Goal: Task Accomplishment & Management: Manage account settings

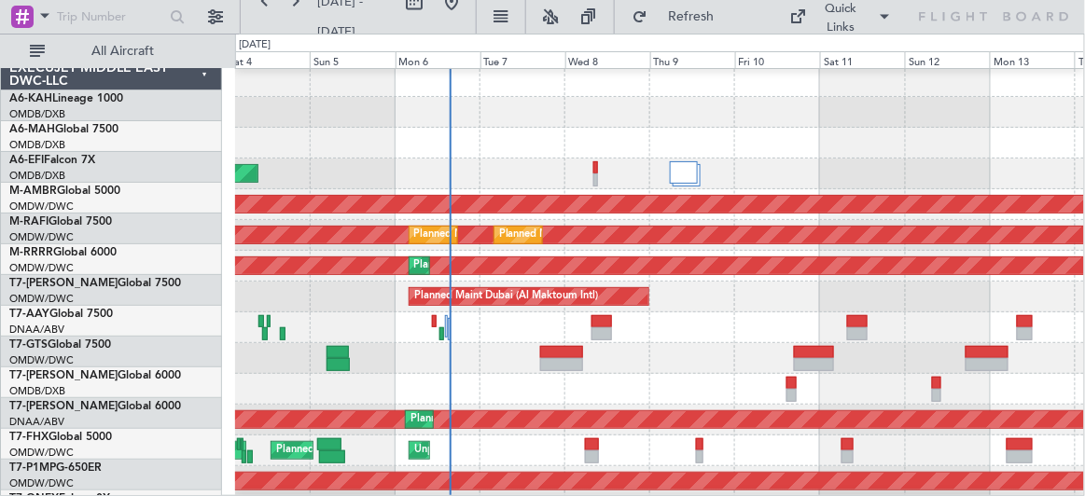
scroll to position [9, 0]
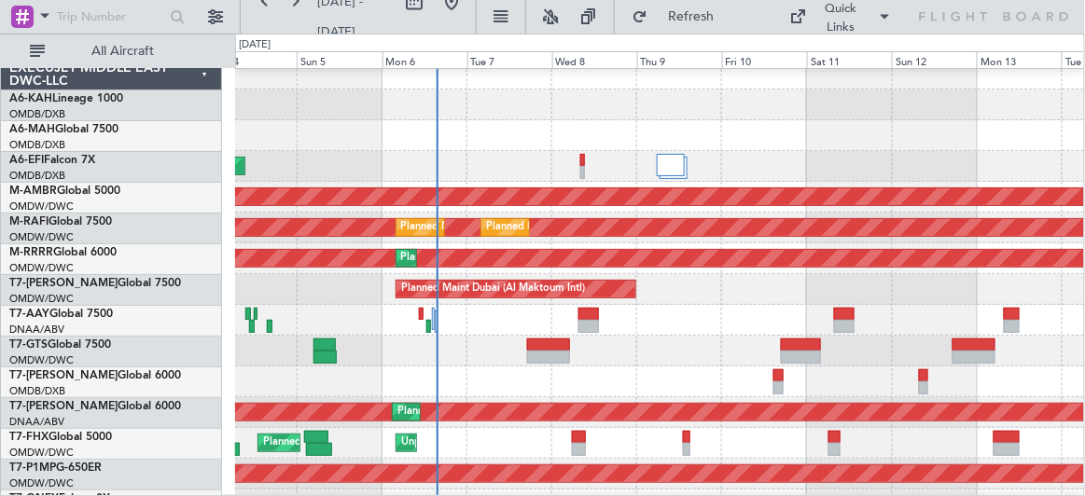
click at [493, 141] on div at bounding box center [659, 135] width 849 height 31
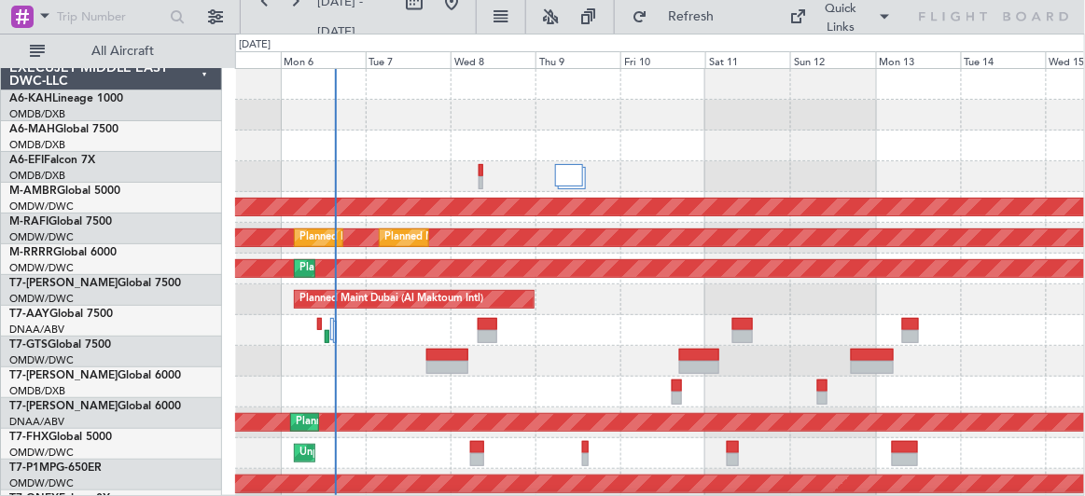
scroll to position [0, 0]
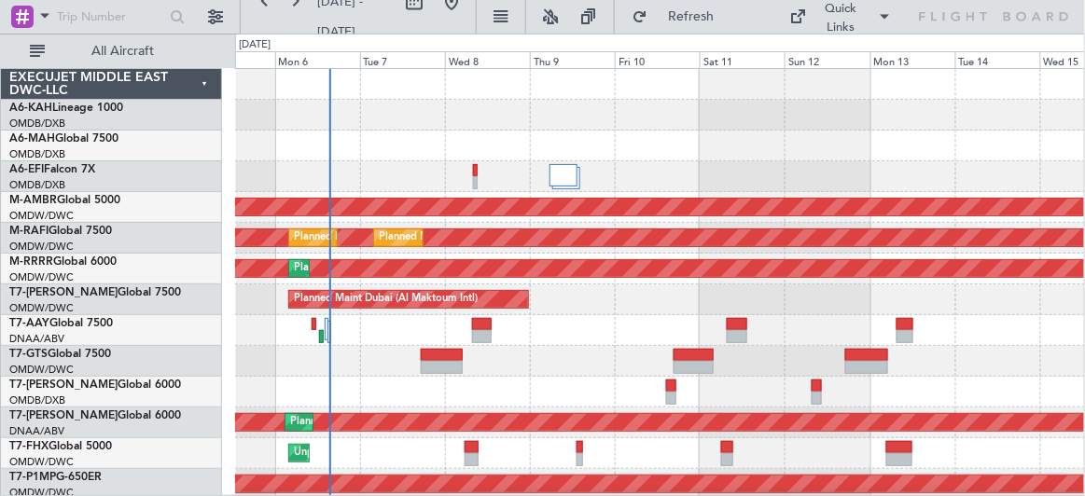
click at [646, 170] on div "AOG Maint [GEOGRAPHIC_DATA] (Dubai Intl)" at bounding box center [660, 176] width 850 height 31
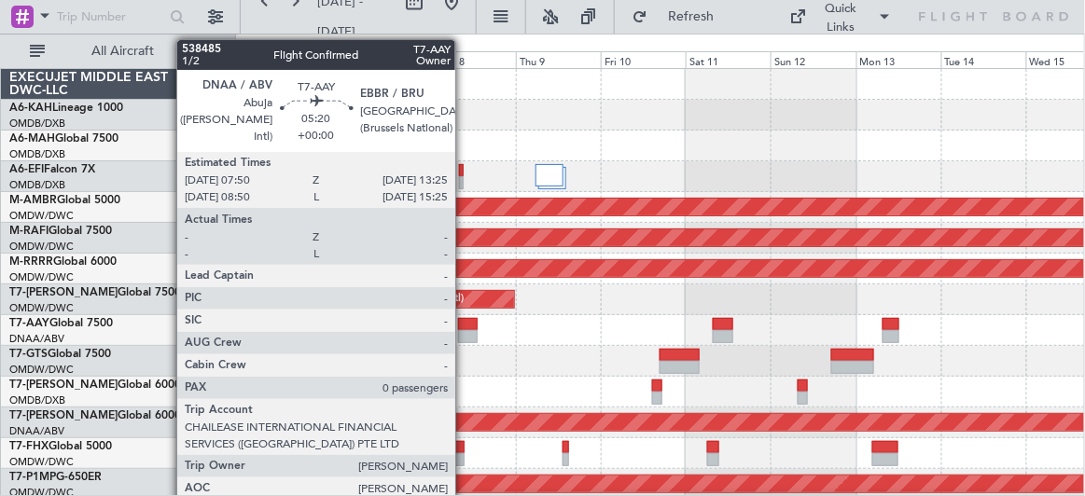
click at [464, 323] on div at bounding box center [468, 324] width 21 height 13
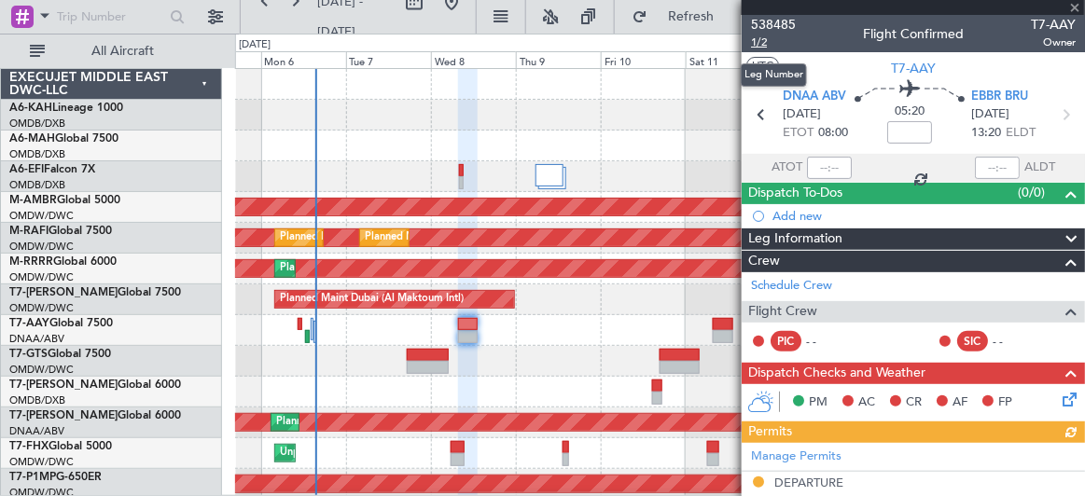
click at [760, 46] on span "1/2" at bounding box center [773, 43] width 45 height 16
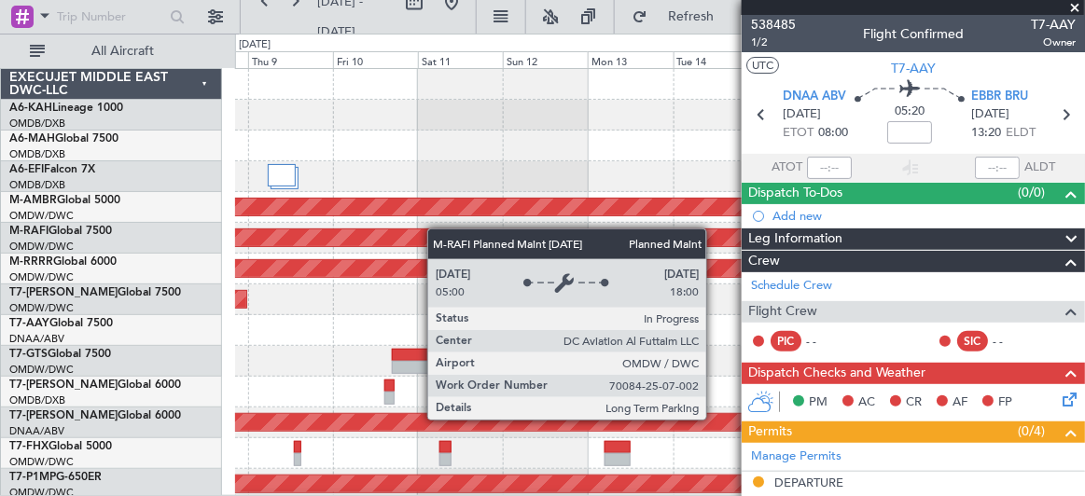
click at [358, 228] on div "Planned Maint [GEOGRAPHIC_DATA] (Seletar) Planned Maint [GEOGRAPHIC_DATA] (Al M…" at bounding box center [660, 407] width 850 height 677
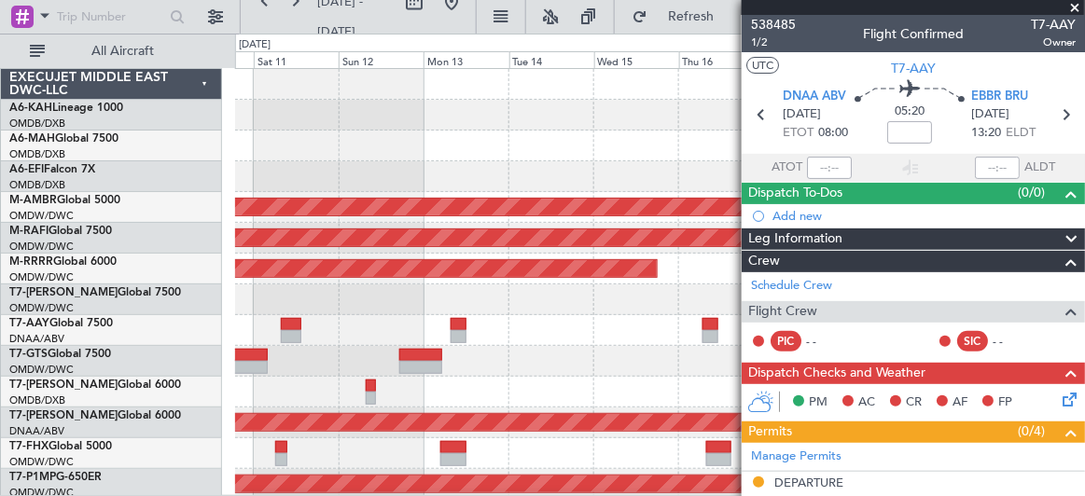
click at [411, 283] on div "Planned Maint [GEOGRAPHIC_DATA] (Seletar) Planned Maint [GEOGRAPHIC_DATA] (Al M…" at bounding box center [659, 407] width 849 height 677
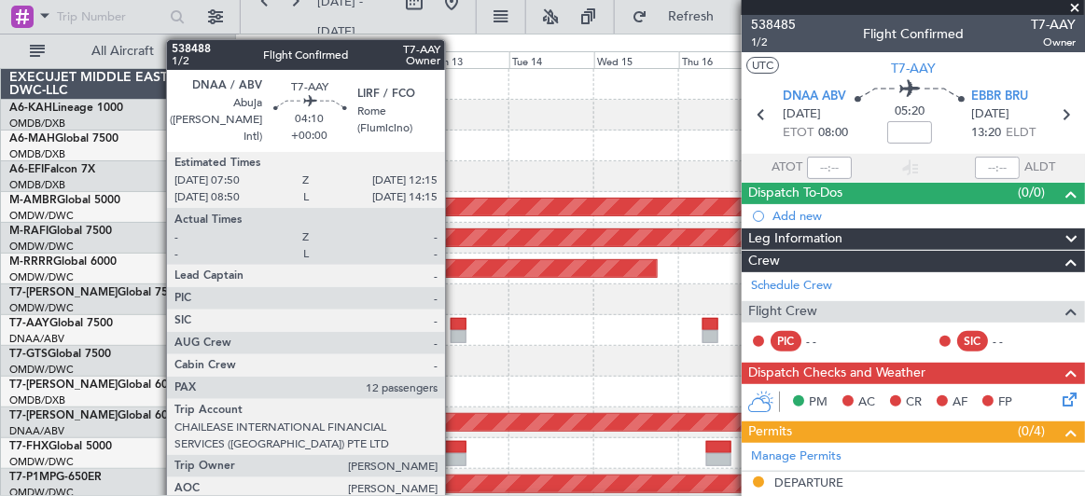
click at [454, 325] on div at bounding box center [458, 324] width 16 height 13
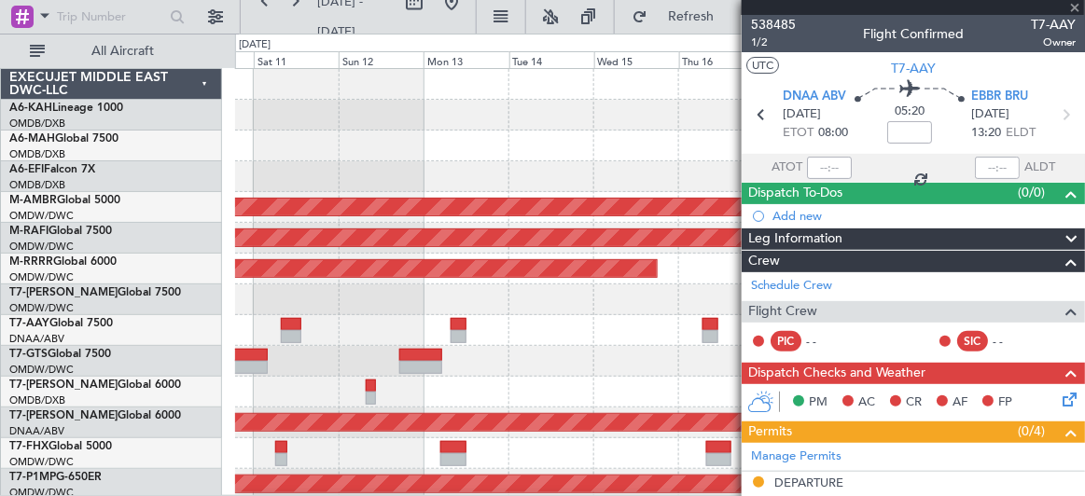
type input "12"
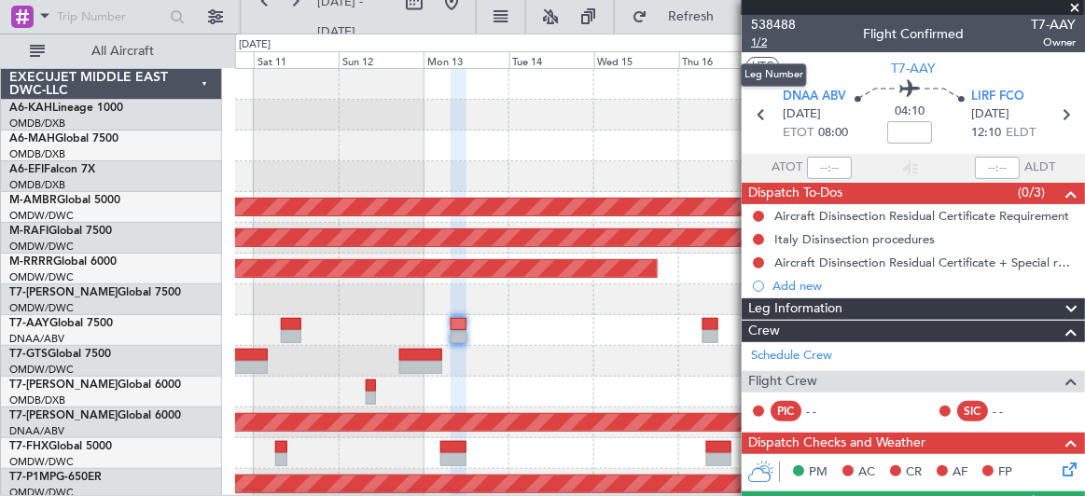
click at [764, 36] on span "1/2" at bounding box center [773, 43] width 45 height 16
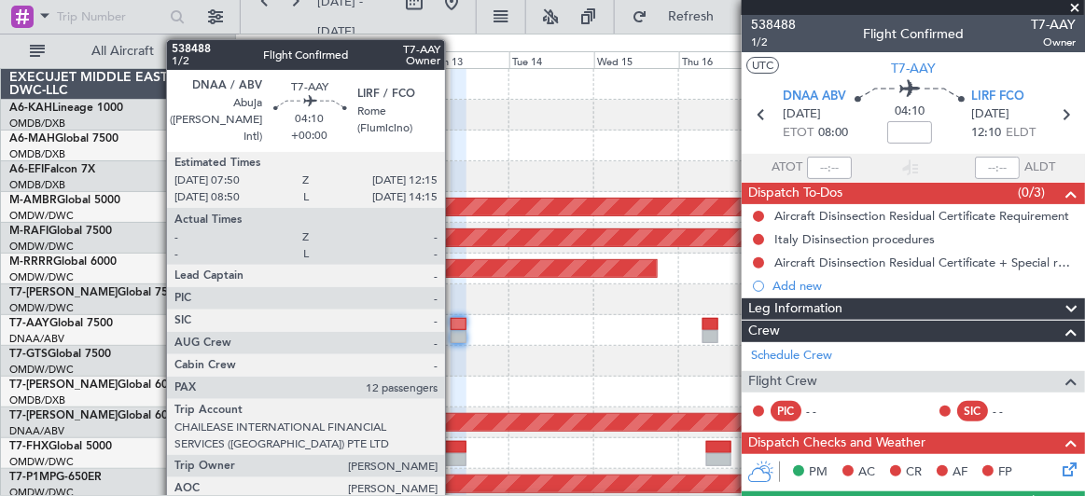
click at [454, 325] on div at bounding box center [458, 324] width 16 height 13
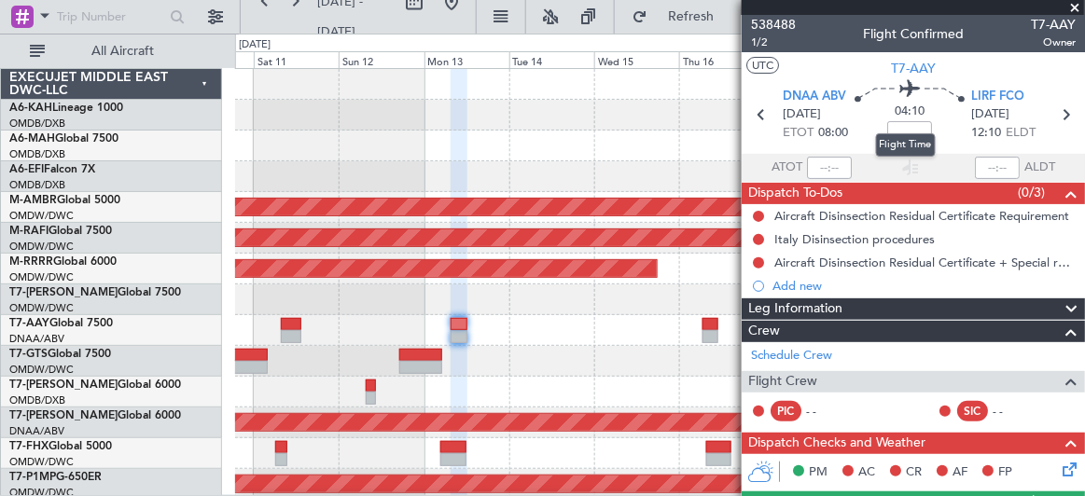
click at [898, 128] on mat-tooltip-component "Flight Time" at bounding box center [906, 144] width 86 height 49
click at [893, 128] on input at bounding box center [909, 132] width 45 height 22
type input "=20"
click at [841, 148] on mat-tooltip-component "Flight Time Correction" at bounding box center [905, 172] width 139 height 49
type input "+00:20"
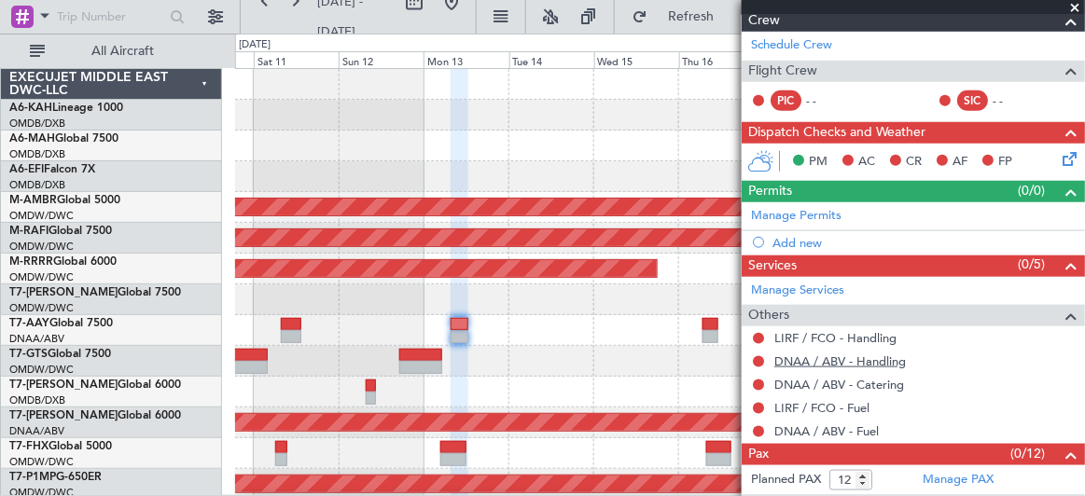
scroll to position [328, 0]
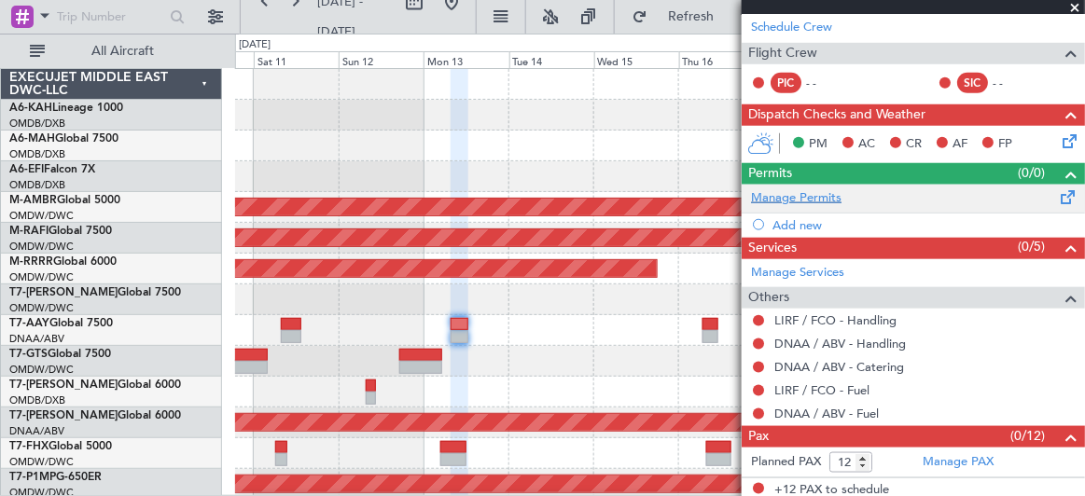
click at [798, 190] on link "Manage Permits" at bounding box center [796, 198] width 90 height 19
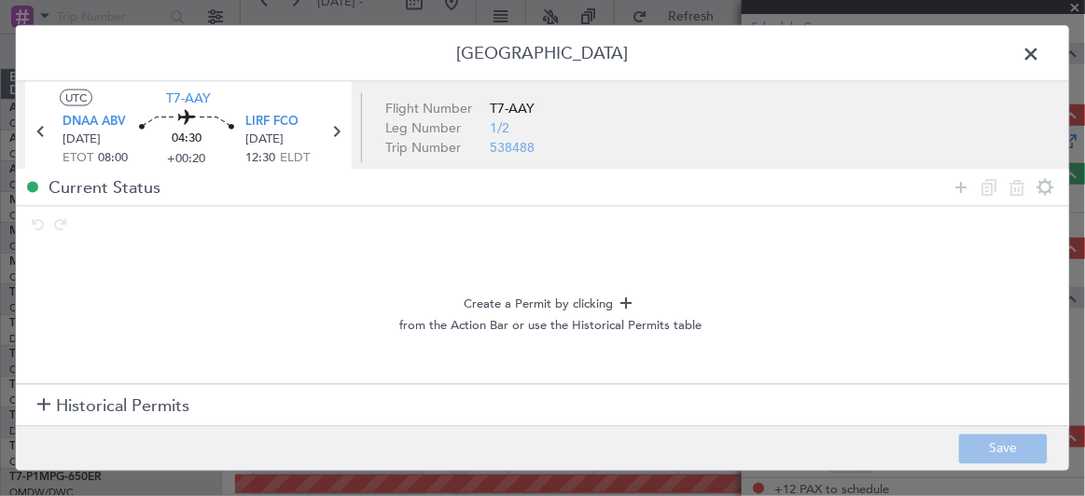
click at [127, 406] on span "Historical Permits" at bounding box center [122, 406] width 133 height 25
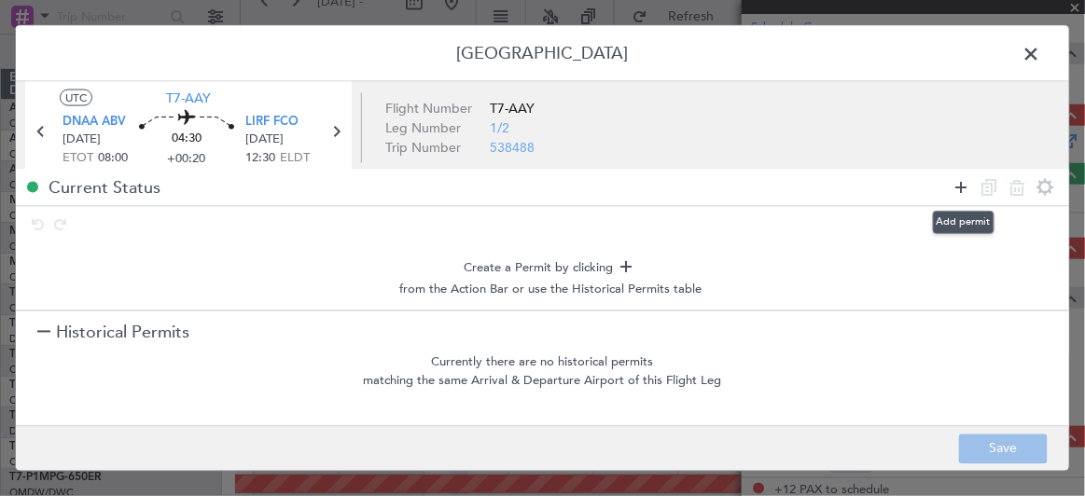
click at [961, 180] on icon at bounding box center [961, 187] width 22 height 22
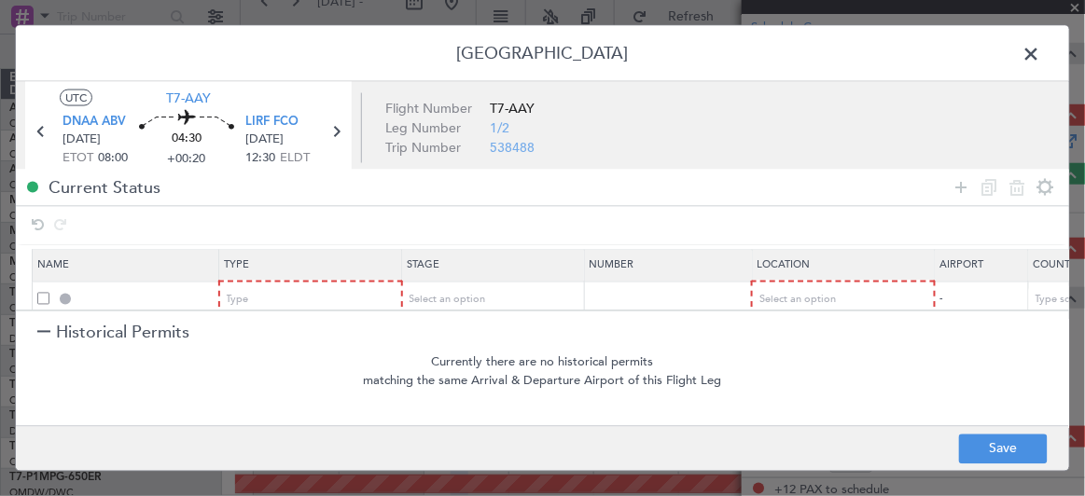
scroll to position [22, 0]
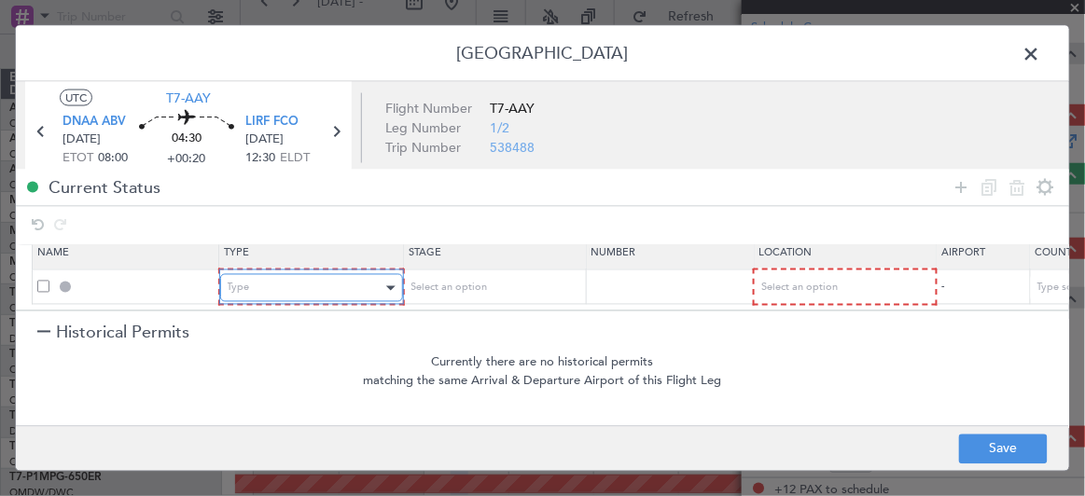
click at [307, 274] on div "Type" at bounding box center [305, 288] width 155 height 28
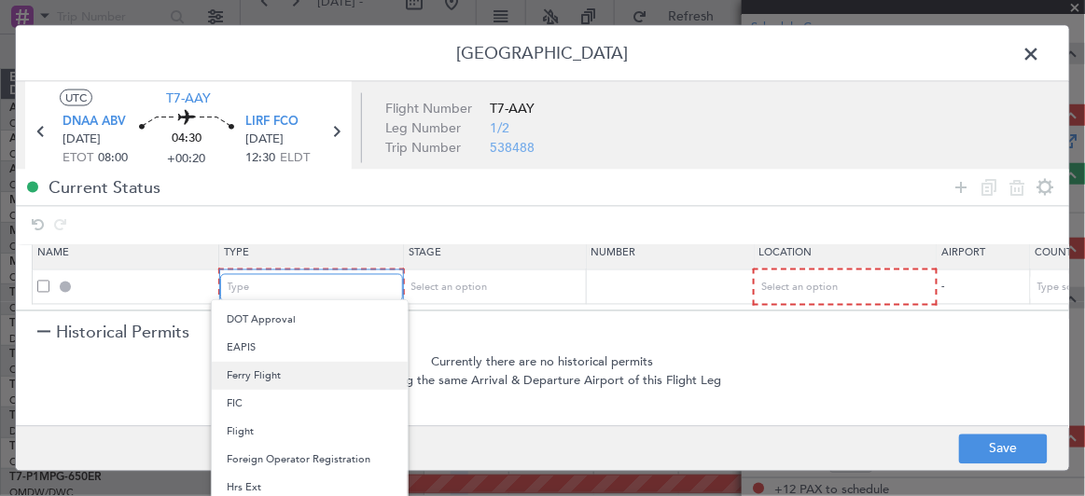
scroll to position [161, 0]
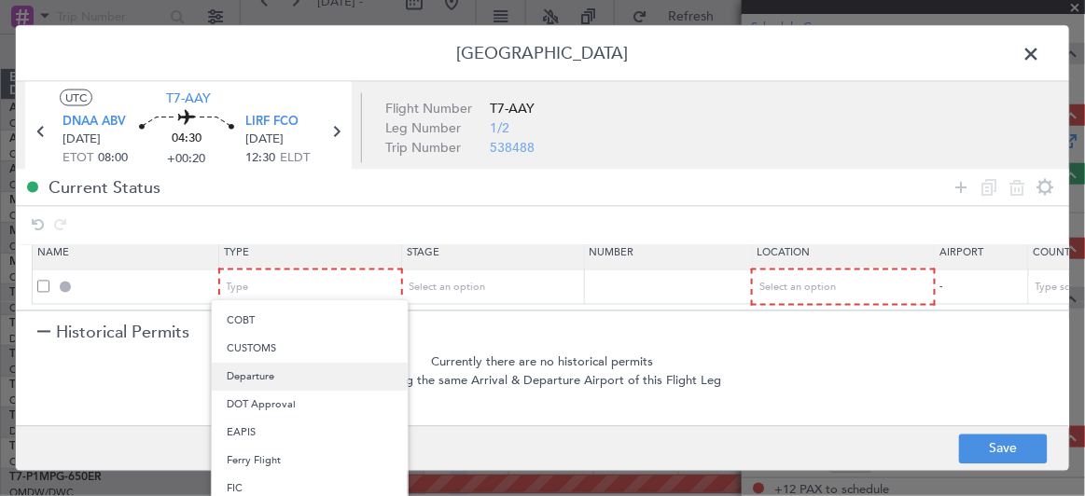
click at [285, 380] on span "Departure" at bounding box center [310, 377] width 166 height 28
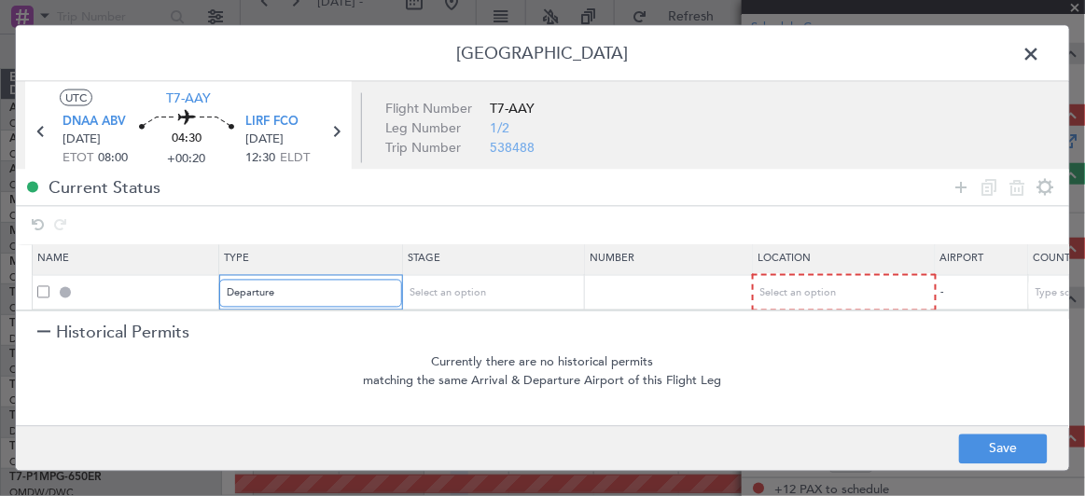
scroll to position [0, 0]
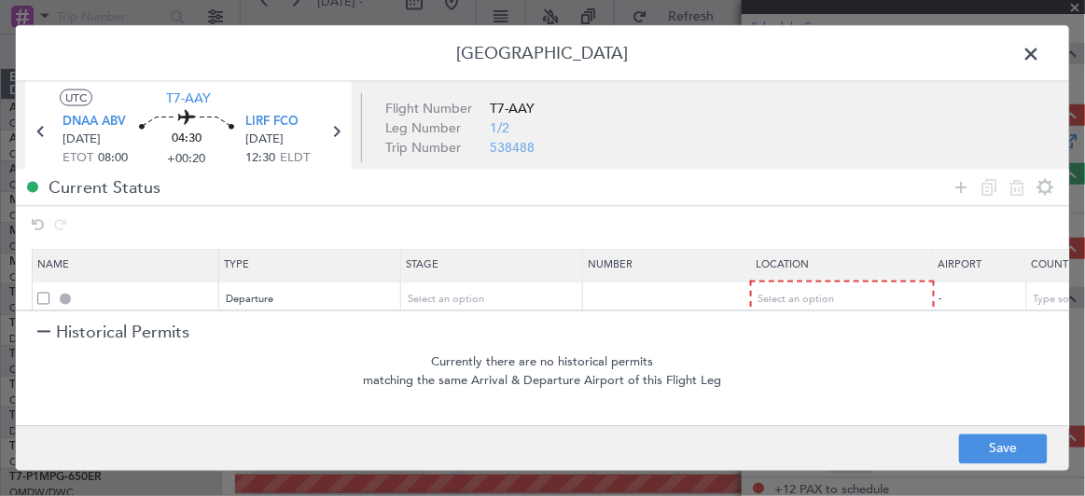
click at [41, 330] on div at bounding box center [43, 332] width 13 height 13
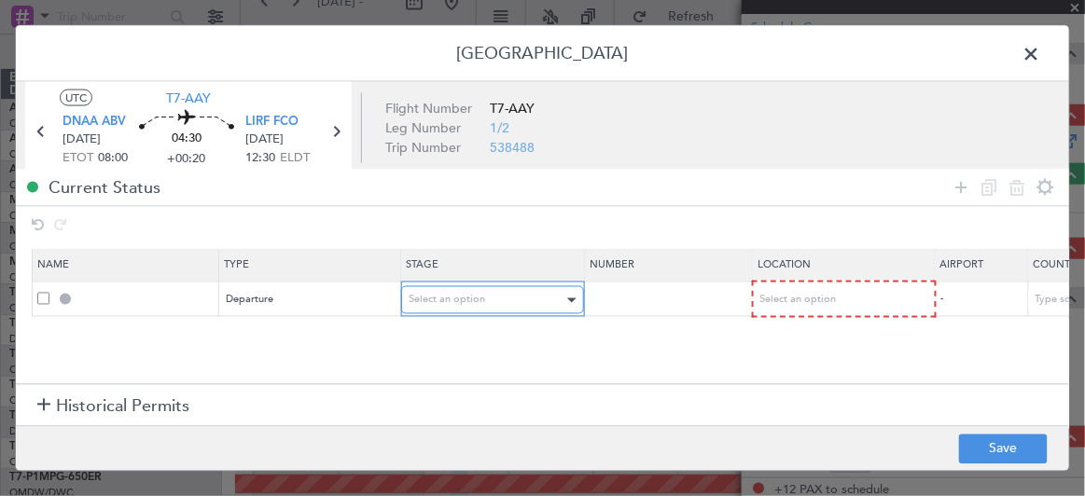
click at [482, 295] on div "Select an option" at bounding box center [485, 300] width 155 height 28
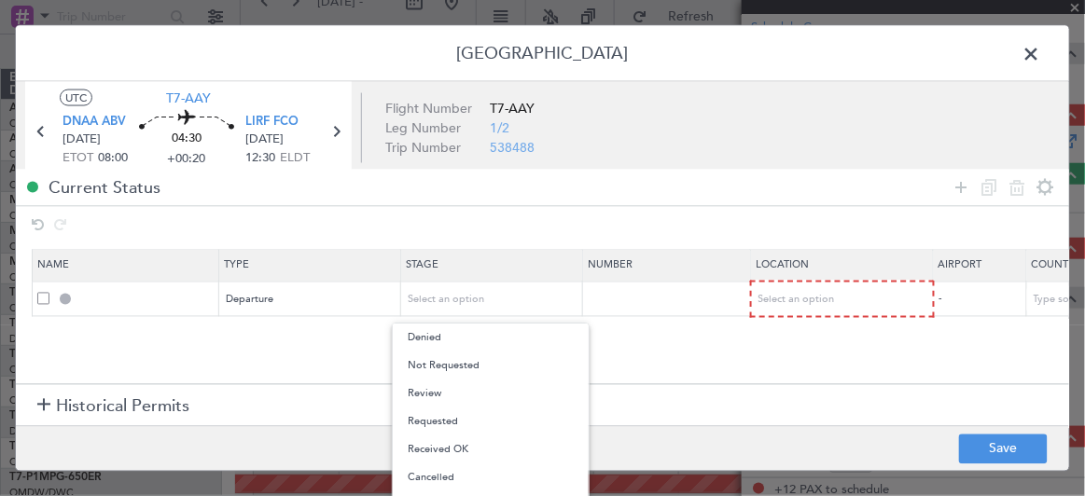
drag, startPoint x: 454, startPoint y: 366, endPoint x: 585, endPoint y: 353, distance: 131.2
click at [456, 366] on span "Not Requested" at bounding box center [491, 366] width 166 height 28
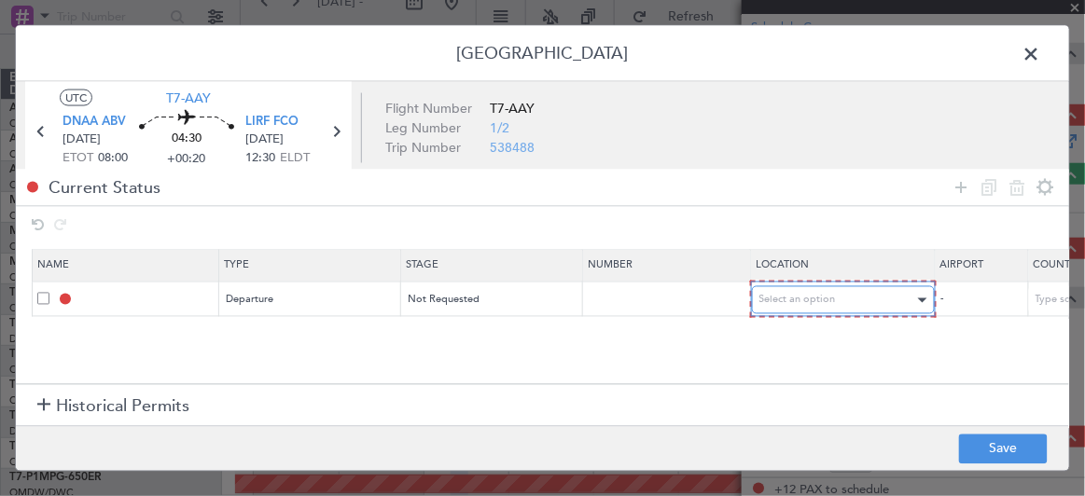
click at [762, 303] on span "Select an option" at bounding box center [797, 300] width 76 height 14
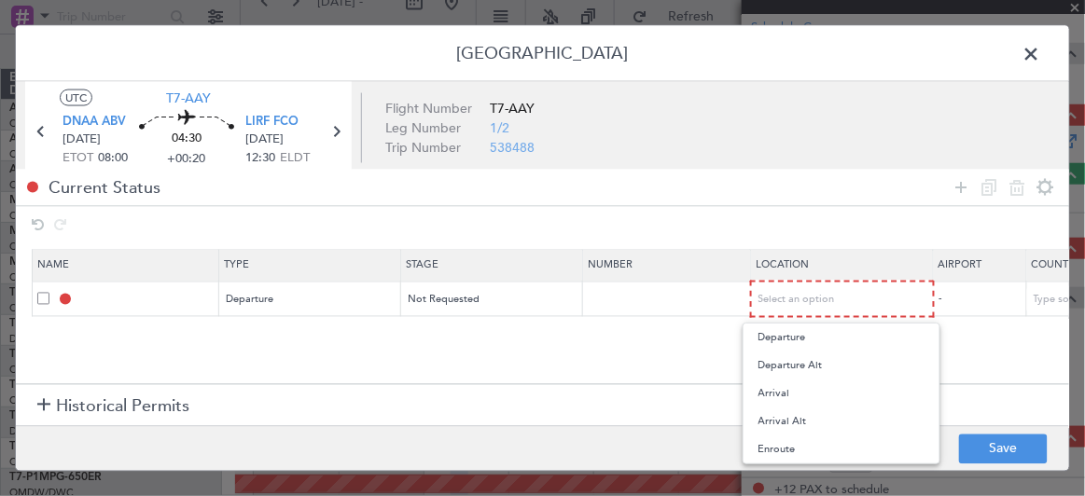
click at [787, 339] on span "Departure" at bounding box center [841, 338] width 166 height 28
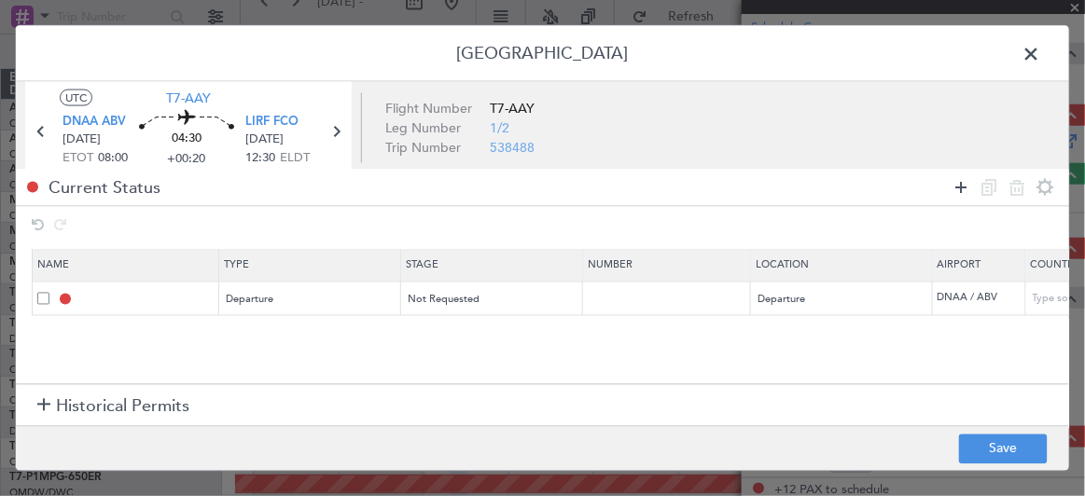
click at [969, 187] on icon at bounding box center [961, 187] width 22 height 22
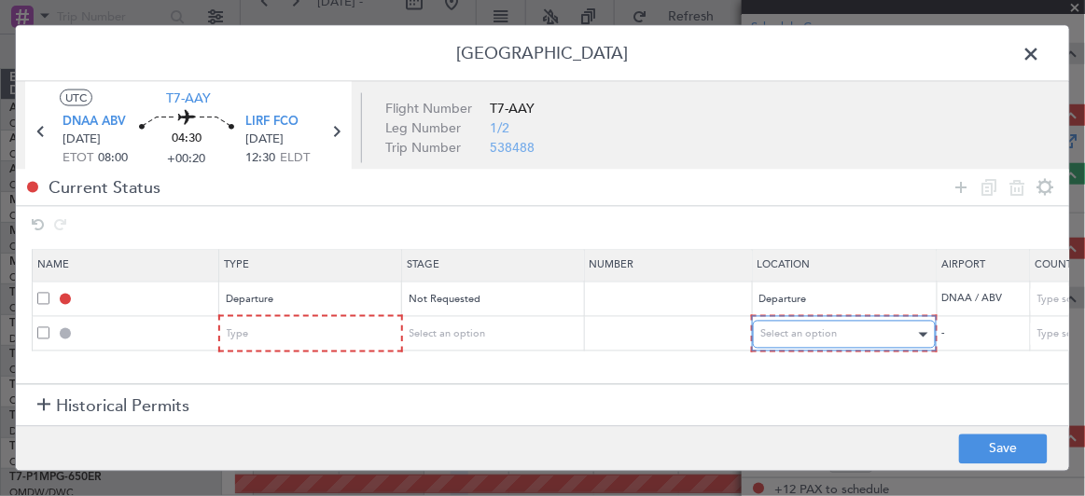
click at [786, 335] on span "Select an option" at bounding box center [798, 334] width 76 height 14
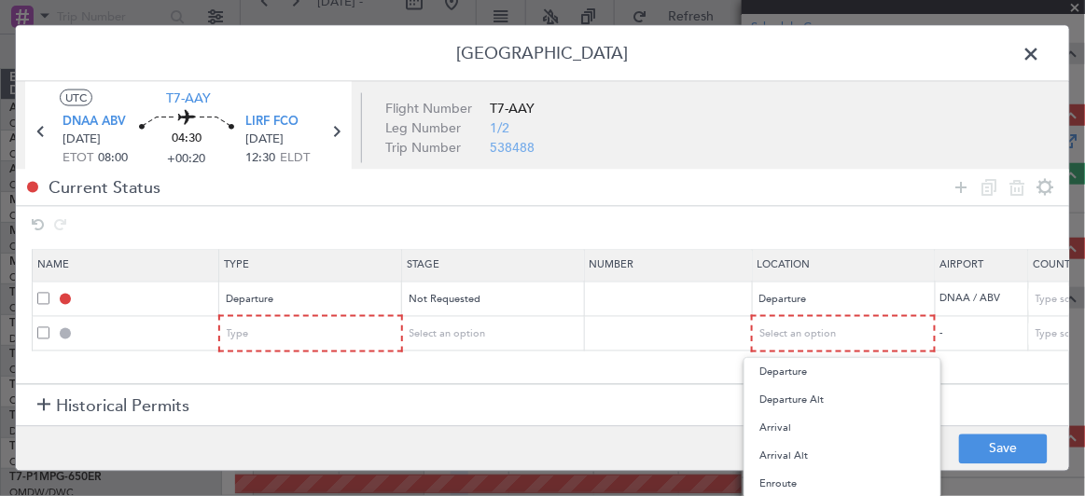
click at [811, 329] on div at bounding box center [542, 248] width 1085 height 496
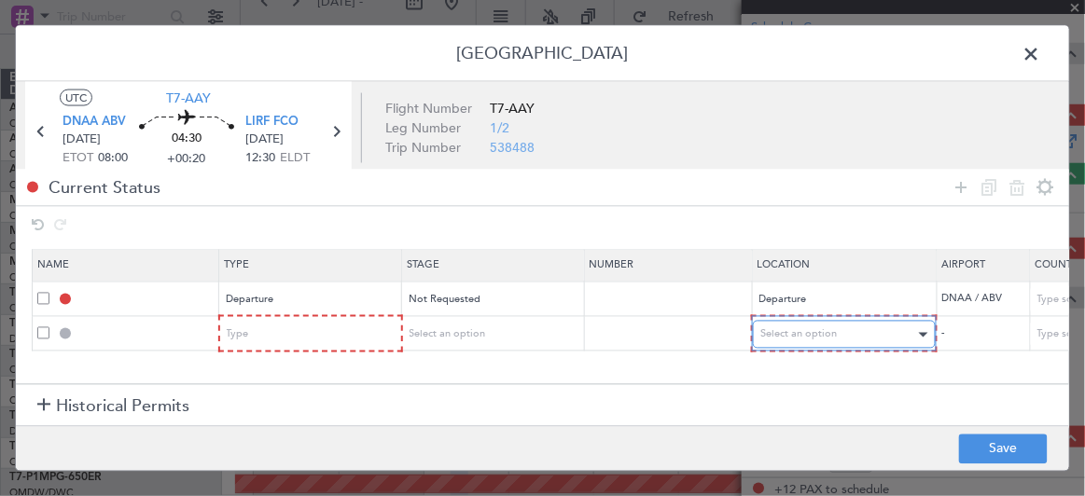
click at [811, 327] on span "Select an option" at bounding box center [798, 334] width 76 height 14
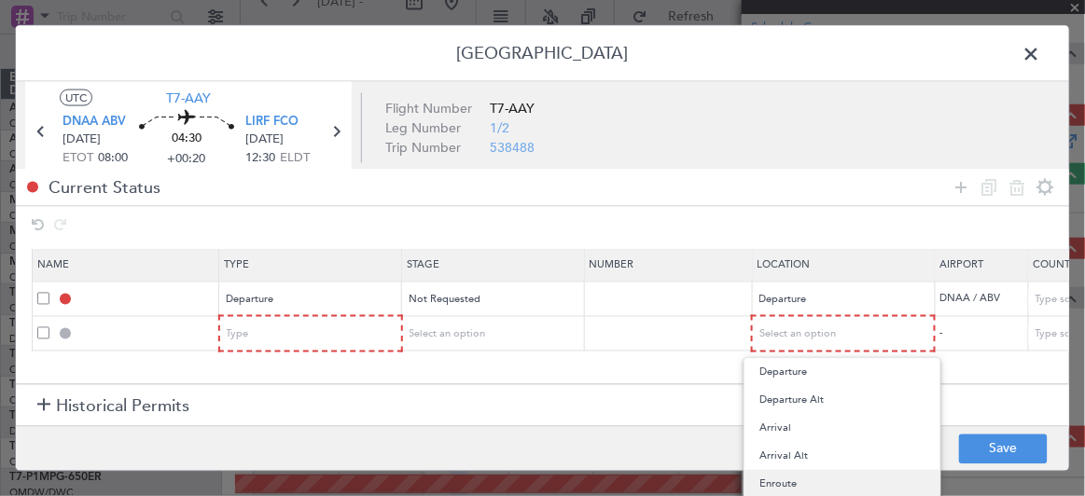
click at [790, 491] on span "Enroute" at bounding box center [842, 484] width 166 height 28
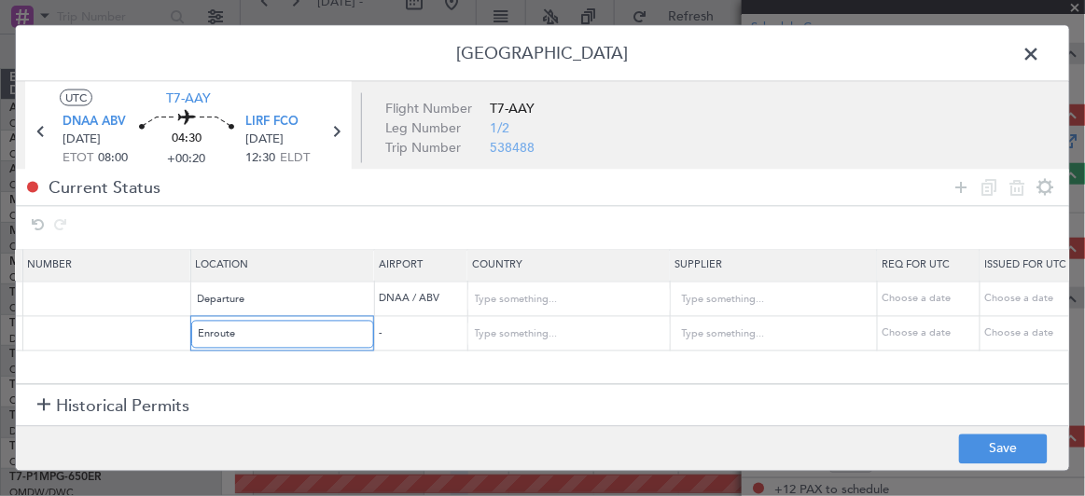
scroll to position [0, 546]
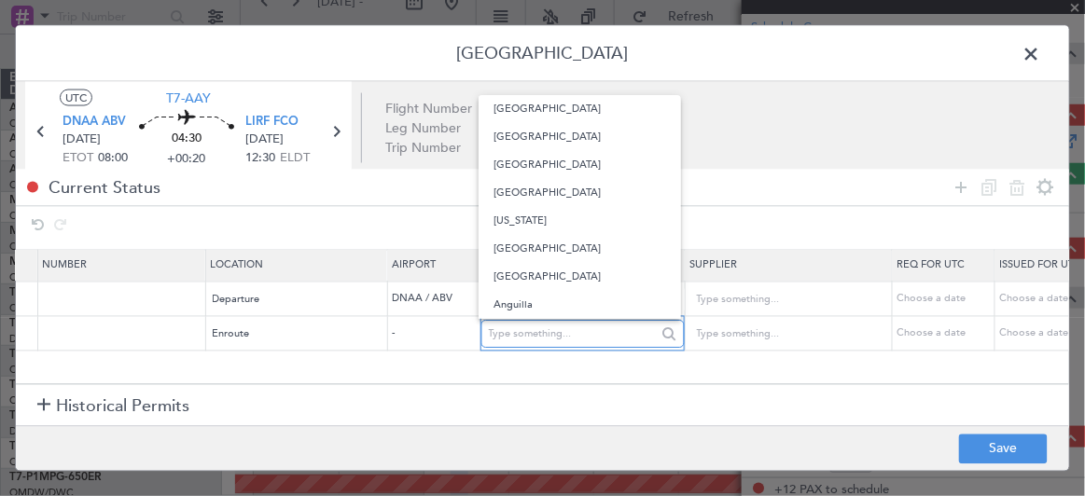
click at [525, 332] on input "text" at bounding box center [573, 335] width 168 height 28
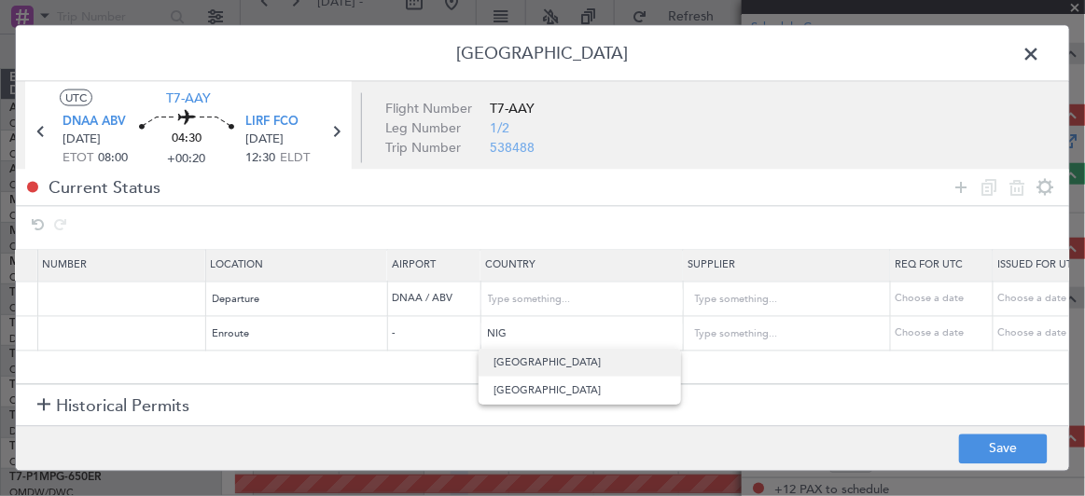
click at [522, 362] on span "[GEOGRAPHIC_DATA]" at bounding box center [579, 363] width 173 height 28
type input "[GEOGRAPHIC_DATA]"
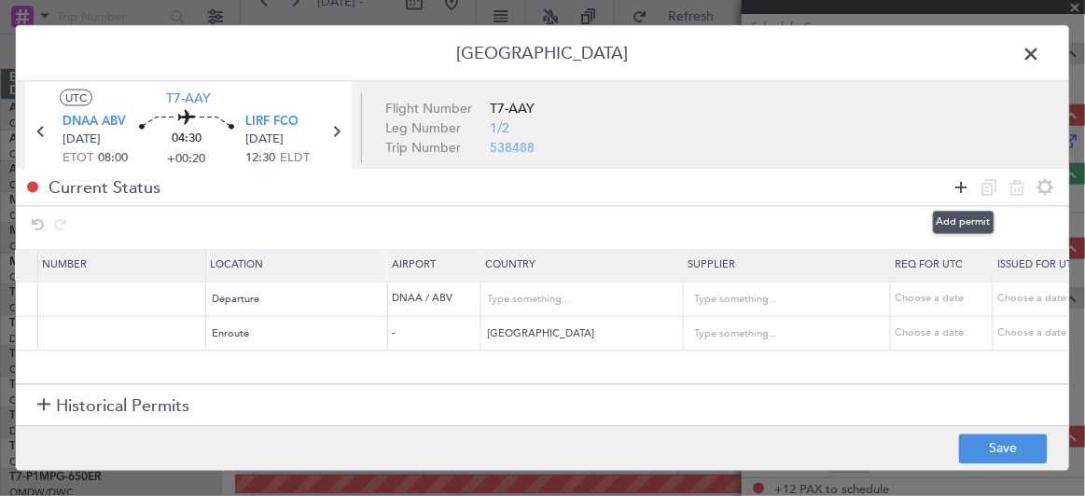
click at [961, 186] on icon at bounding box center [961, 187] width 22 height 22
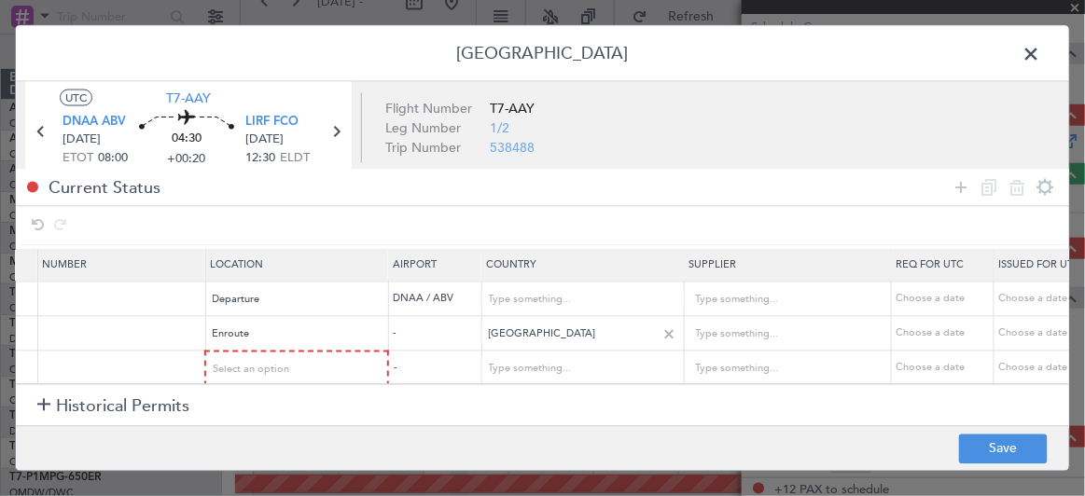
scroll to position [18, 546]
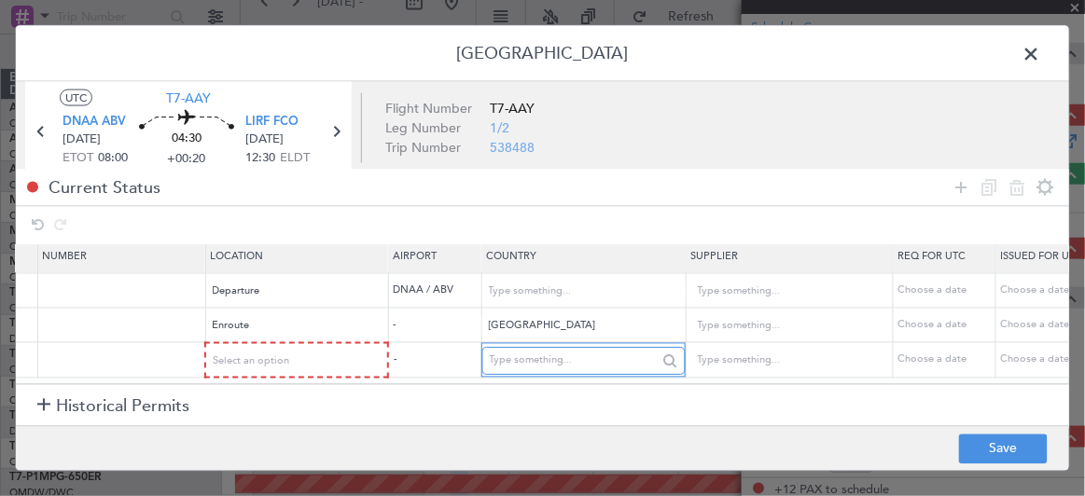
click at [551, 353] on input "text" at bounding box center [574, 361] width 168 height 28
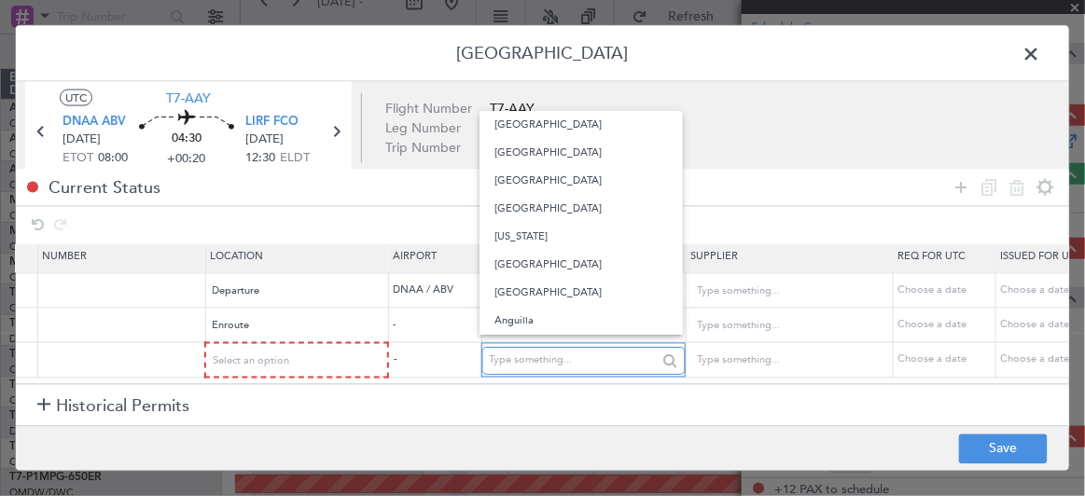
click at [534, 347] on input "text" at bounding box center [574, 361] width 168 height 28
click at [423, 351] on td "-" at bounding box center [434, 359] width 93 height 35
click at [516, 347] on input "text" at bounding box center [574, 361] width 168 height 28
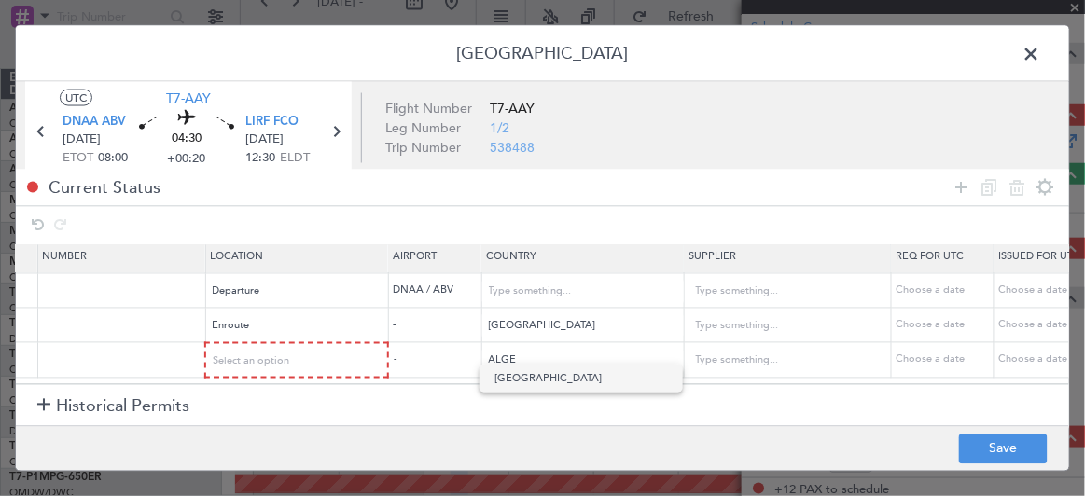
click at [523, 385] on span "[GEOGRAPHIC_DATA]" at bounding box center [580, 379] width 173 height 28
type input "[GEOGRAPHIC_DATA]"
drag, startPoint x: 962, startPoint y: 187, endPoint x: 622, endPoint y: 317, distance: 364.6
click at [963, 188] on icon at bounding box center [961, 187] width 22 height 22
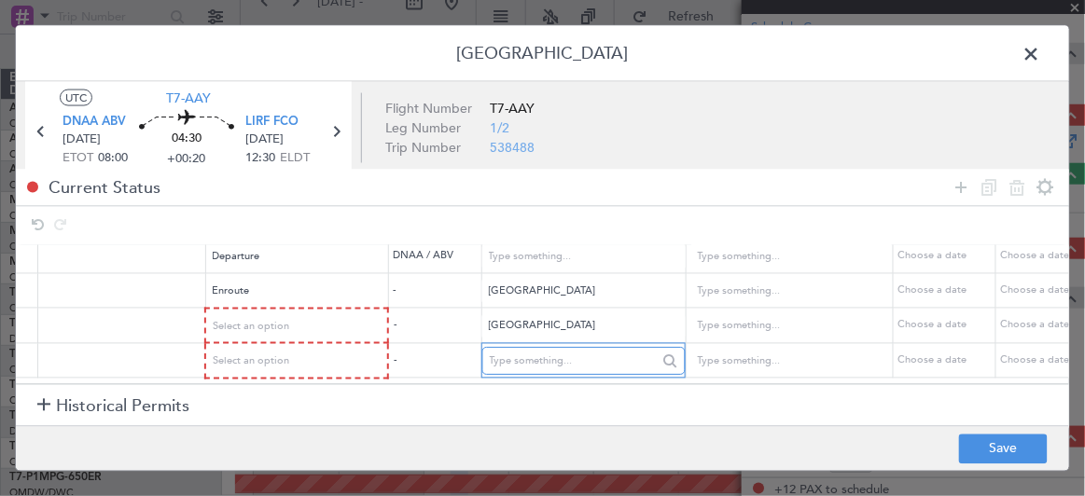
click at [549, 348] on input "text" at bounding box center [574, 362] width 168 height 28
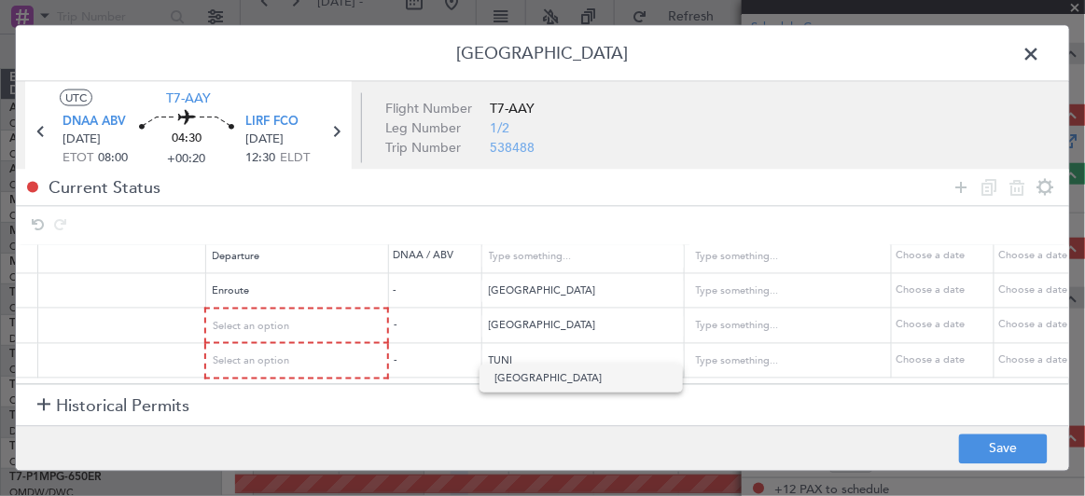
drag, startPoint x: 514, startPoint y: 379, endPoint x: 233, endPoint y: 379, distance: 280.7
click at [513, 379] on span "[GEOGRAPHIC_DATA]" at bounding box center [580, 379] width 173 height 28
type input "[GEOGRAPHIC_DATA]"
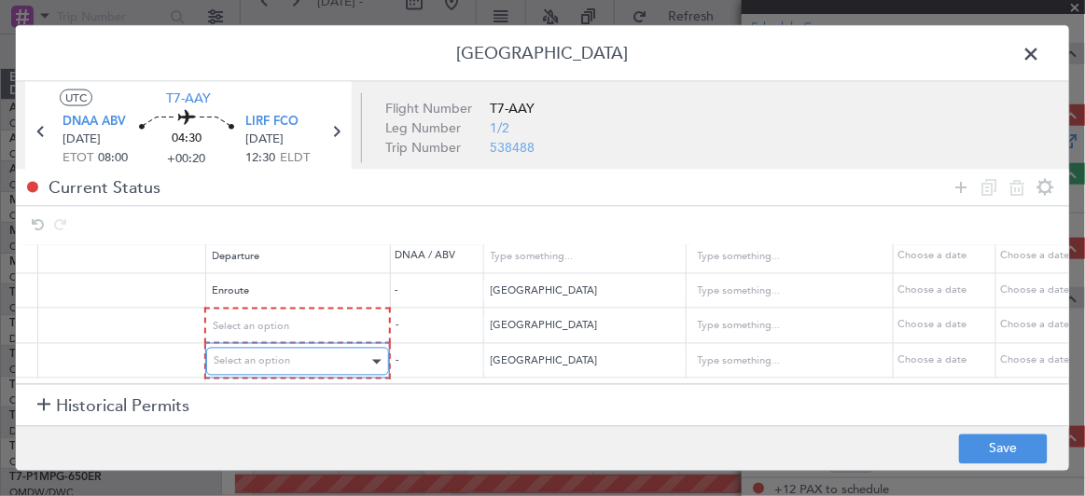
click at [246, 354] on span "Select an option" at bounding box center [252, 361] width 76 height 14
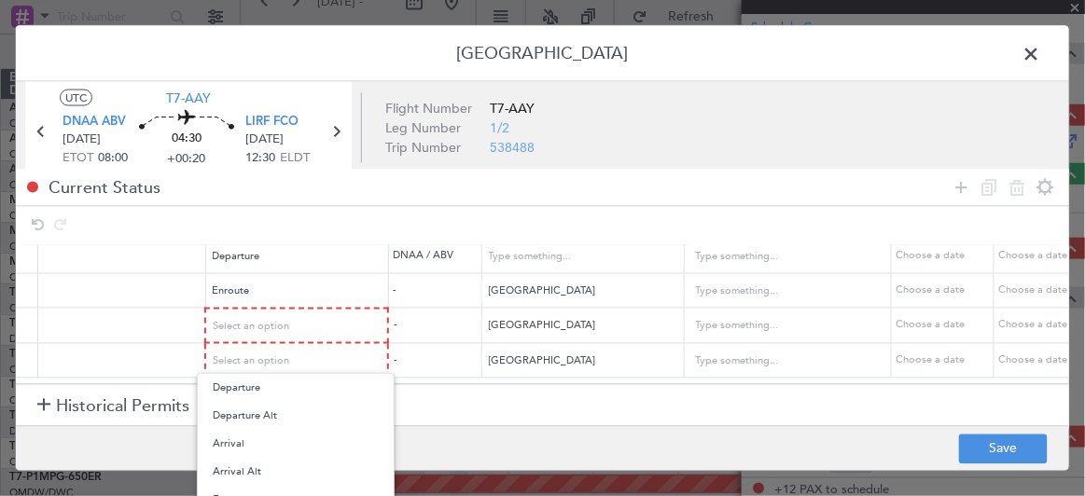
drag, startPoint x: 1061, startPoint y: 300, endPoint x: 1062, endPoint y: 318, distance: 17.7
click at [1062, 318] on div at bounding box center [542, 248] width 1085 height 496
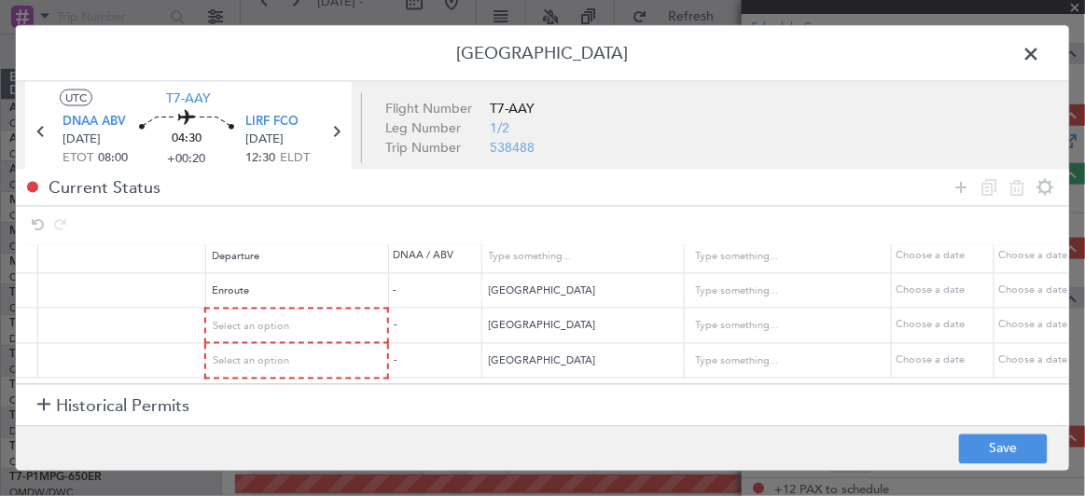
drag, startPoint x: 1075, startPoint y: 258, endPoint x: 1083, endPoint y: 288, distance: 30.8
click at [1083, 288] on div "Permit Center UTC T7-AAY DNAA ABV [DATE] ETOT 08:00 04:30 +00:20 LIRF FCO [DATE…" at bounding box center [542, 248] width 1085 height 496
click at [328, 348] on div "Select an option" at bounding box center [291, 362] width 155 height 28
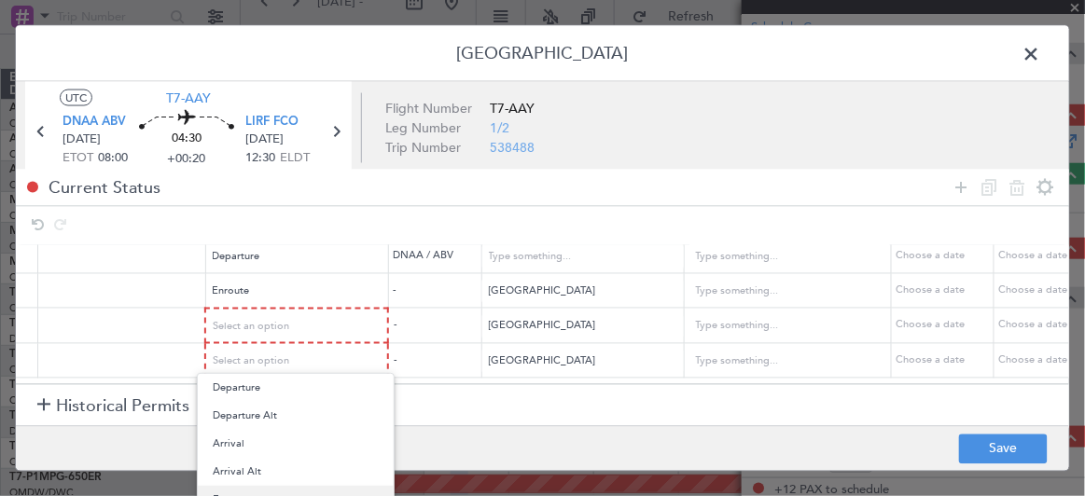
click at [235, 490] on span "Enroute" at bounding box center [296, 500] width 166 height 28
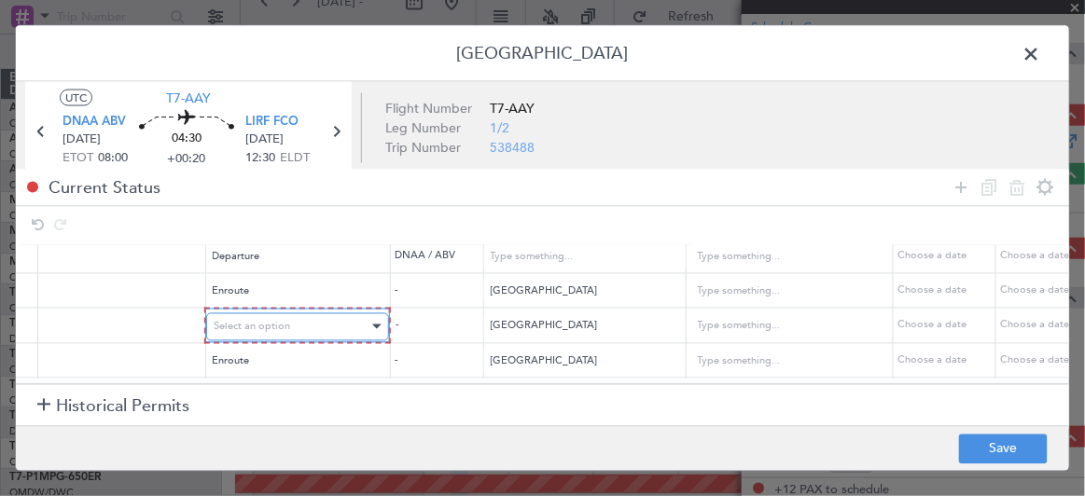
click at [273, 319] on span "Select an option" at bounding box center [252, 326] width 76 height 14
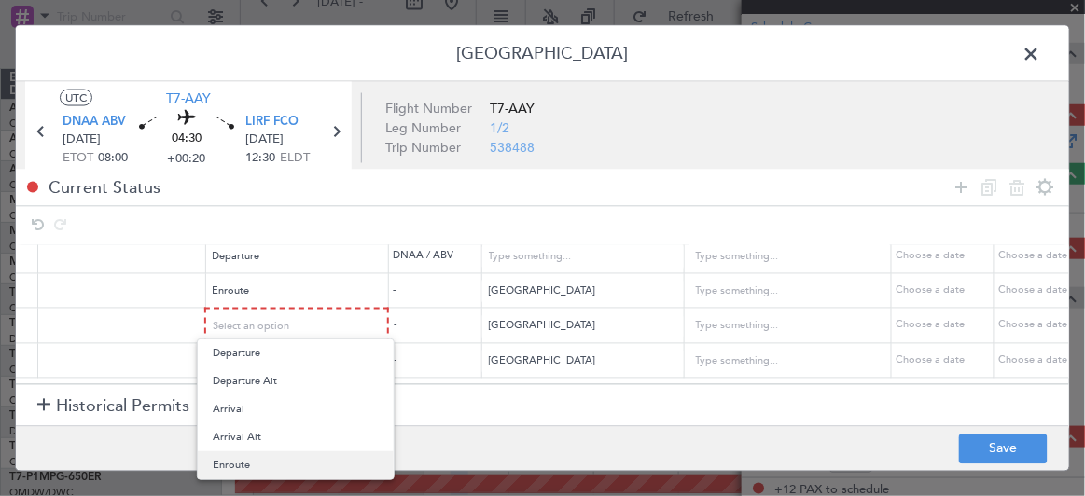
click at [256, 458] on span "Enroute" at bounding box center [296, 465] width 166 height 28
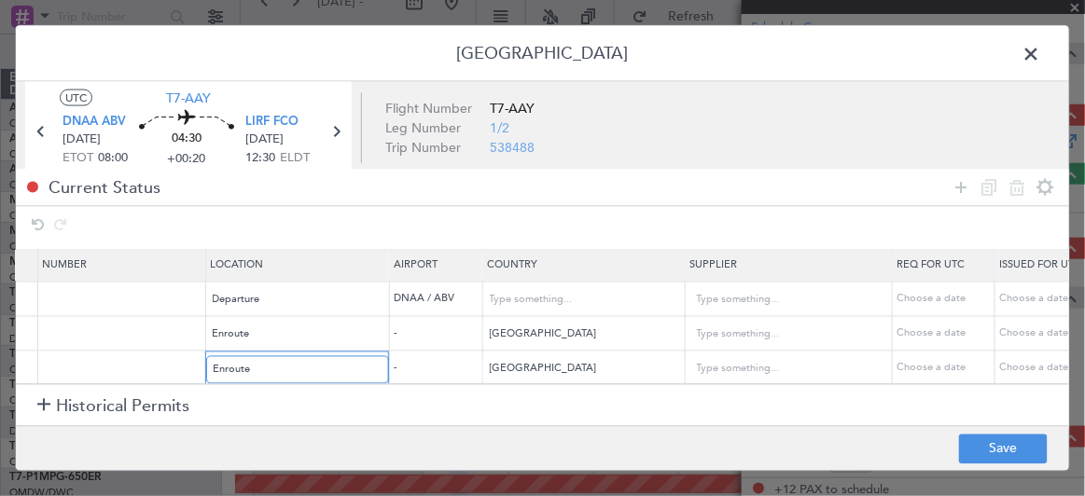
scroll to position [53, 546]
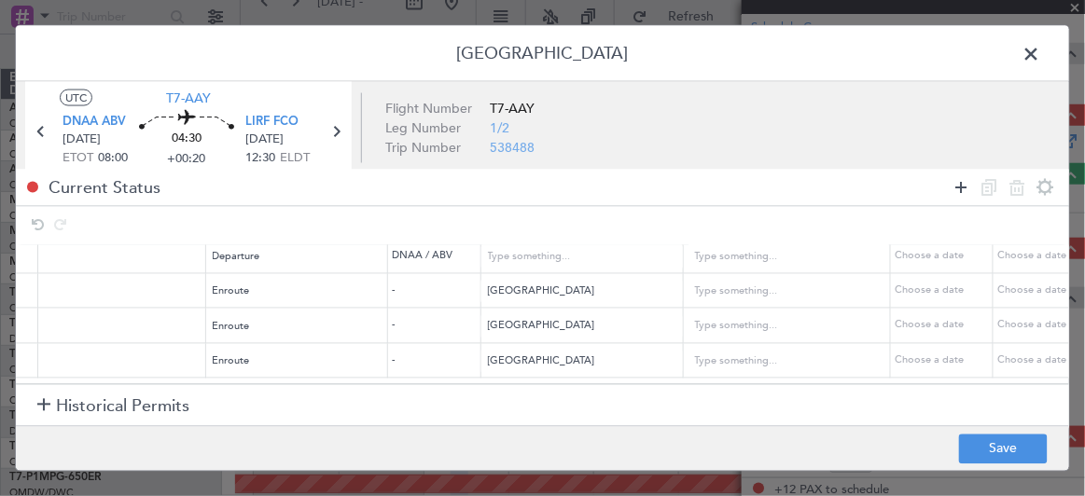
click at [961, 188] on icon at bounding box center [961, 187] width 22 height 22
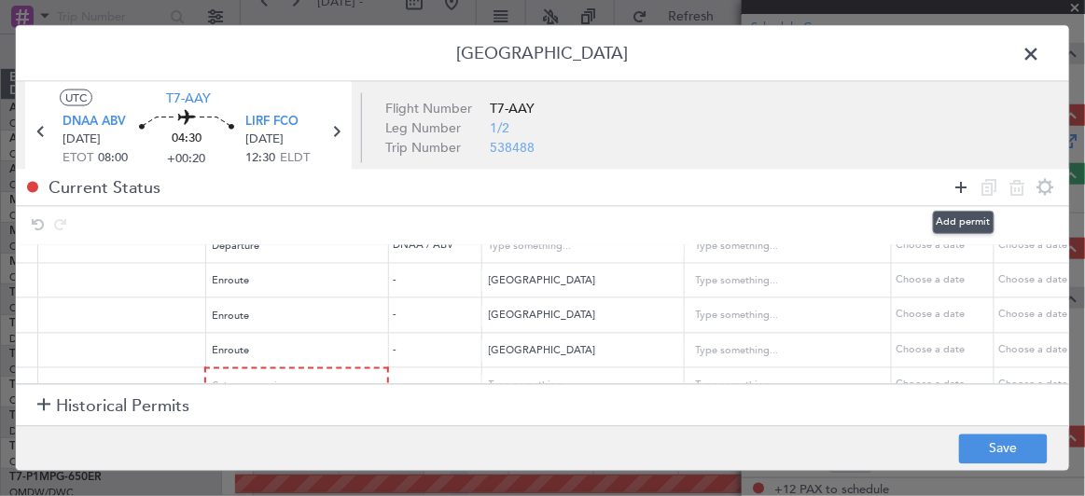
scroll to position [89, 546]
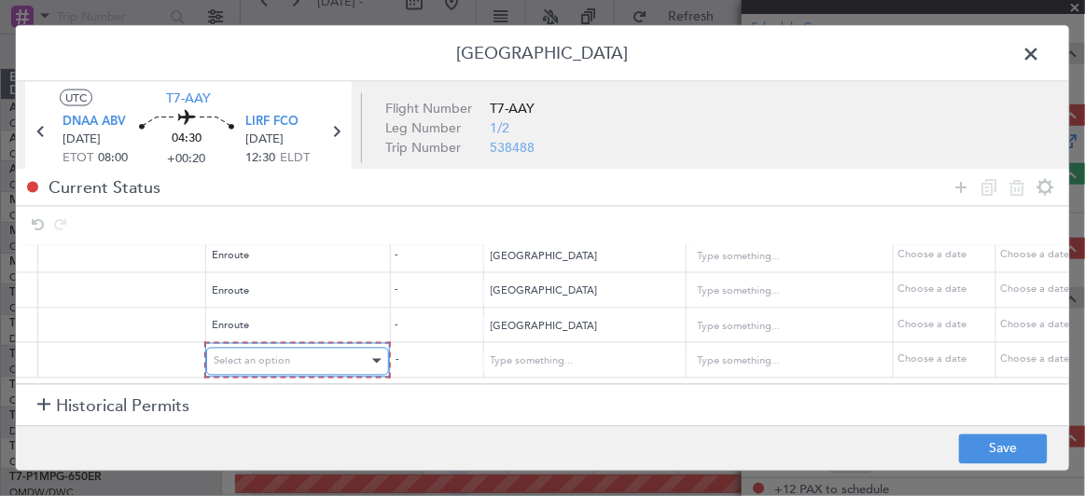
click at [323, 349] on div "Select an option" at bounding box center [291, 361] width 155 height 28
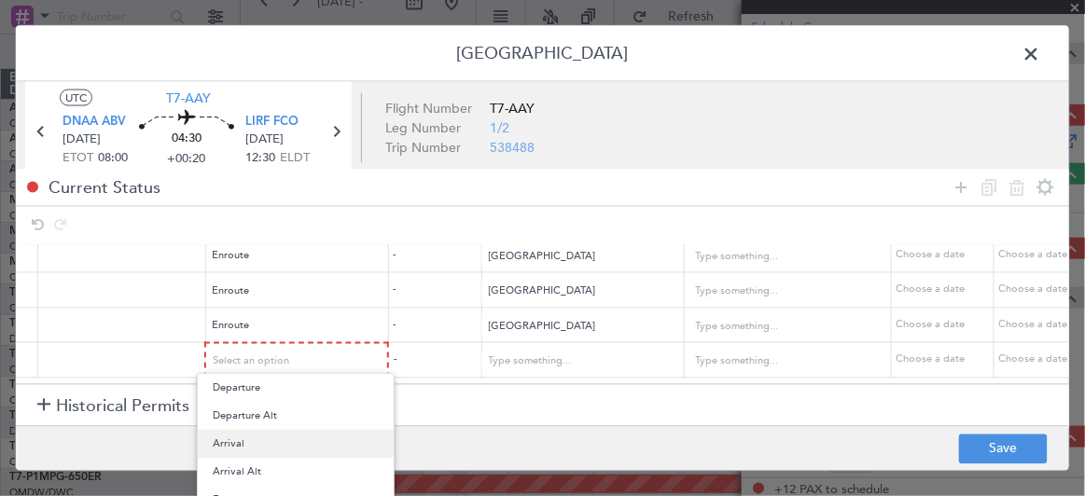
click at [242, 438] on span "Arrival" at bounding box center [296, 444] width 166 height 28
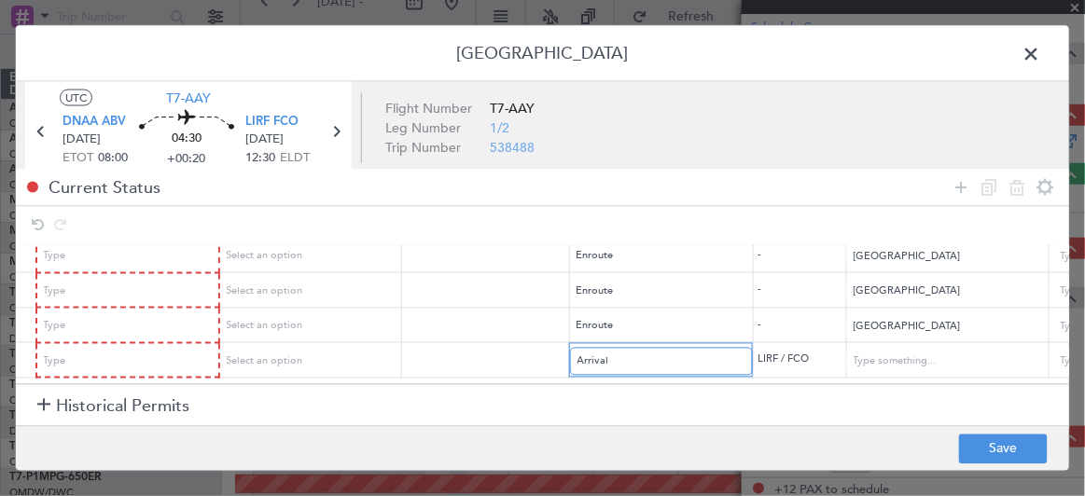
scroll to position [89, 0]
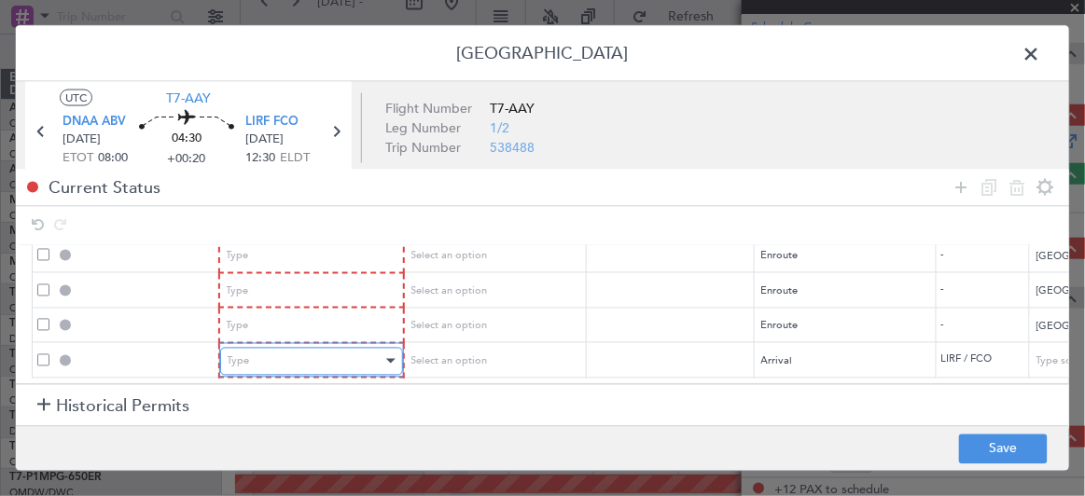
click at [308, 348] on div "Type" at bounding box center [305, 361] width 155 height 28
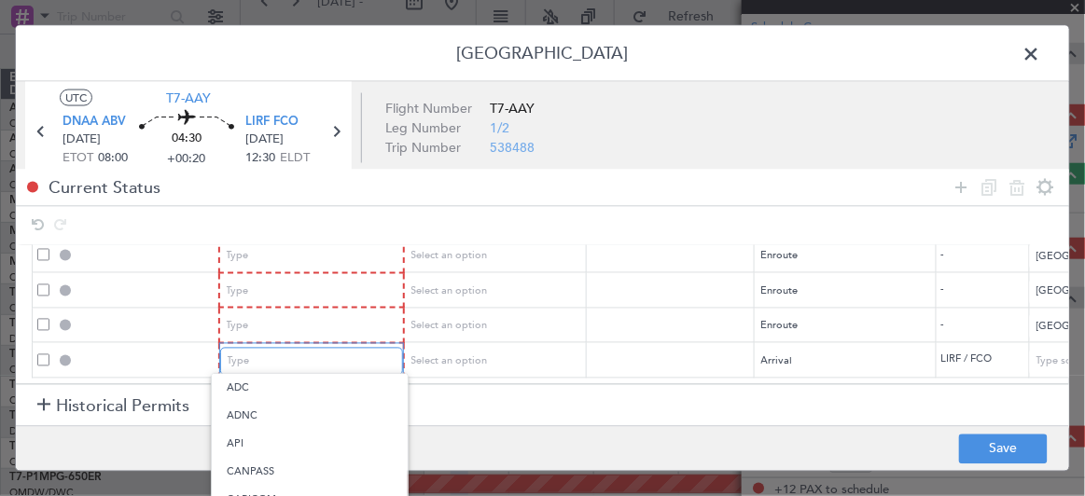
scroll to position [560, 0]
drag, startPoint x: 1079, startPoint y: 279, endPoint x: 1085, endPoint y: 325, distance: 46.0
click at [1084, 324] on div at bounding box center [542, 248] width 1085 height 496
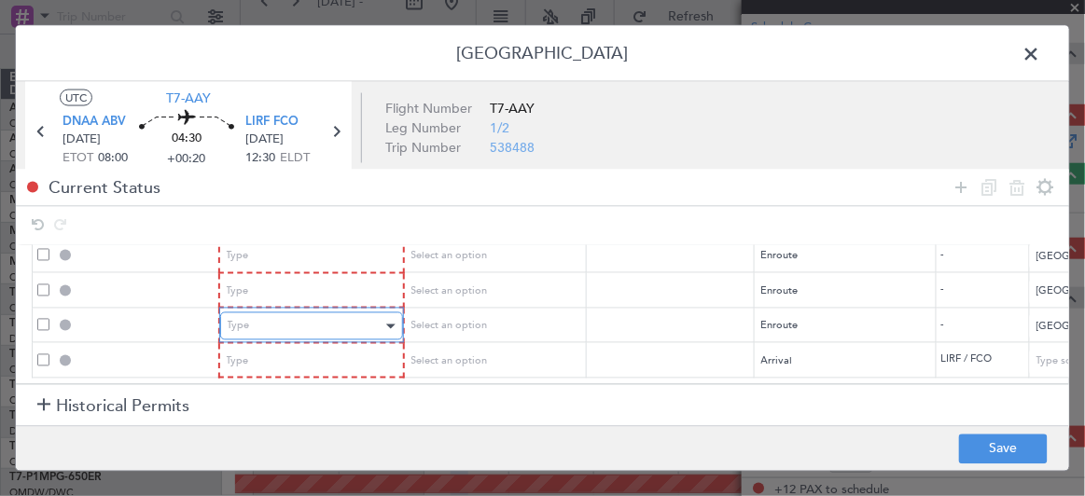
click at [368, 314] on div "Type" at bounding box center [305, 326] width 155 height 28
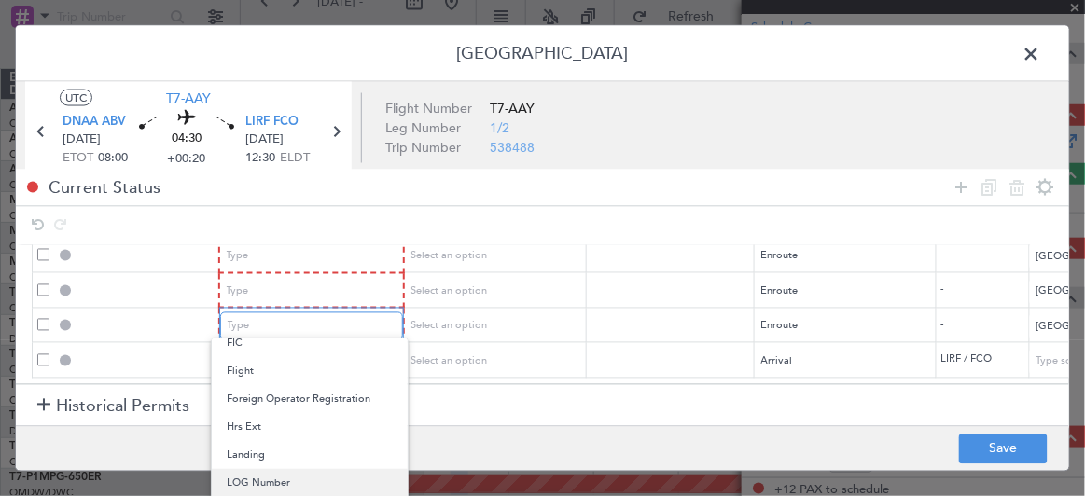
scroll to position [430, 0]
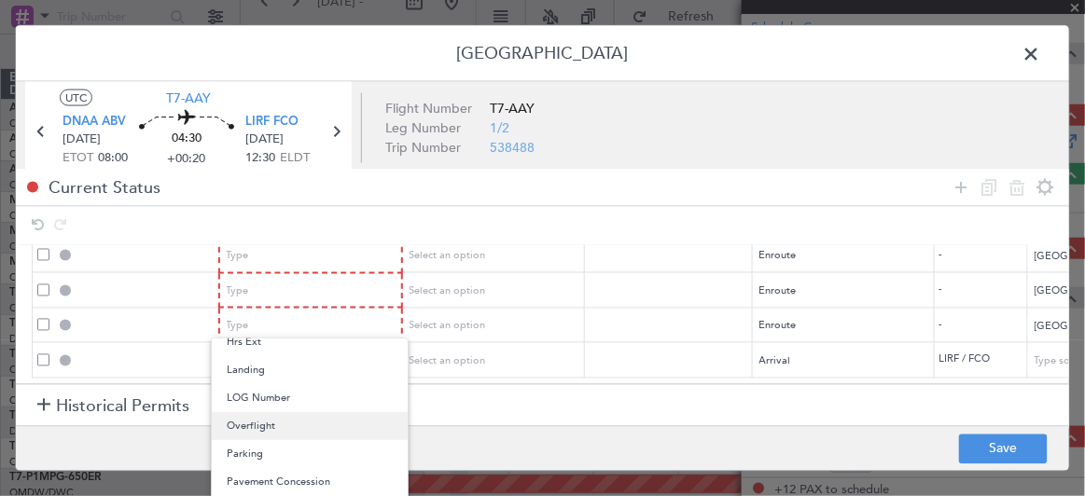
click at [264, 427] on span "Overflight" at bounding box center [310, 426] width 166 height 28
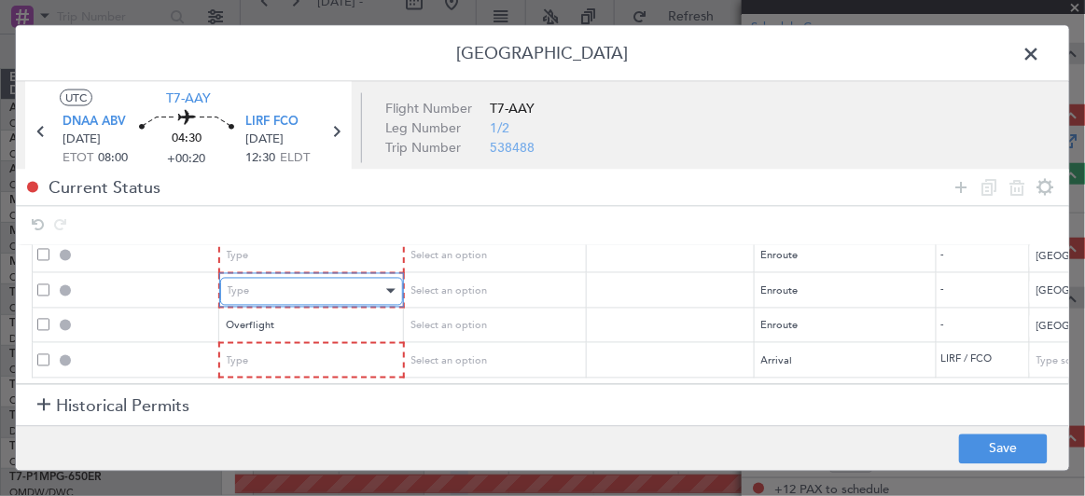
click at [302, 285] on div "Type" at bounding box center [305, 291] width 155 height 28
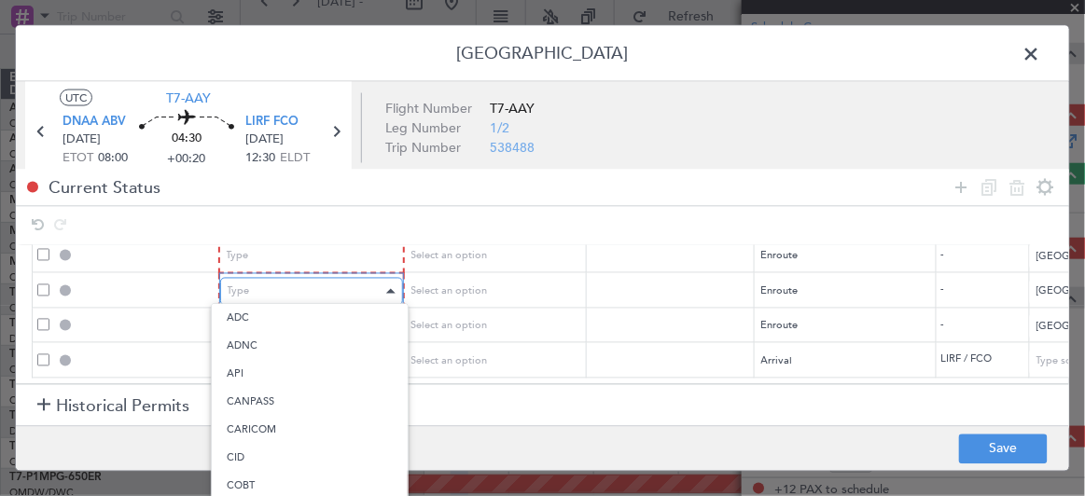
scroll to position [345, 0]
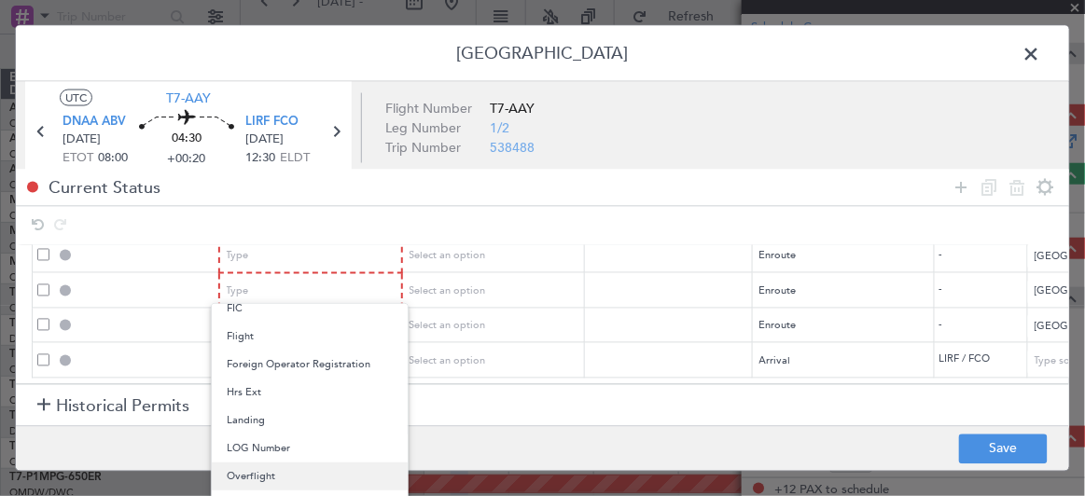
click at [285, 469] on span "Overflight" at bounding box center [310, 477] width 166 height 28
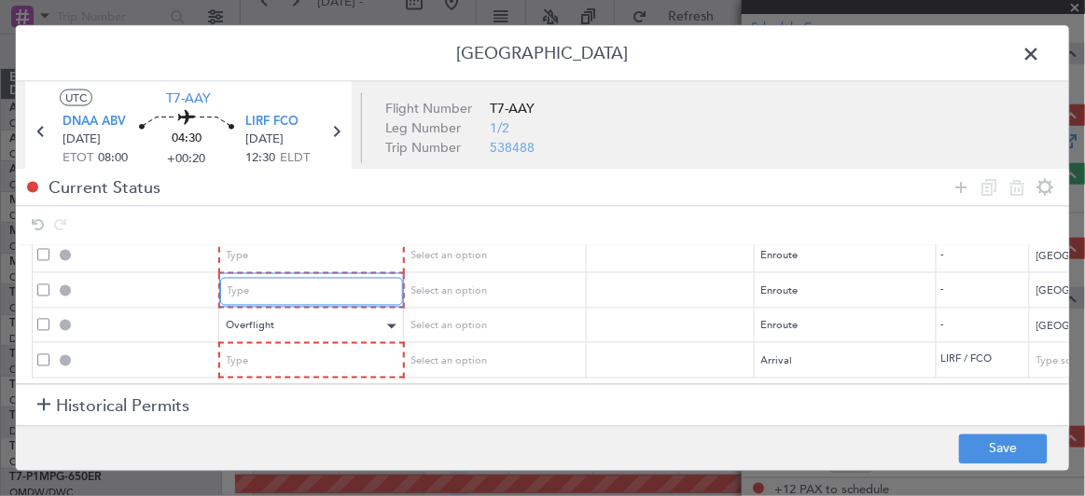
scroll to position [87, 0]
click at [294, 250] on div "Type" at bounding box center [305, 257] width 155 height 28
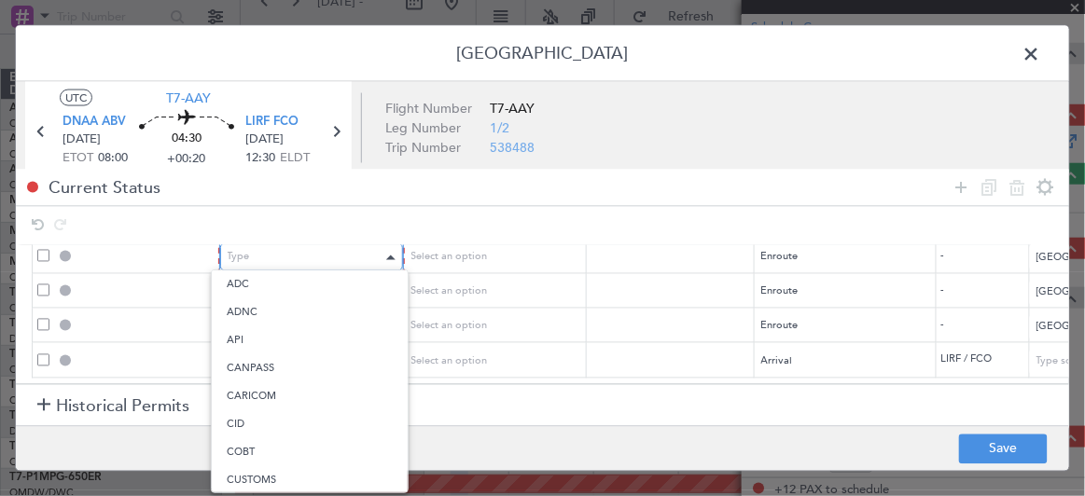
scroll to position [345, 0]
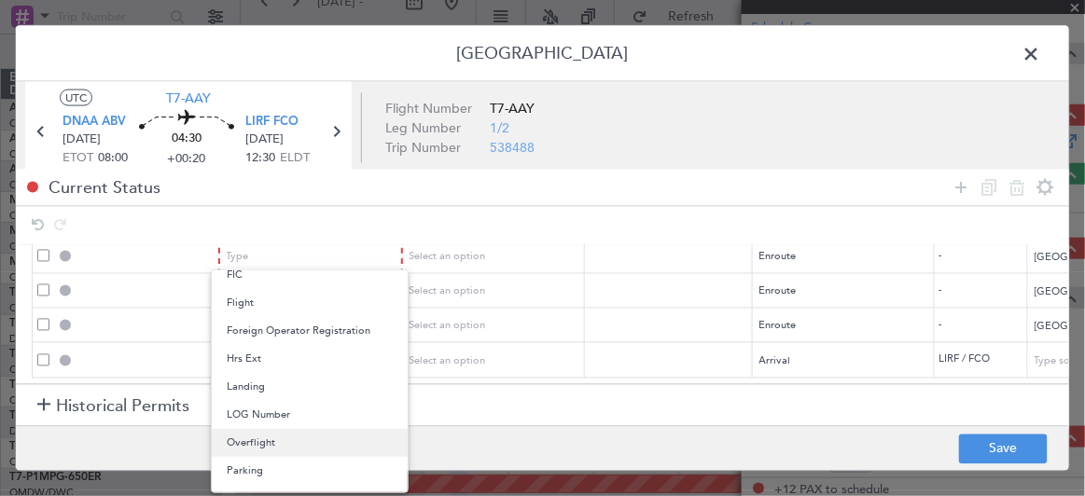
click at [249, 442] on span "Overflight" at bounding box center [310, 443] width 166 height 28
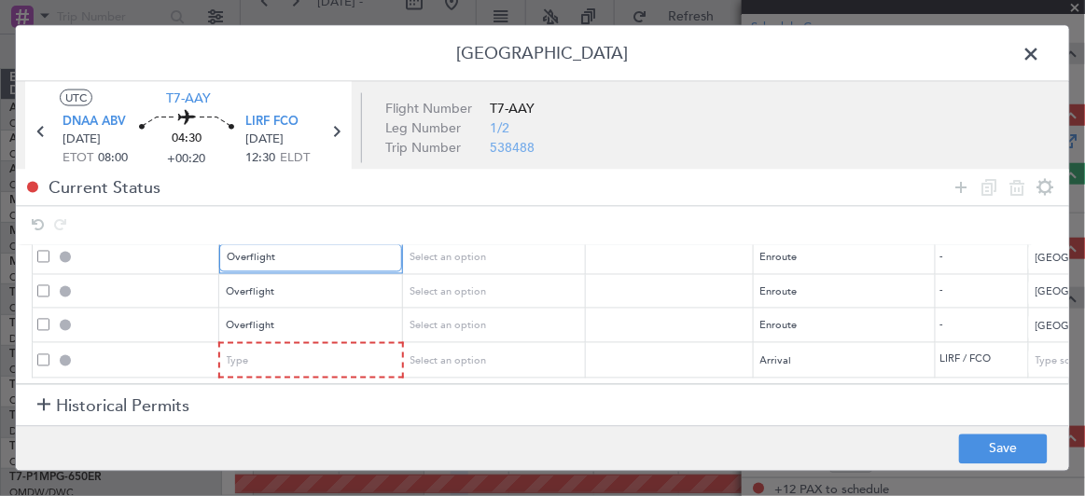
scroll to position [81, 0]
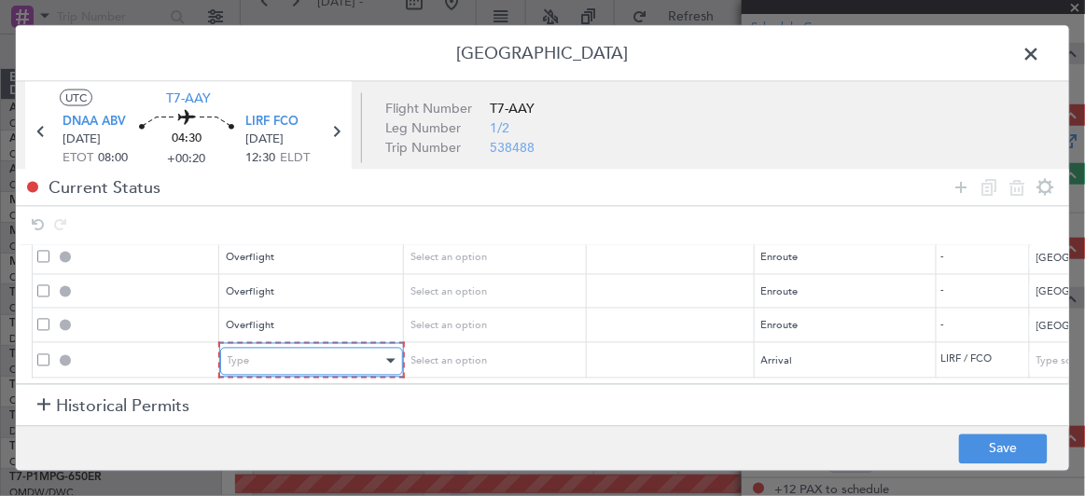
click at [289, 353] on div "Type" at bounding box center [305, 361] width 155 height 28
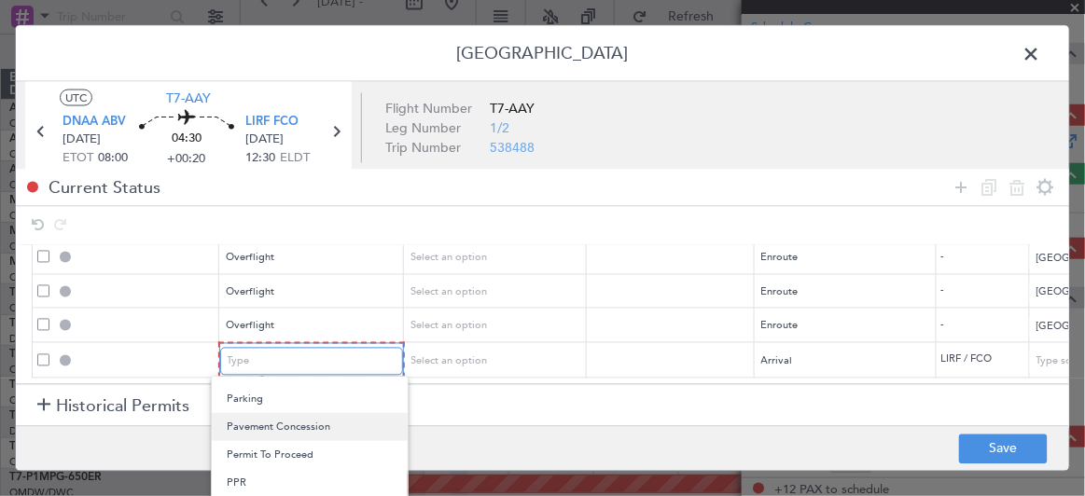
scroll to position [560, 0]
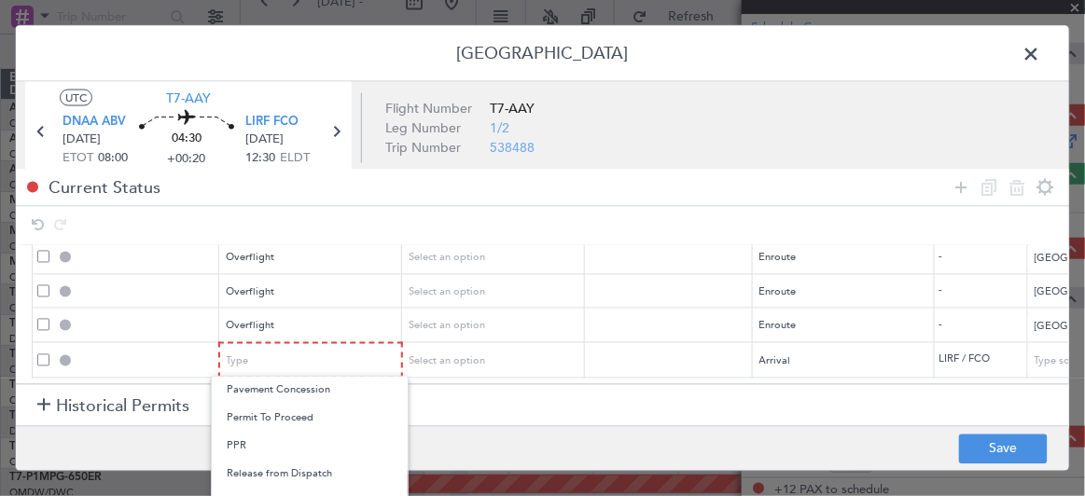
click at [1062, 364] on div at bounding box center [542, 248] width 1085 height 496
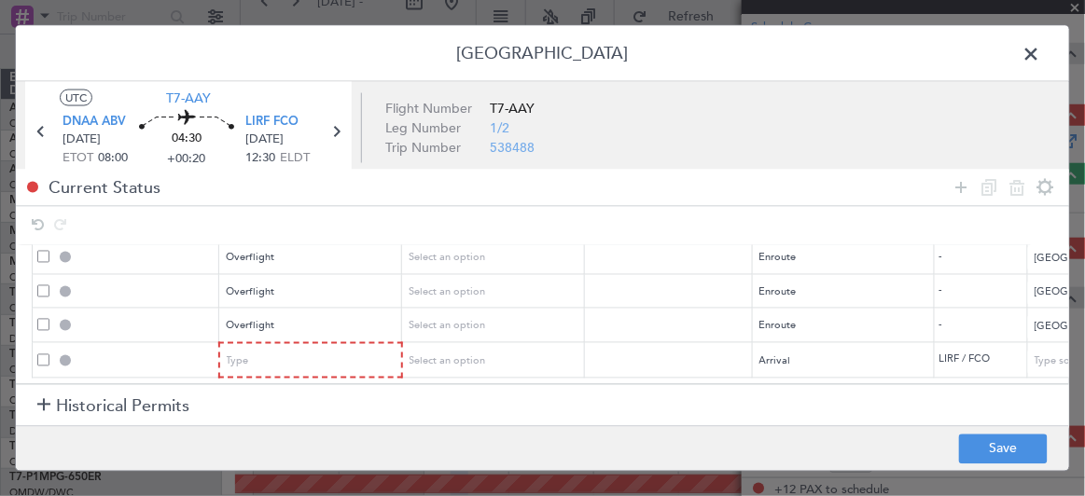
scroll to position [85, 0]
click at [357, 347] on div "Type" at bounding box center [305, 361] width 155 height 28
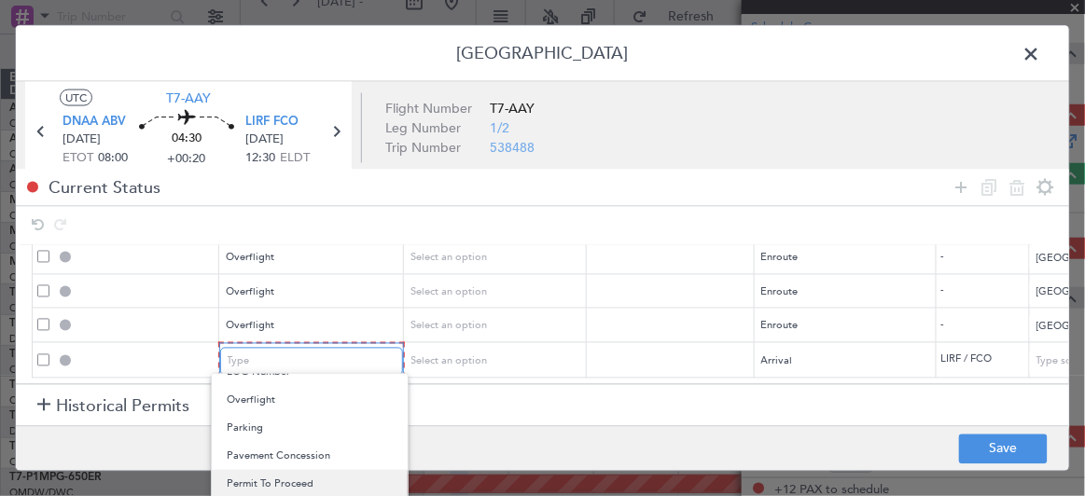
scroll to position [560, 0]
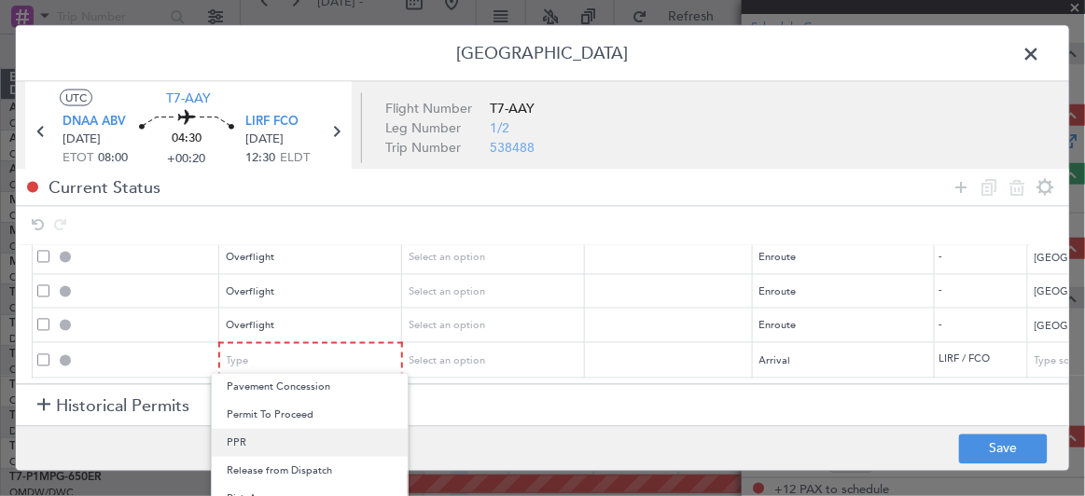
click at [249, 436] on span "PPR" at bounding box center [310, 443] width 166 height 28
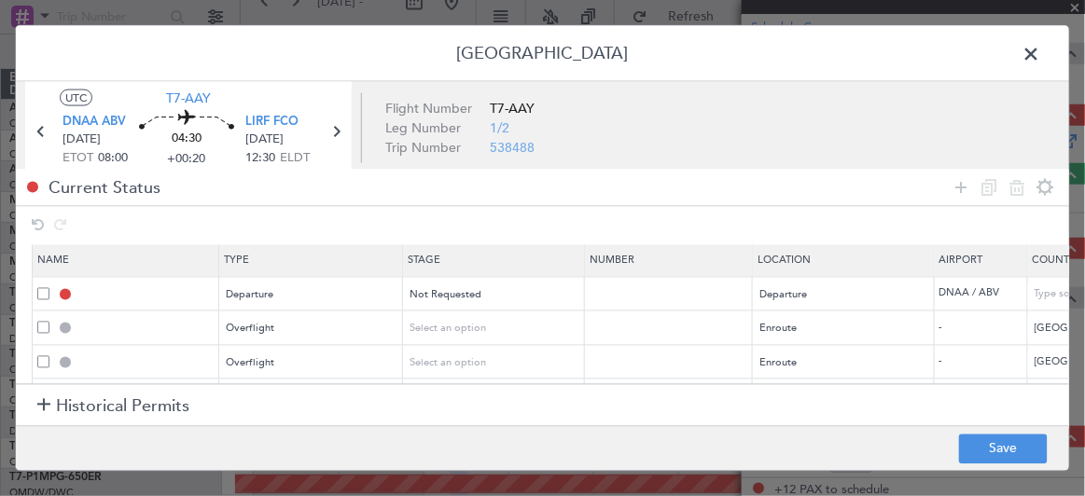
scroll to position [0, 0]
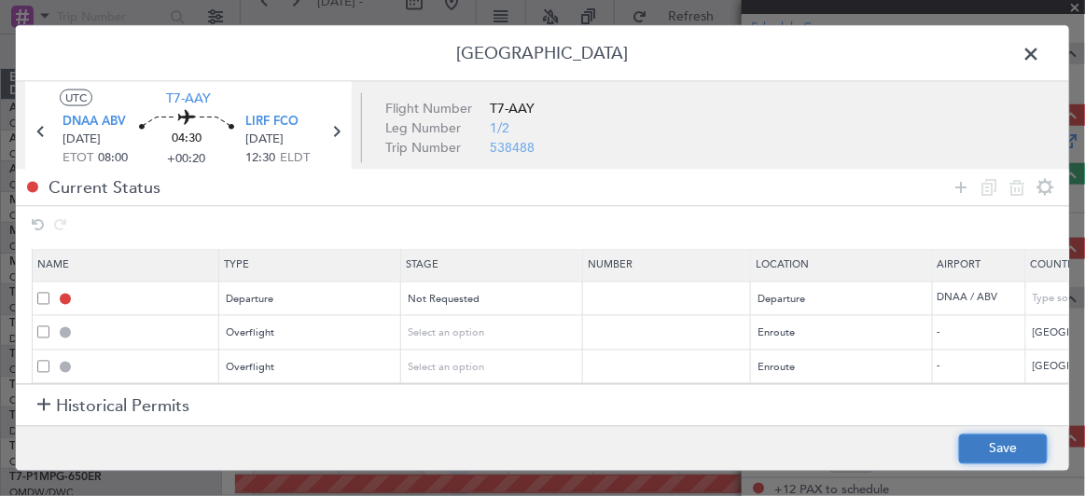
click at [1000, 434] on button "Save" at bounding box center [1003, 449] width 89 height 30
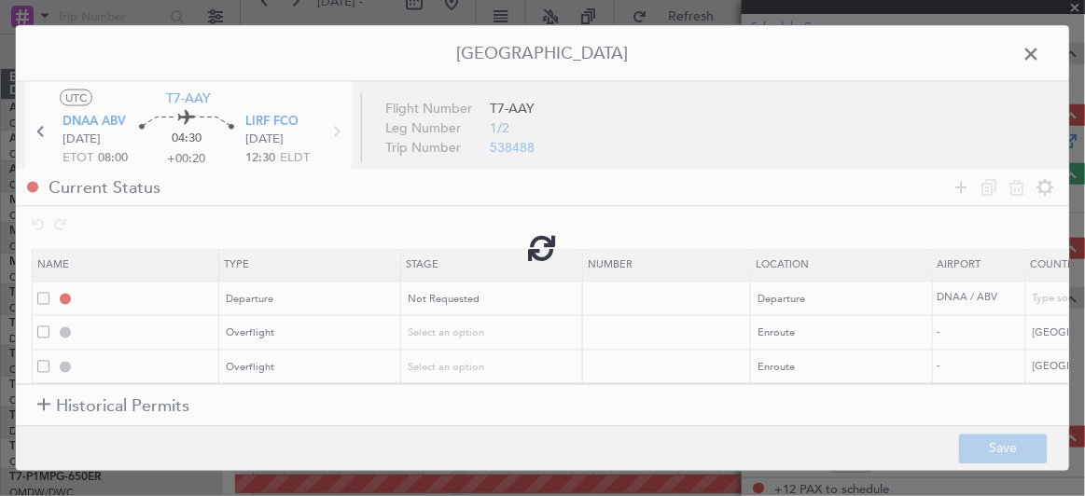
type input "DEPARTURE"
type input "[GEOGRAPHIC_DATA]"
type input "NNN"
type input "NIGER OVF"
type input "NNN"
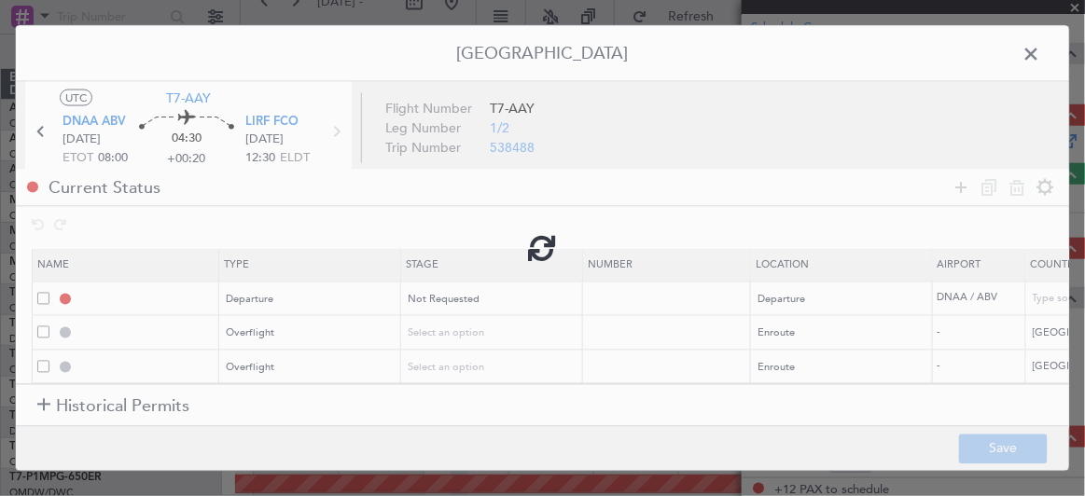
type input "ALGERIA OVF"
type input "NNN"
type input "TUNISIA OVF"
type input "NNN"
type input "LIRF PPR"
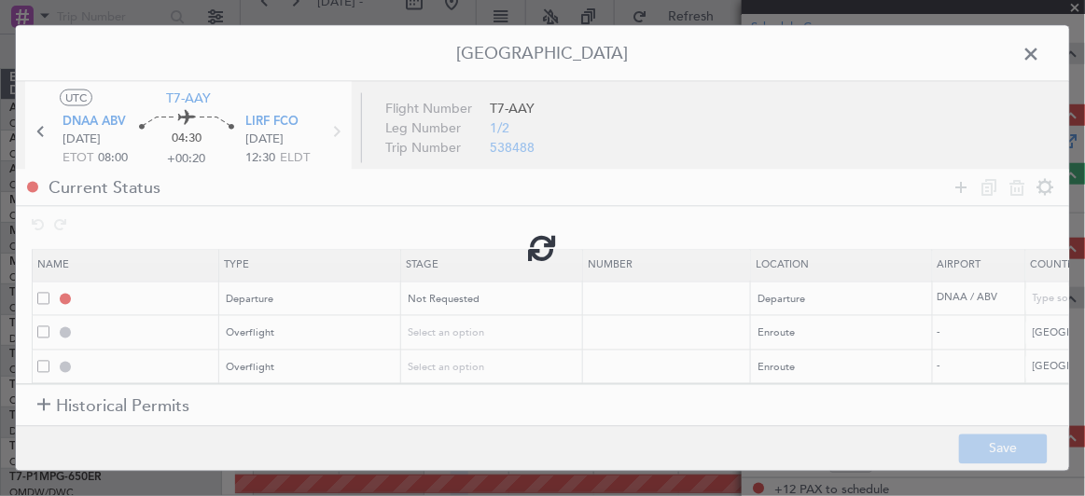
type input "[GEOGRAPHIC_DATA]"
type input "NNN"
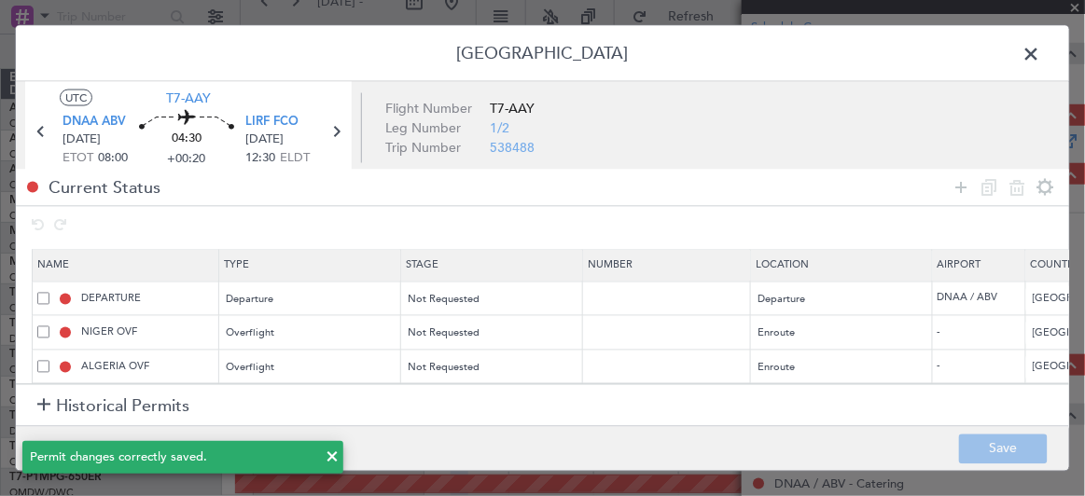
click at [1041, 48] on span at bounding box center [1041, 58] width 0 height 37
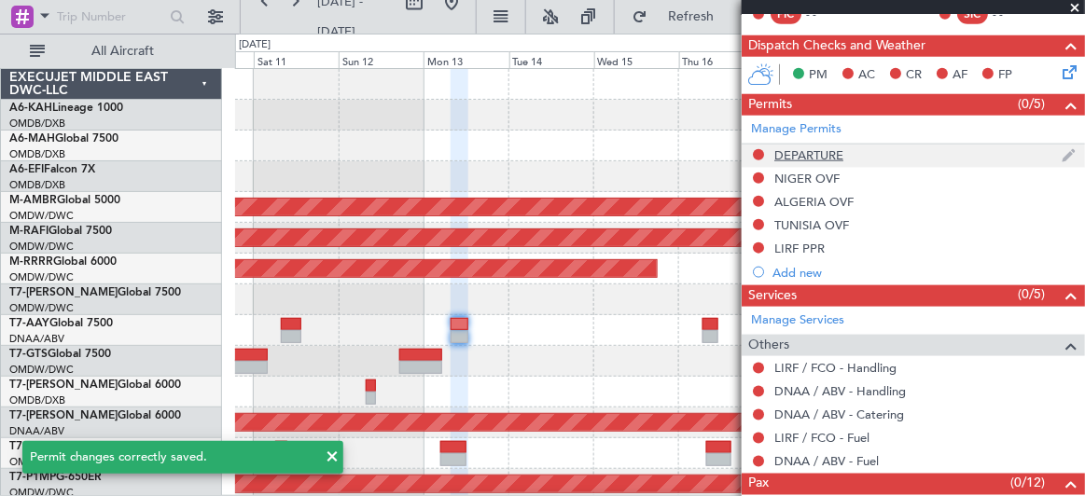
scroll to position [445, 0]
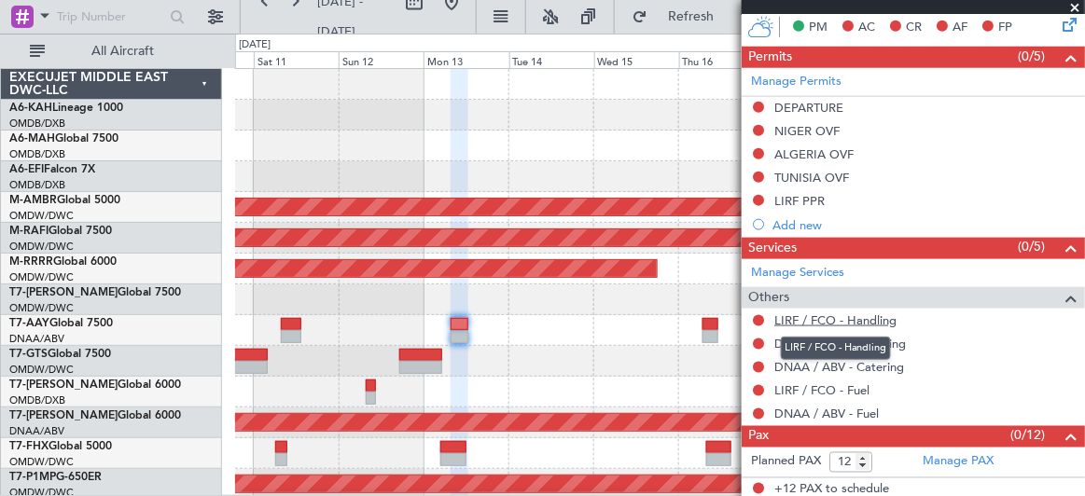
click at [840, 314] on link "LIRF / FCO - Handling" at bounding box center [835, 320] width 122 height 16
click at [850, 338] on link "DNAA / ABV - Handling" at bounding box center [839, 344] width 131 height 16
click at [761, 362] on button at bounding box center [758, 367] width 11 height 11
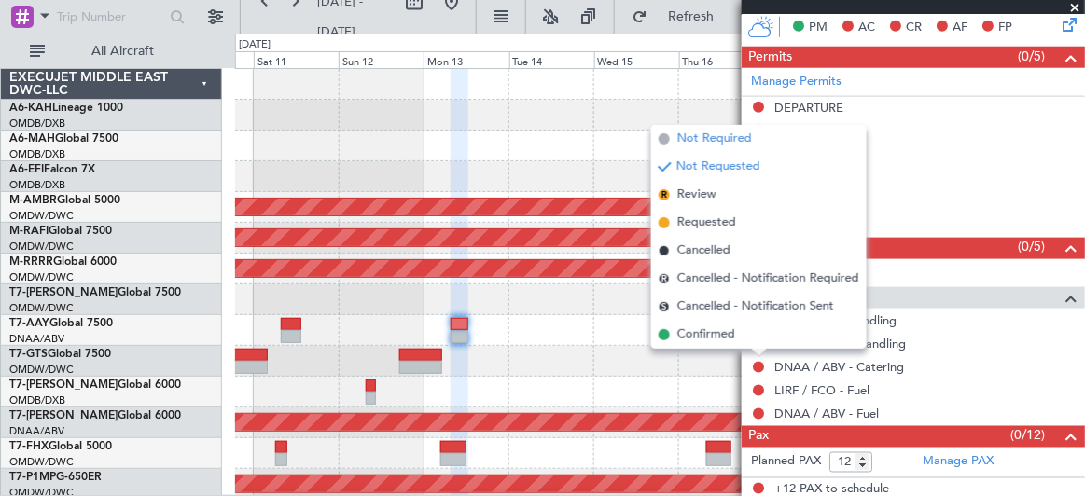
click at [732, 138] on span "Not Required" at bounding box center [714, 139] width 75 height 19
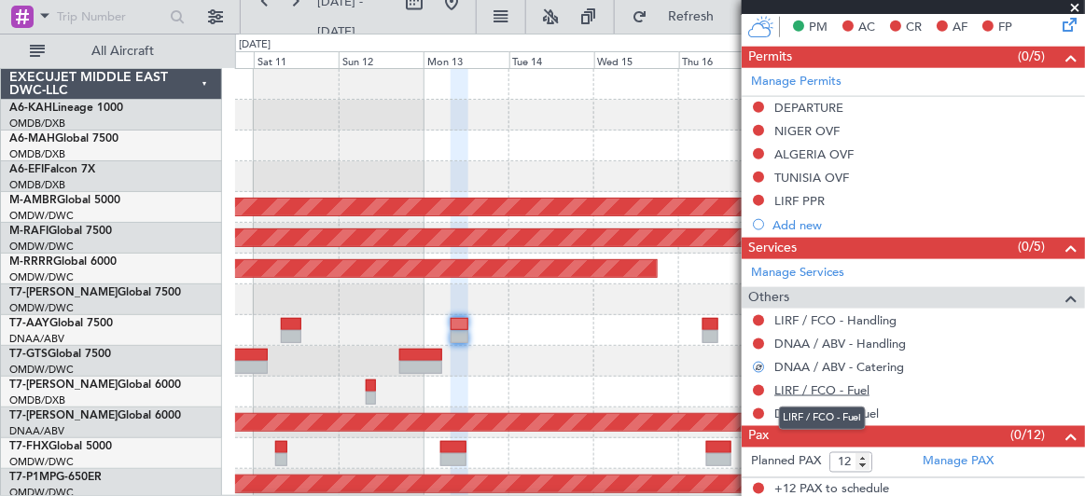
click at [816, 383] on link "LIRF / FCO - Fuel" at bounding box center [821, 390] width 95 height 16
click at [830, 409] on link "DNAA / ABV - Fuel" at bounding box center [826, 414] width 104 height 16
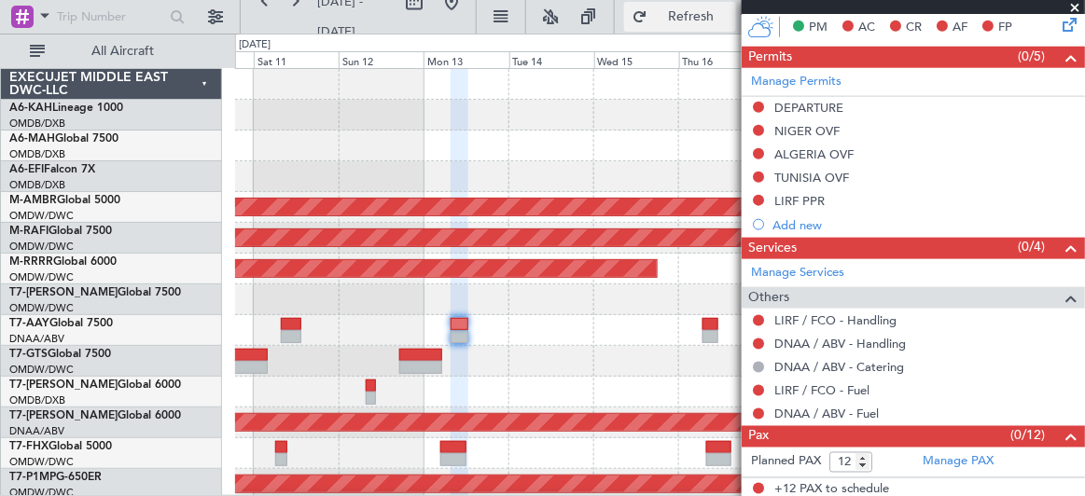
click at [691, 12] on span "Refresh" at bounding box center [691, 16] width 78 height 13
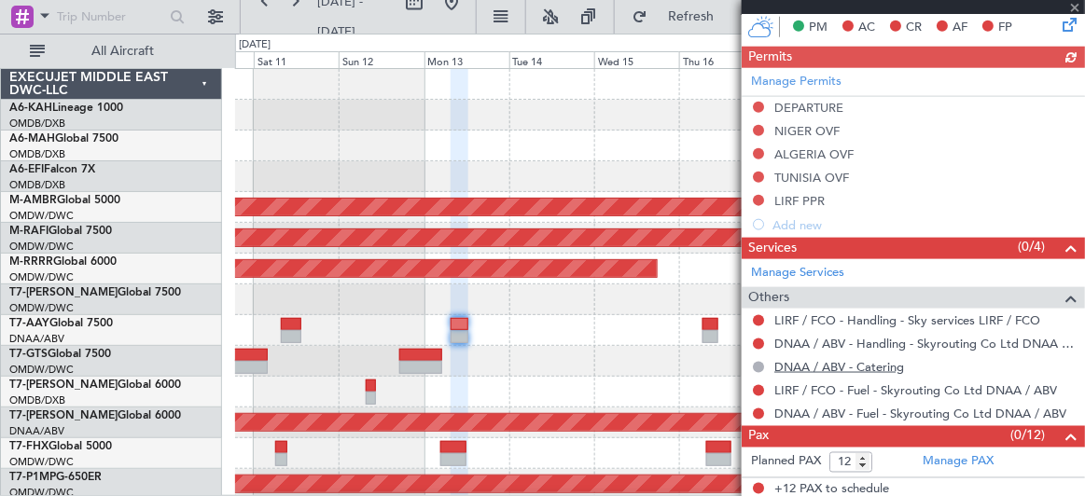
click at [824, 365] on link "DNAA / ABV - Catering" at bounding box center [839, 367] width 130 height 16
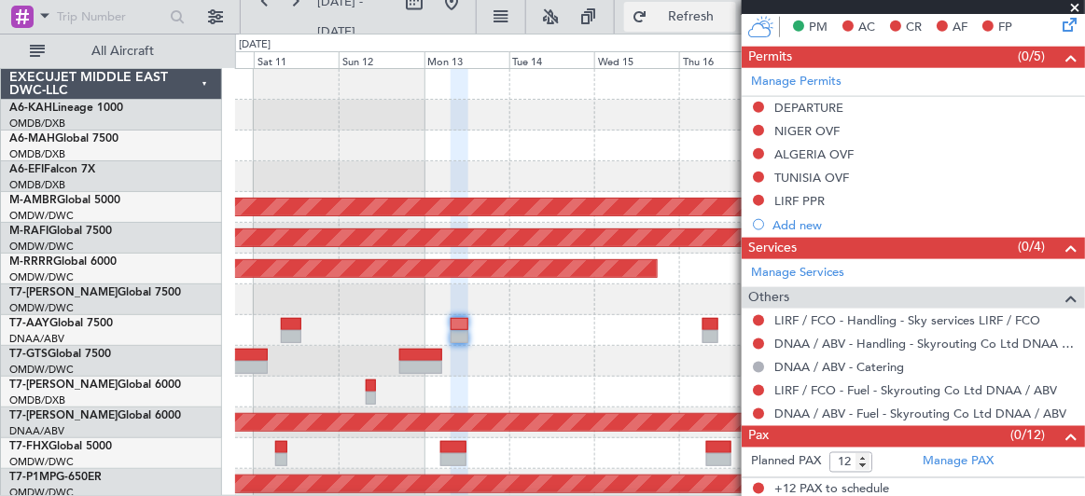
click at [652, 12] on button "Refresh" at bounding box center [680, 17] width 112 height 30
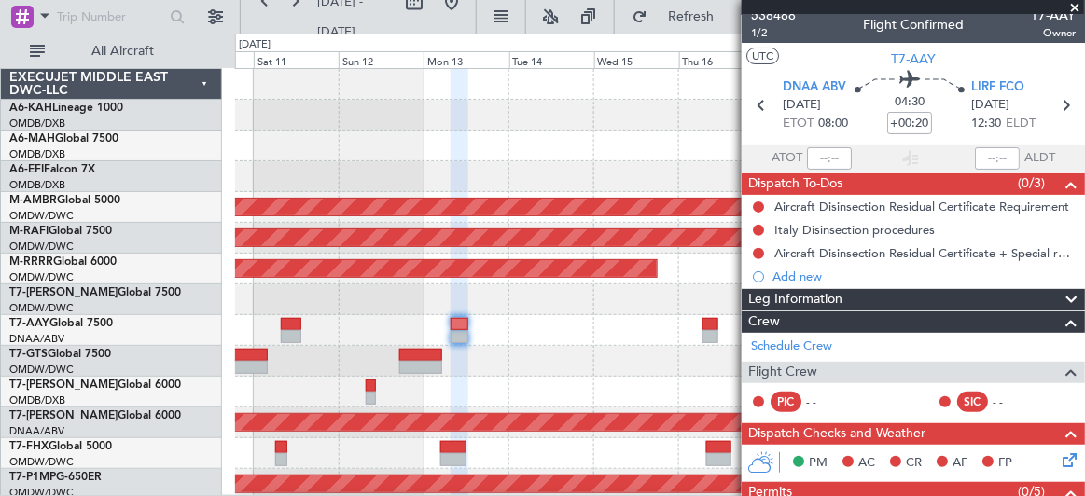
scroll to position [0, 0]
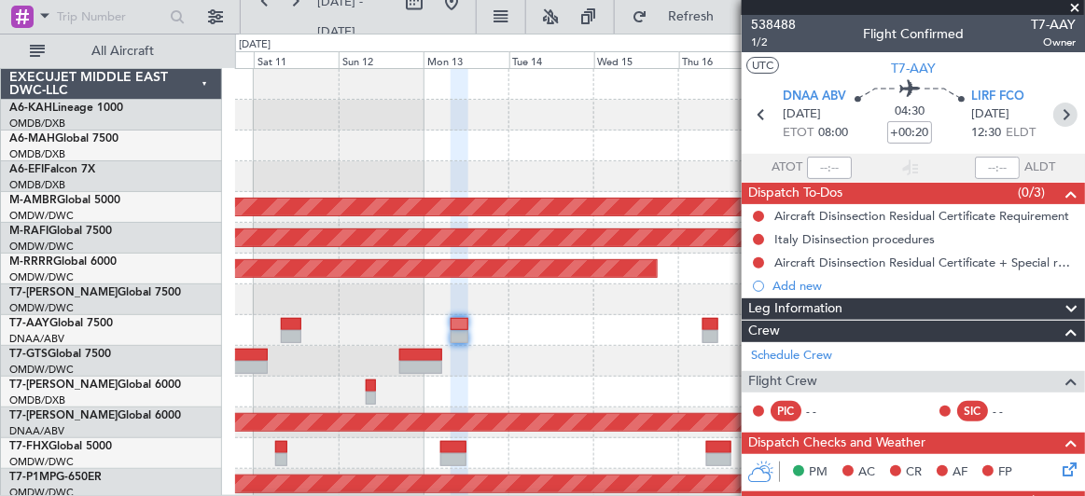
click at [1055, 108] on icon at bounding box center [1065, 115] width 24 height 24
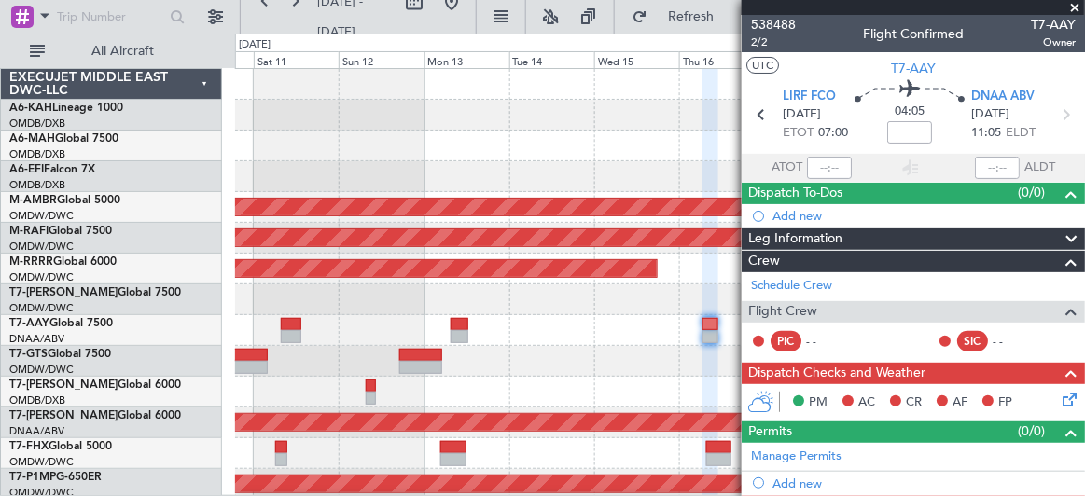
scroll to position [254, 0]
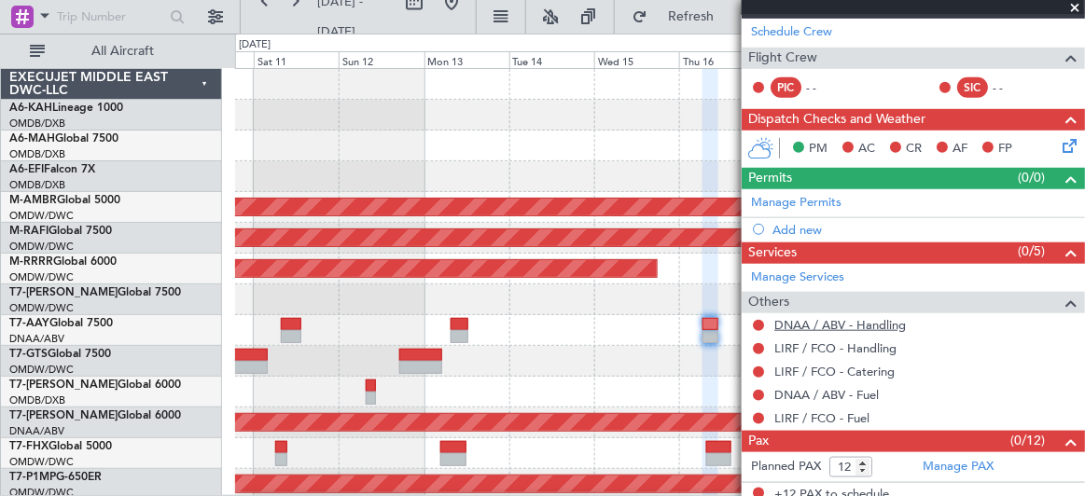
click at [820, 321] on link "DNAA / ABV - Handling" at bounding box center [839, 325] width 131 height 16
click at [826, 341] on link "LIRF / FCO - Handling" at bounding box center [835, 348] width 122 height 16
click at [652, 13] on button "Refresh" at bounding box center [680, 17] width 112 height 30
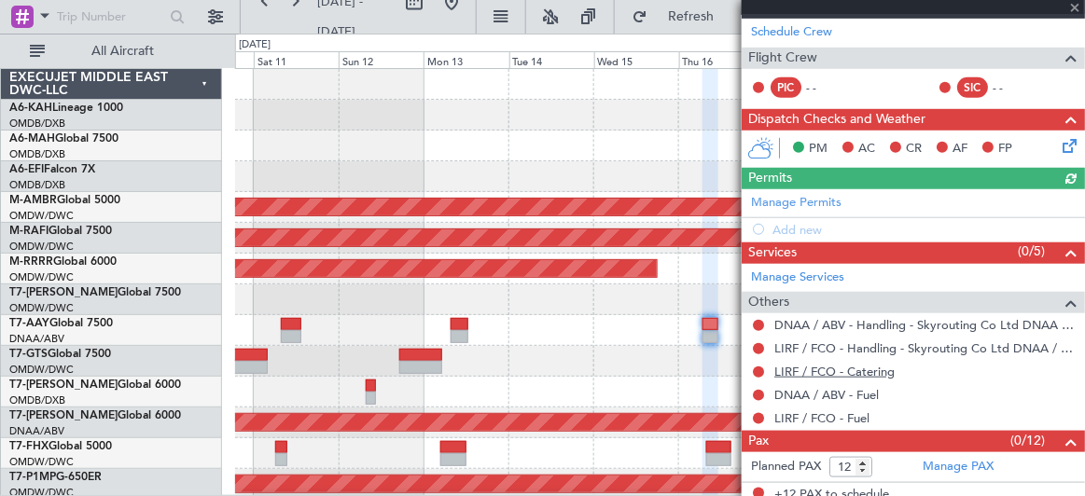
click at [819, 364] on link "LIRF / FCO - Catering" at bounding box center [834, 372] width 120 height 16
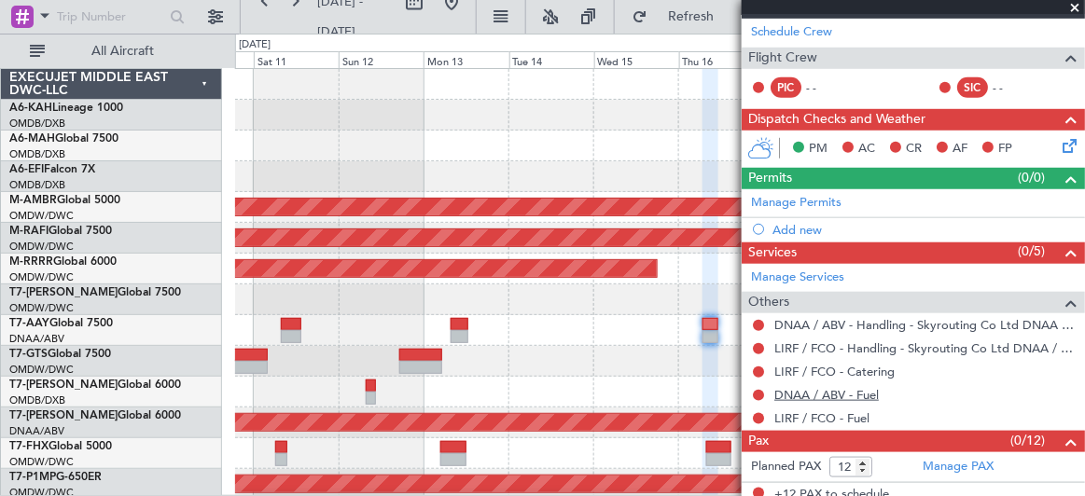
click at [815, 393] on link "DNAA / ABV - Fuel" at bounding box center [826, 395] width 104 height 16
click at [657, 7] on button "Refresh" at bounding box center [680, 17] width 112 height 30
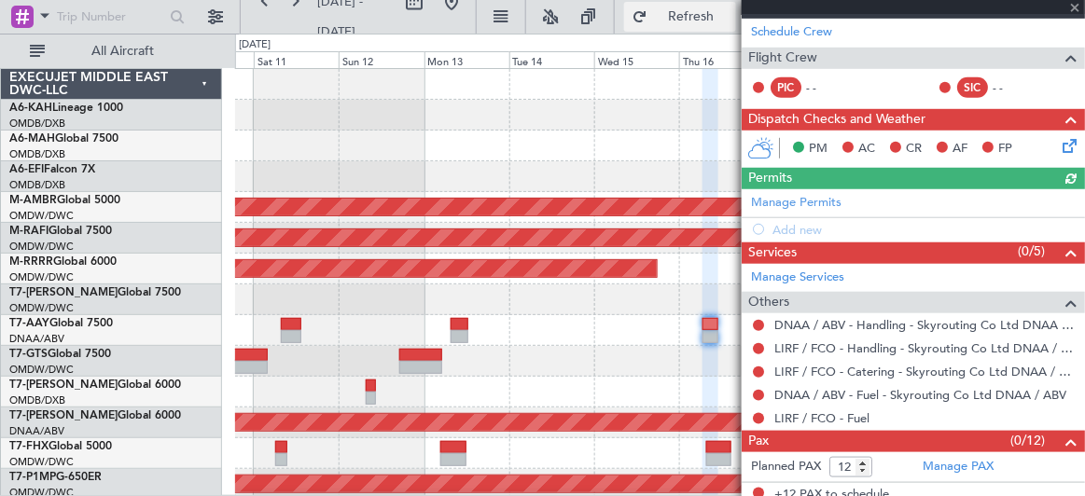
click at [684, 10] on span "Refresh" at bounding box center [691, 16] width 78 height 13
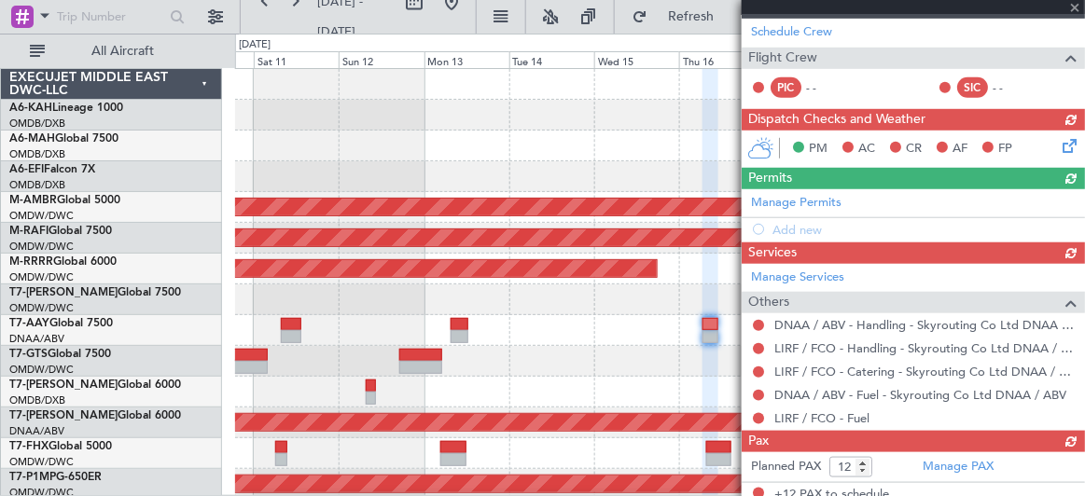
click at [800, 415] on div "Manage Services Others DNAA / ABV - Handling - Skyrouting Co Ltd DNAA / ABV LIR…" at bounding box center [912, 347] width 343 height 167
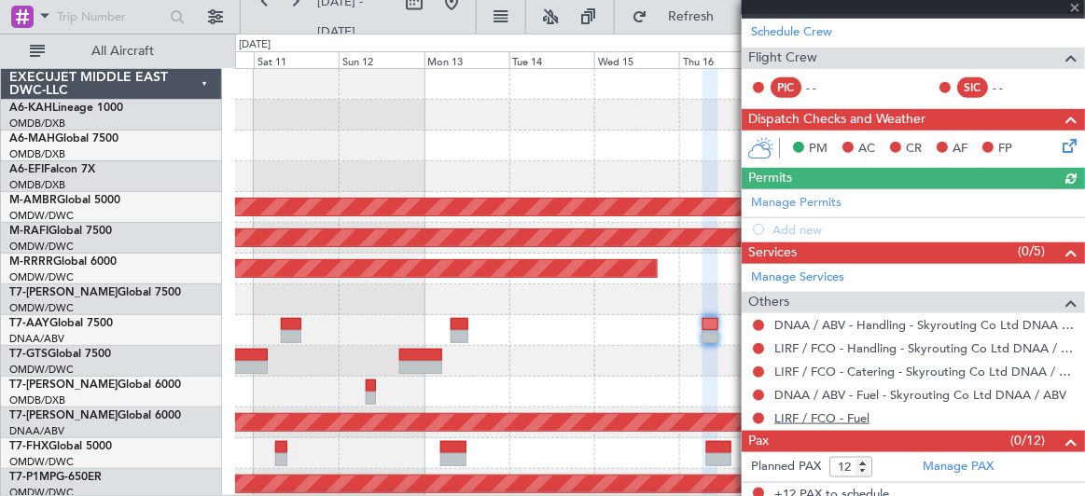
click at [777, 410] on link "LIRF / FCO - Fuel" at bounding box center [821, 418] width 95 height 16
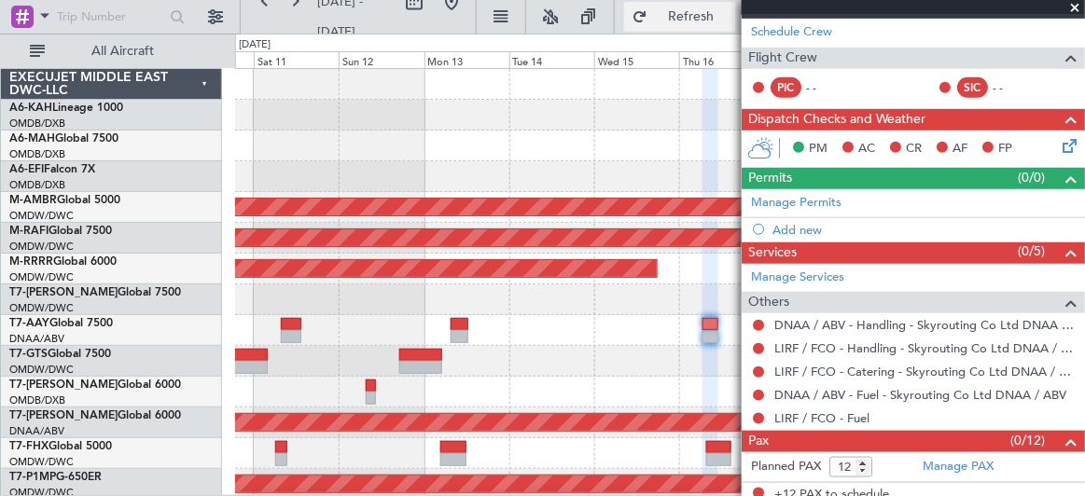
click at [671, 10] on span "Refresh" at bounding box center [691, 16] width 78 height 13
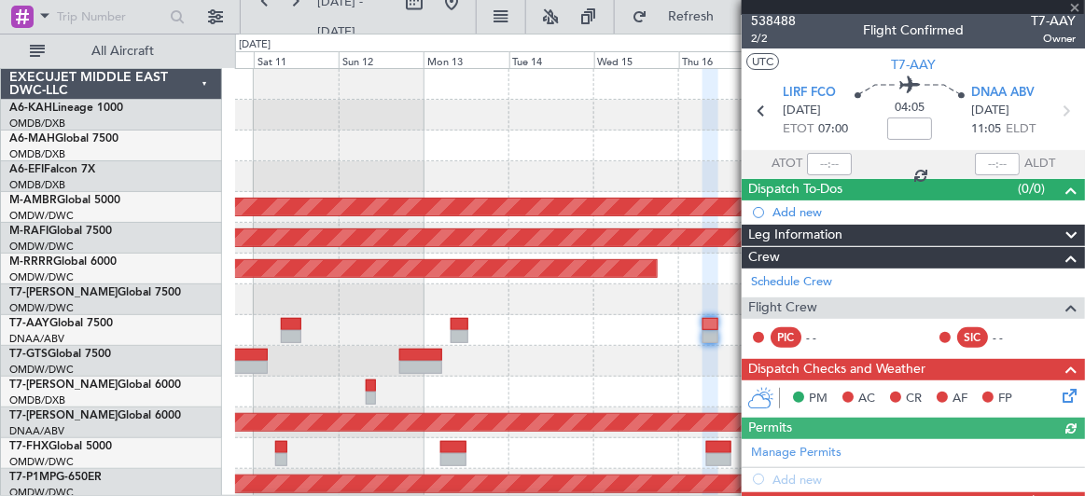
scroll to position [258, 0]
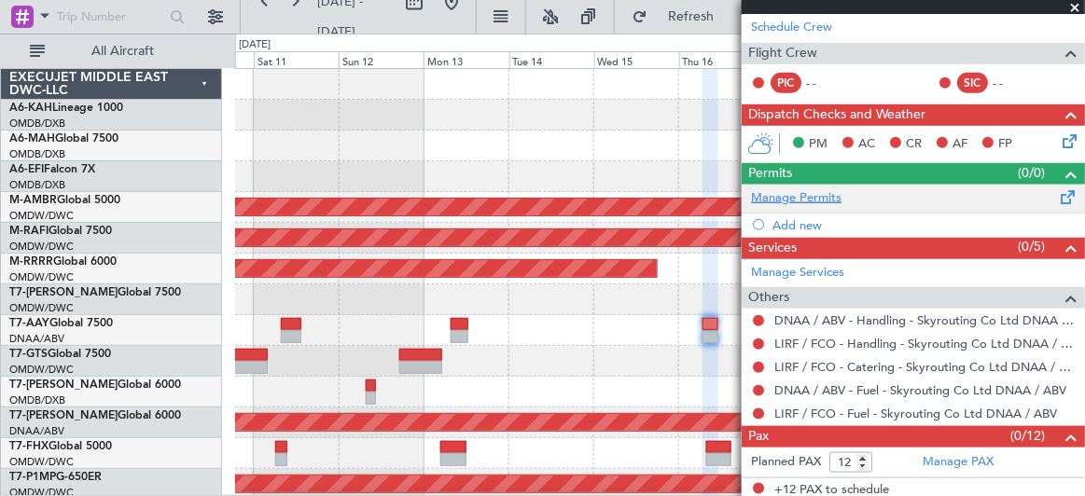
click at [801, 191] on link "Manage Permits" at bounding box center [796, 198] width 90 height 19
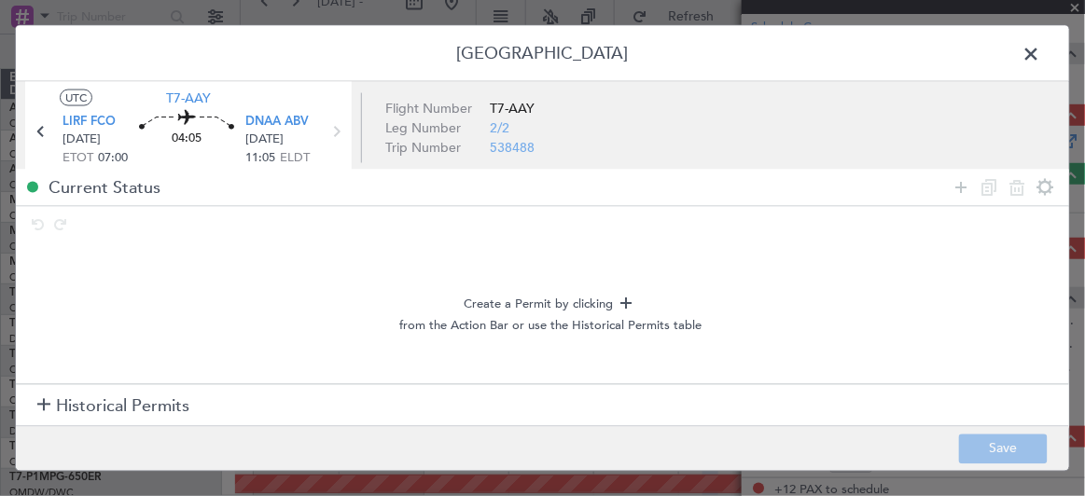
click at [70, 405] on span "Historical Permits" at bounding box center [122, 406] width 133 height 25
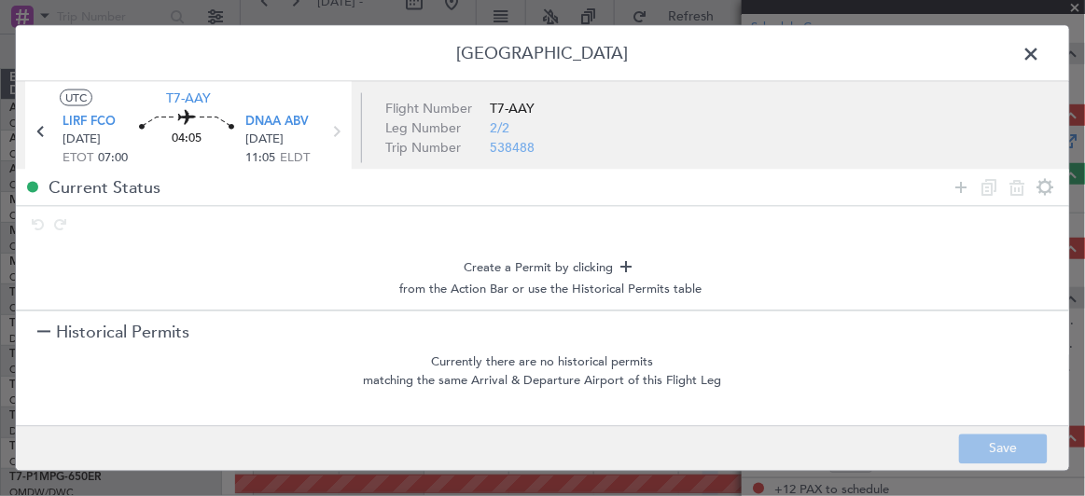
click at [34, 330] on section "Historical Permits" at bounding box center [542, 333] width 1053 height 45
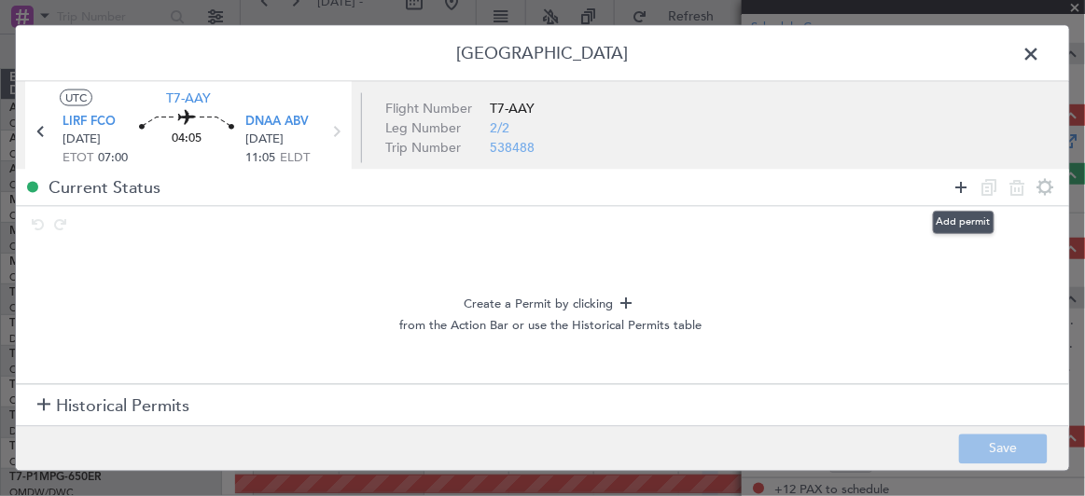
click at [964, 184] on icon at bounding box center [961, 187] width 22 height 22
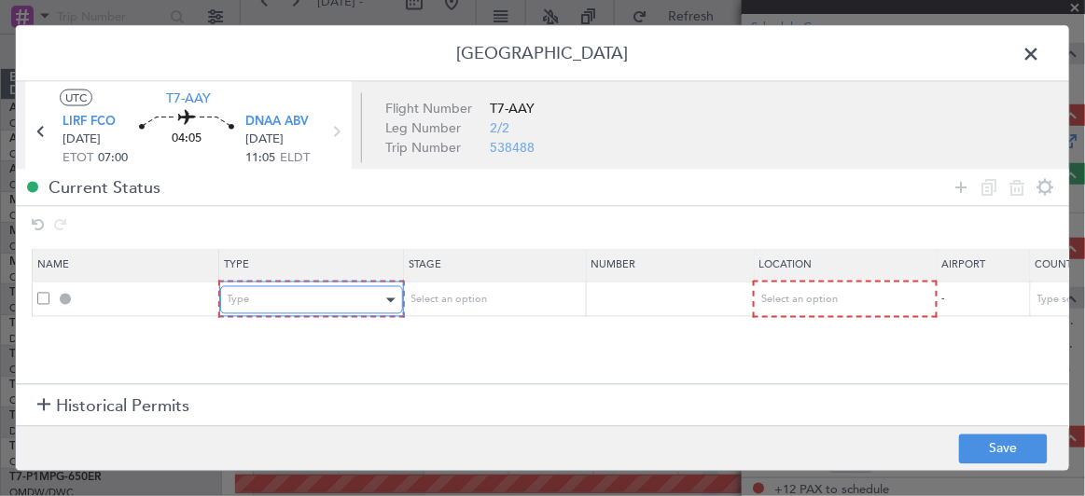
click at [330, 297] on div "Type" at bounding box center [305, 300] width 155 height 28
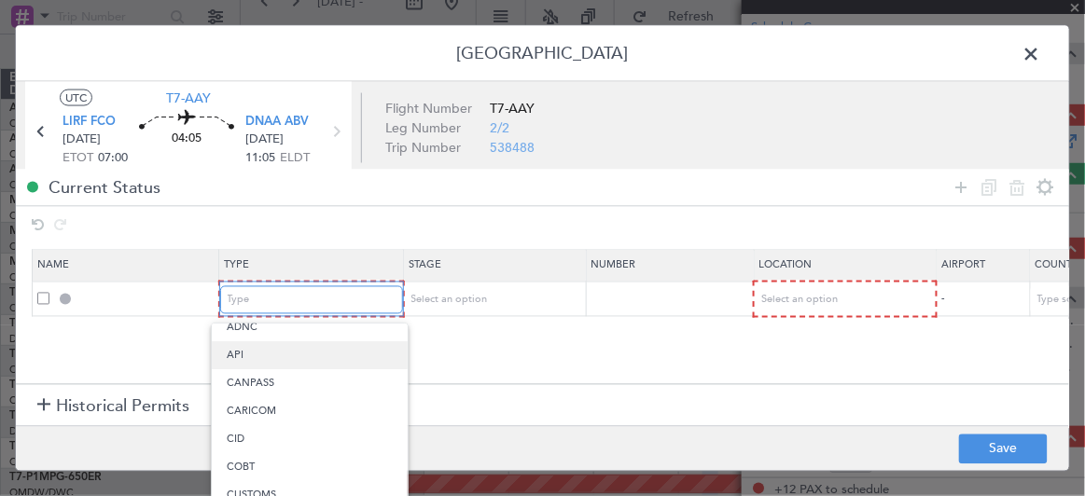
scroll to position [469, 0]
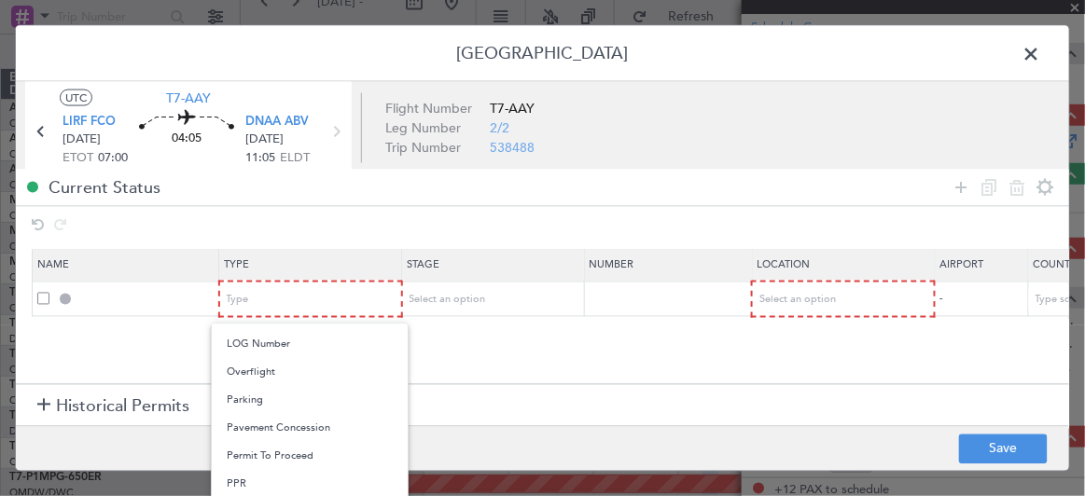
drag, startPoint x: 233, startPoint y: 481, endPoint x: 376, endPoint y: 450, distance: 146.0
click at [233, 481] on span "PPR" at bounding box center [310, 484] width 166 height 28
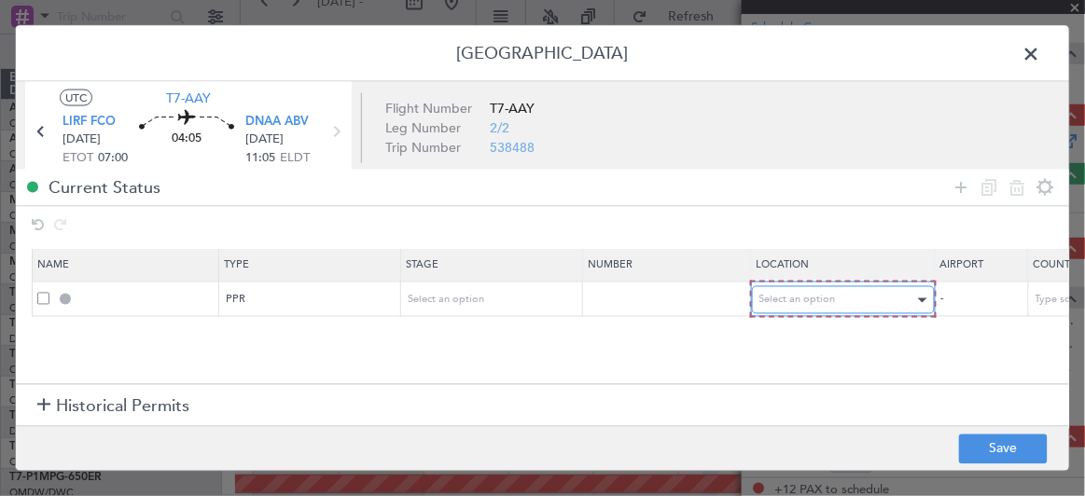
click at [814, 293] on span "Select an option" at bounding box center [797, 300] width 76 height 14
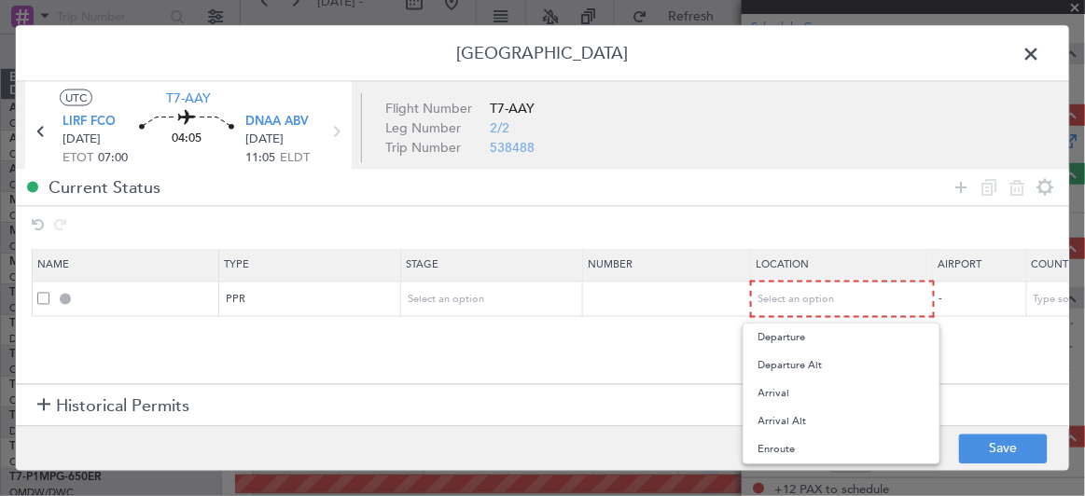
drag, startPoint x: 806, startPoint y: 339, endPoint x: 558, endPoint y: 325, distance: 248.4
click at [806, 338] on span "Departure" at bounding box center [841, 338] width 166 height 28
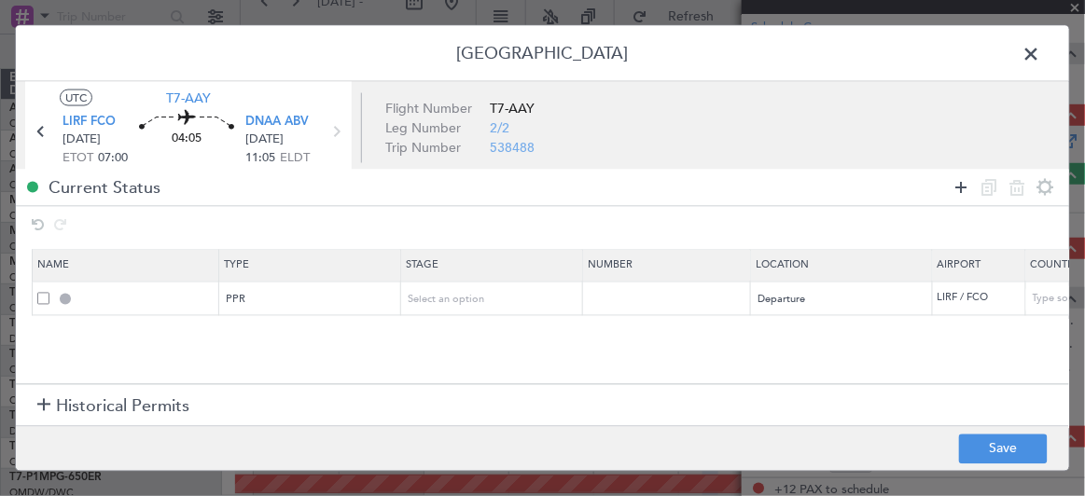
click at [957, 185] on icon at bounding box center [961, 187] width 22 height 22
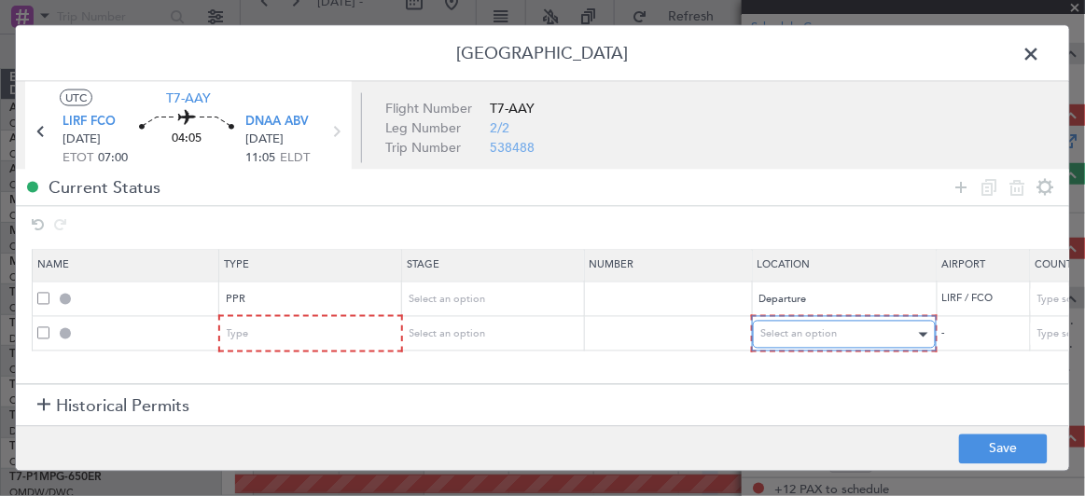
click at [800, 327] on span "Select an option" at bounding box center [798, 334] width 76 height 14
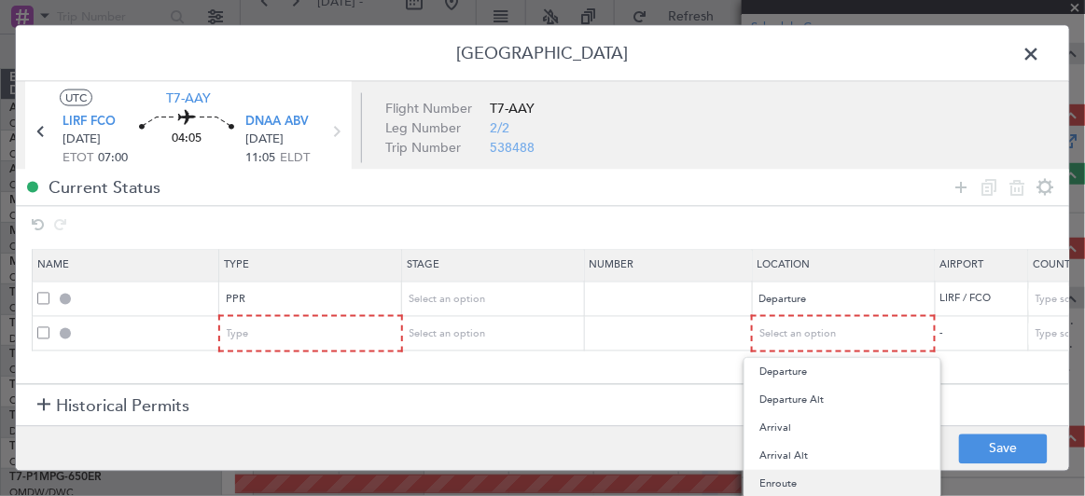
click at [784, 486] on span "Enroute" at bounding box center [842, 484] width 166 height 28
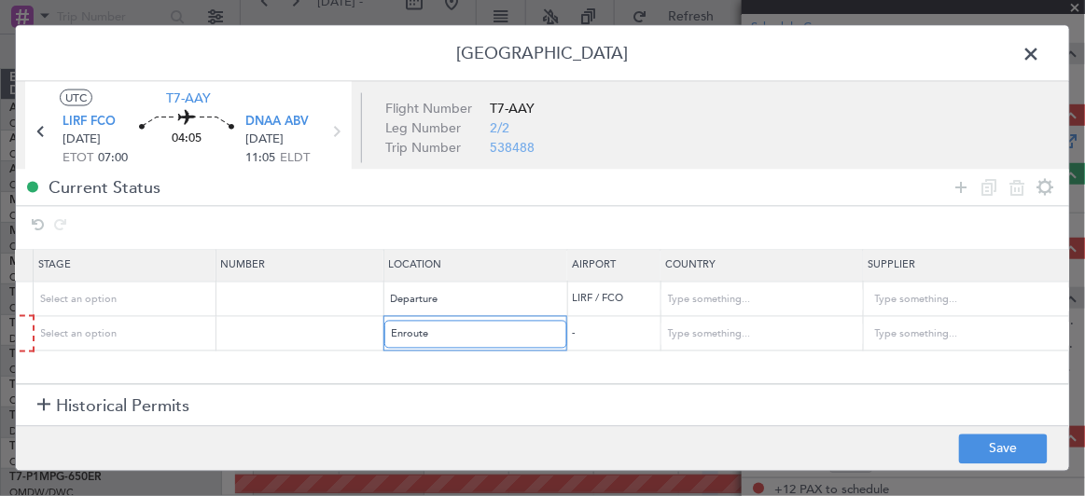
scroll to position [0, 371]
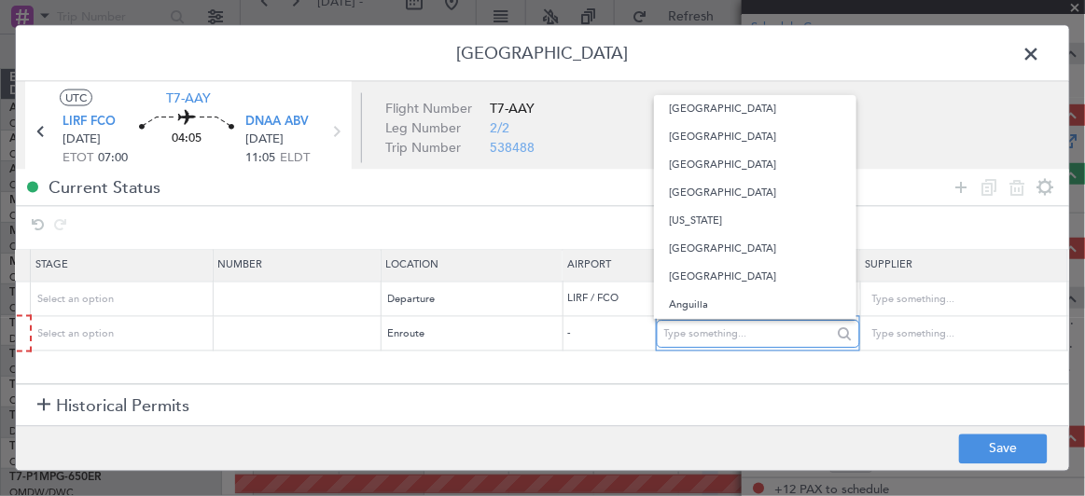
click at [725, 329] on input "text" at bounding box center [748, 335] width 168 height 28
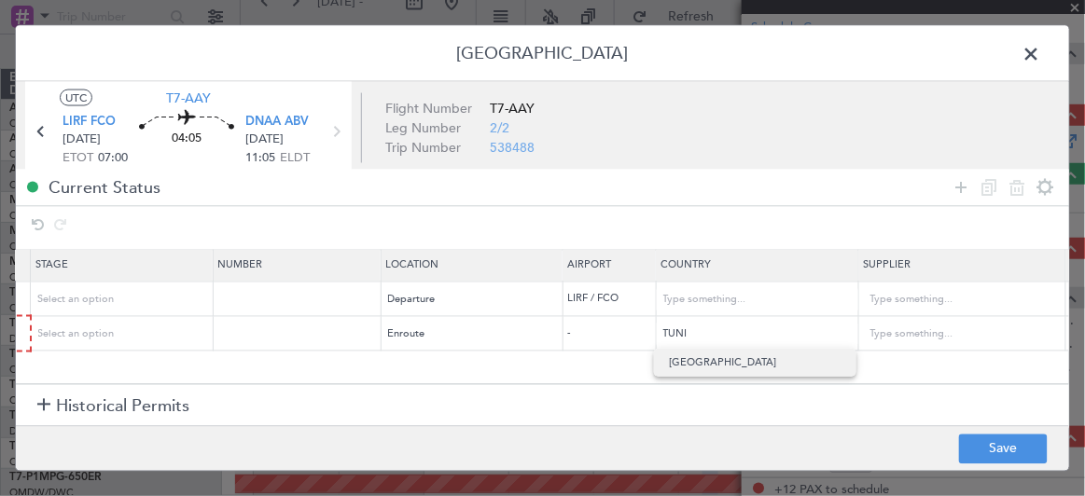
click at [683, 355] on span "[GEOGRAPHIC_DATA]" at bounding box center [755, 363] width 173 height 28
type input "[GEOGRAPHIC_DATA]"
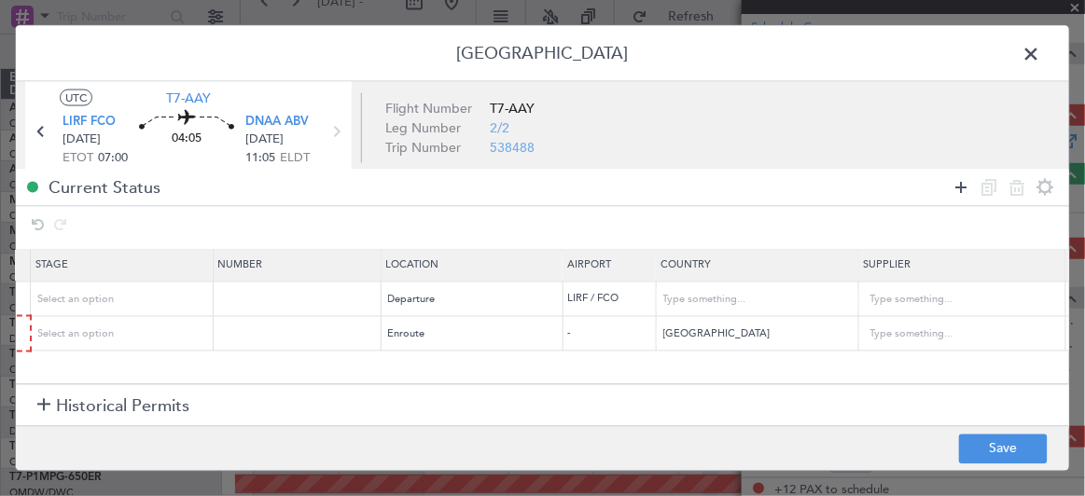
click at [966, 179] on icon at bounding box center [961, 187] width 22 height 22
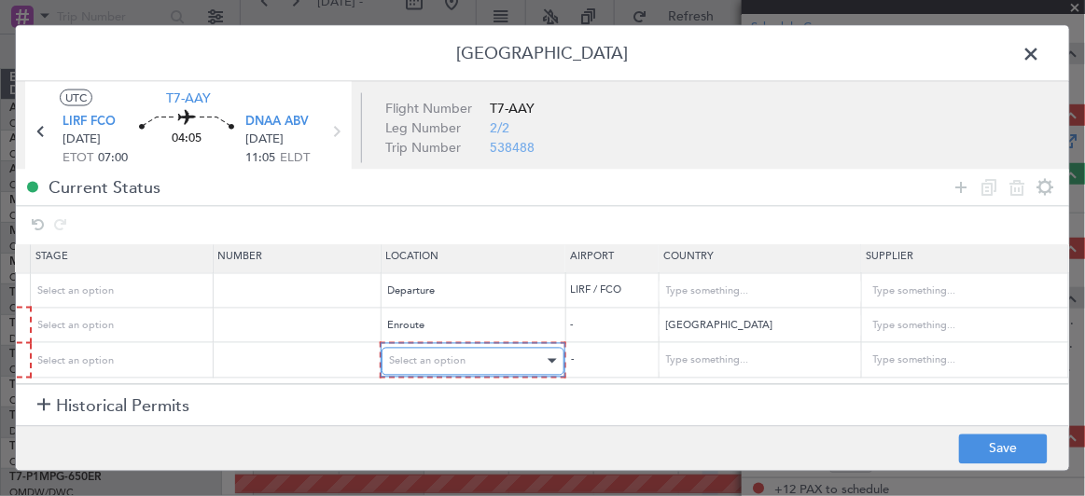
click at [463, 347] on div "Select an option" at bounding box center [466, 361] width 155 height 28
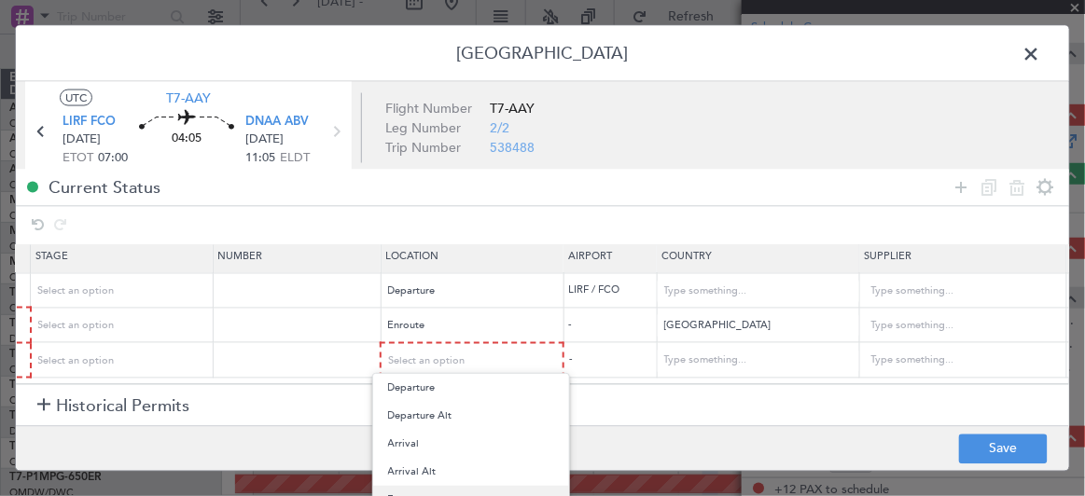
click at [425, 491] on span "Enroute" at bounding box center [471, 500] width 166 height 28
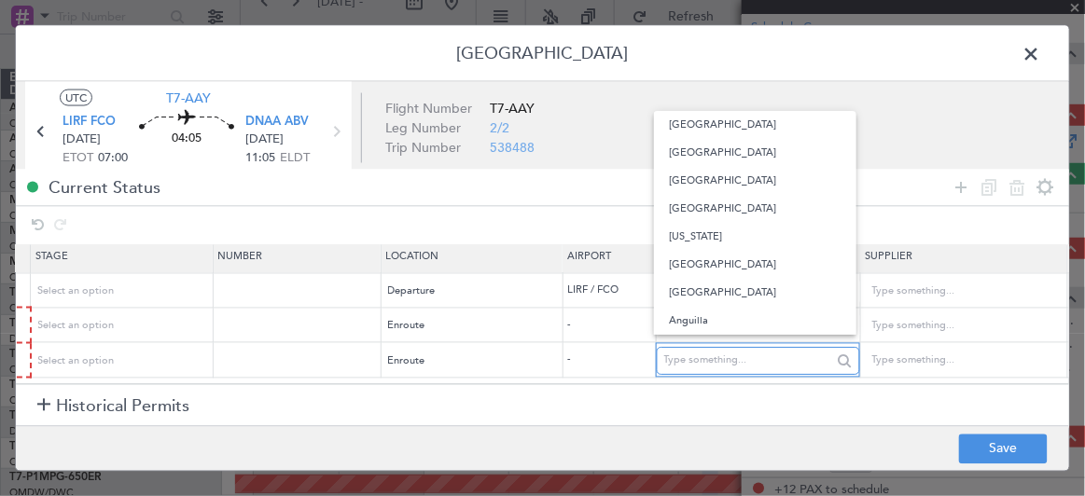
click at [690, 359] on input "text" at bounding box center [748, 361] width 168 height 28
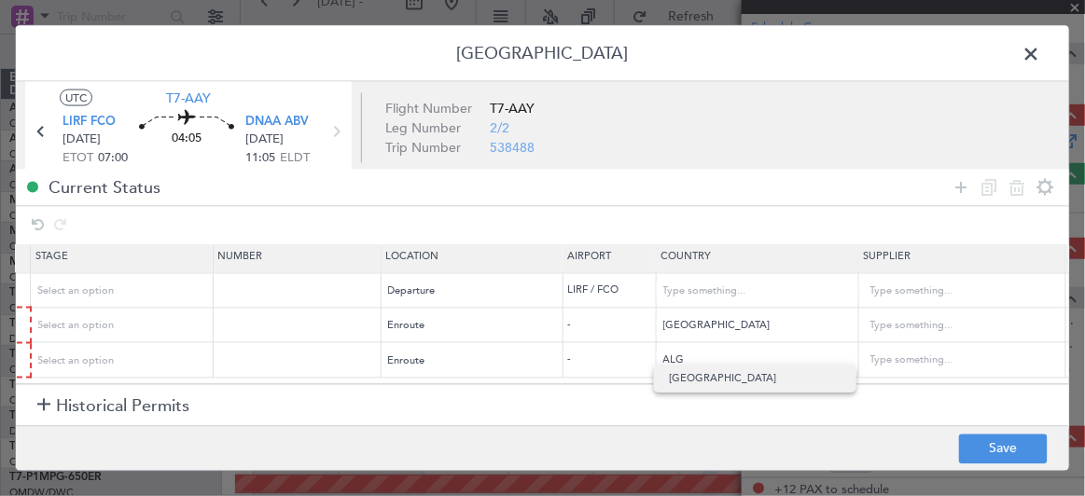
click at [682, 386] on span "[GEOGRAPHIC_DATA]" at bounding box center [755, 379] width 173 height 28
type input "[GEOGRAPHIC_DATA]"
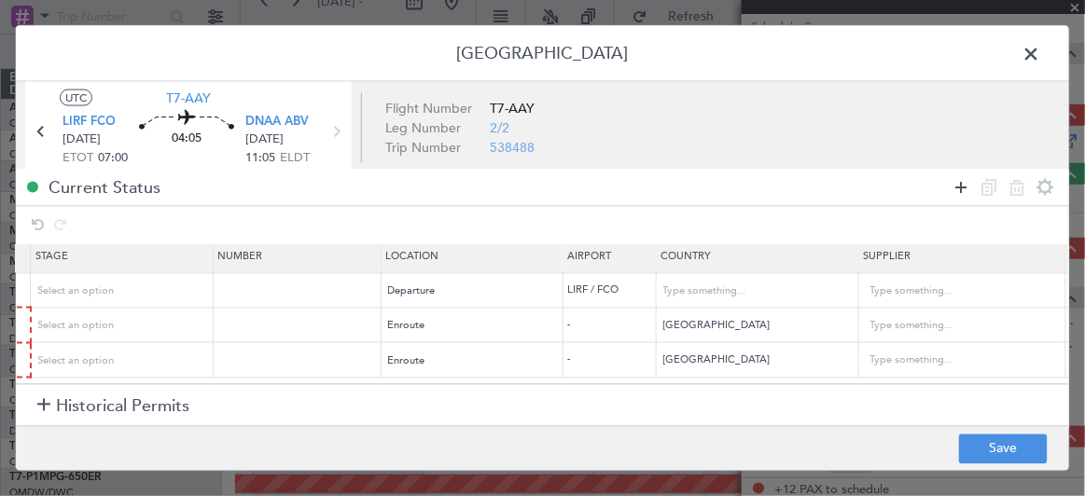
click at [963, 182] on icon at bounding box center [961, 187] width 22 height 22
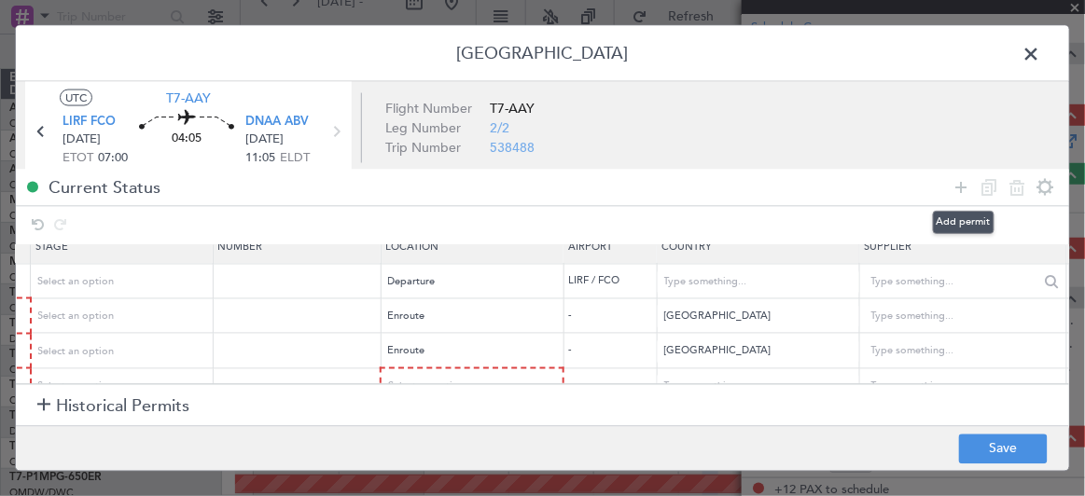
scroll to position [52, 371]
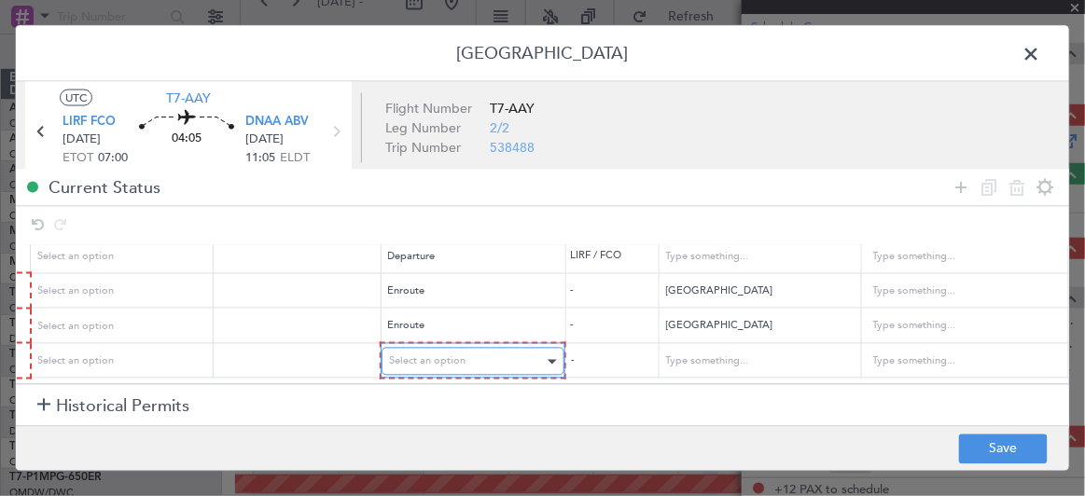
click at [490, 348] on div "Select an option" at bounding box center [466, 362] width 155 height 28
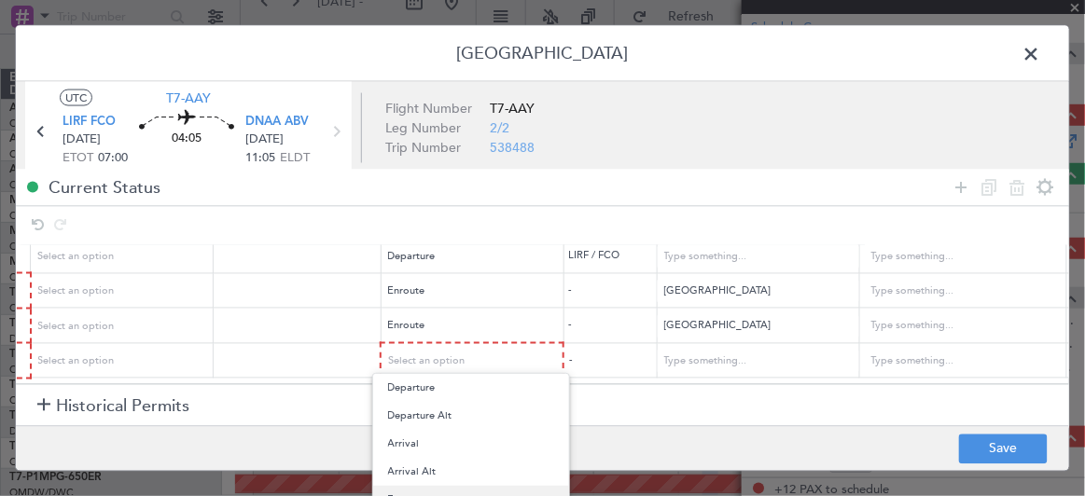
click at [441, 491] on span "Enroute" at bounding box center [471, 500] width 166 height 28
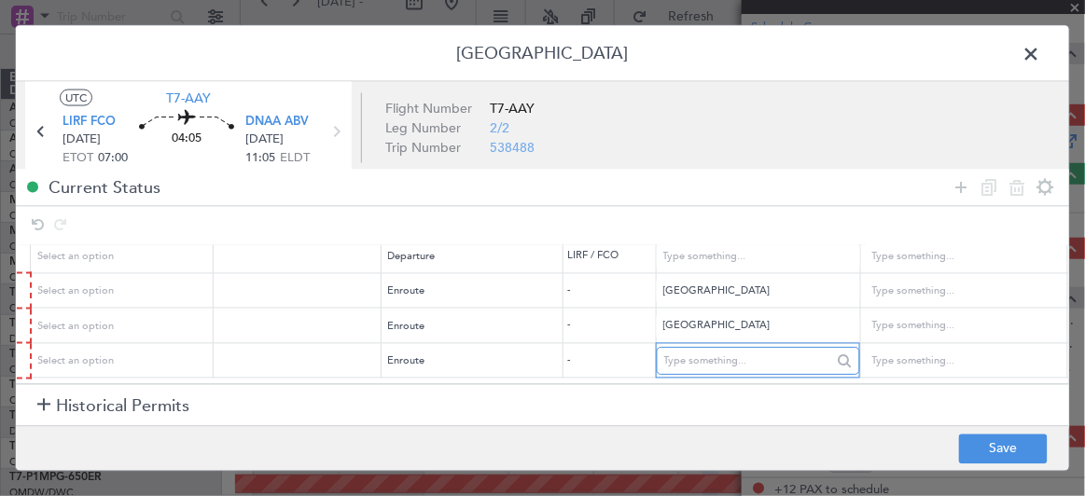
click at [714, 357] on input "text" at bounding box center [748, 362] width 168 height 28
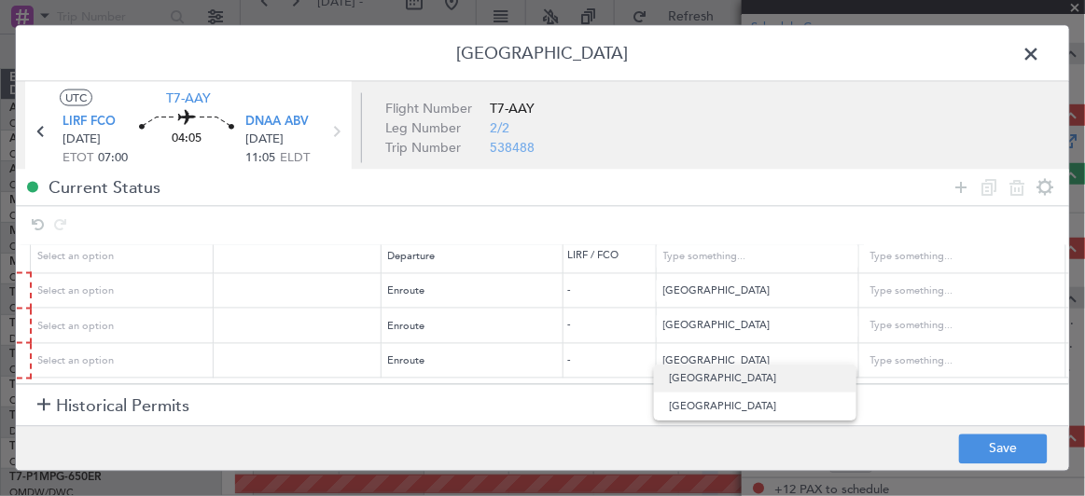
click at [681, 380] on span "[GEOGRAPHIC_DATA]" at bounding box center [755, 379] width 173 height 28
type input "[GEOGRAPHIC_DATA]"
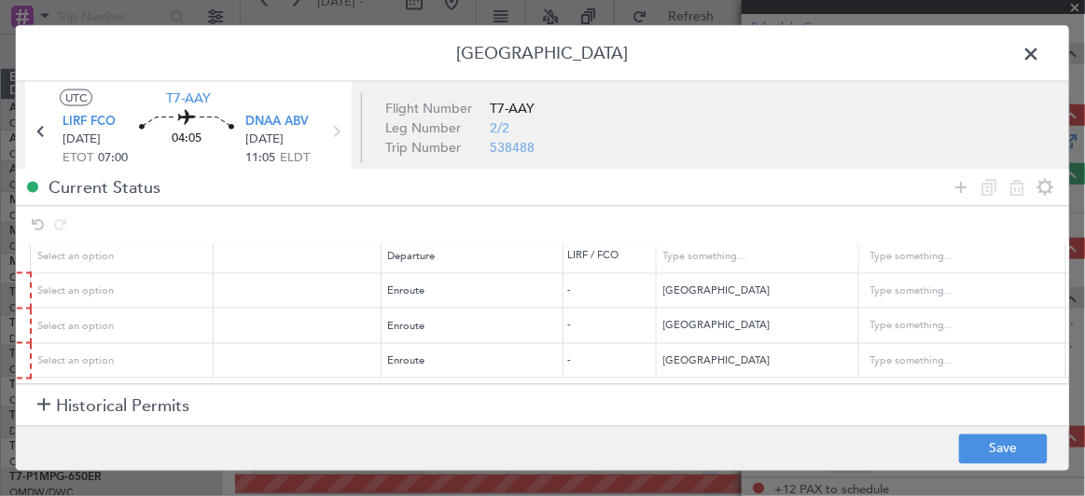
click at [964, 187] on icon at bounding box center [961, 187] width 22 height 22
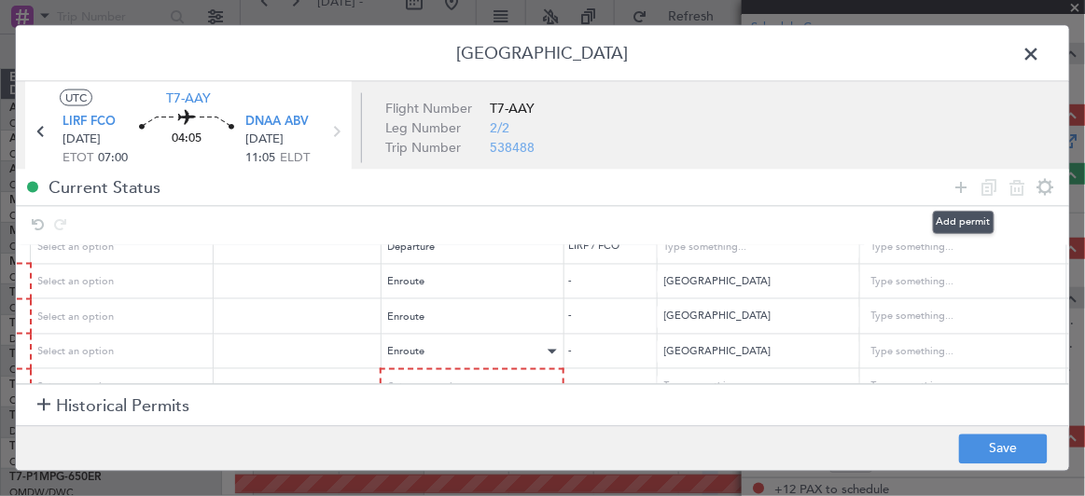
scroll to position [89, 371]
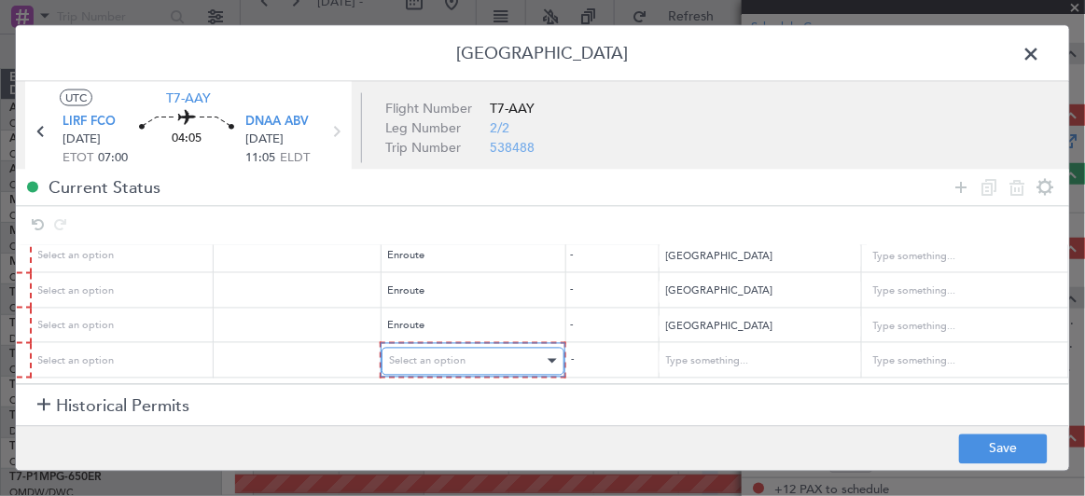
click at [439, 353] on span "Select an option" at bounding box center [427, 360] width 76 height 14
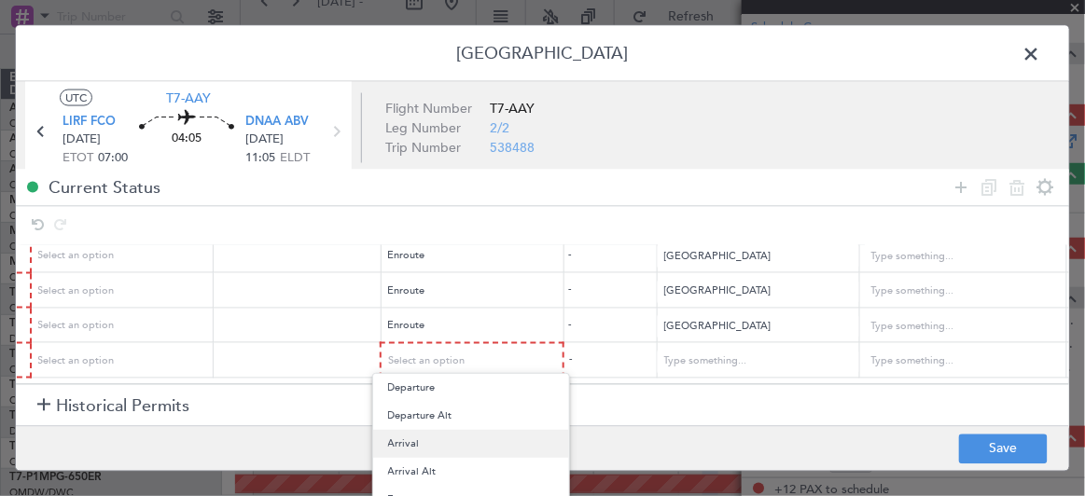
click at [408, 439] on span "Arrival" at bounding box center [471, 444] width 166 height 28
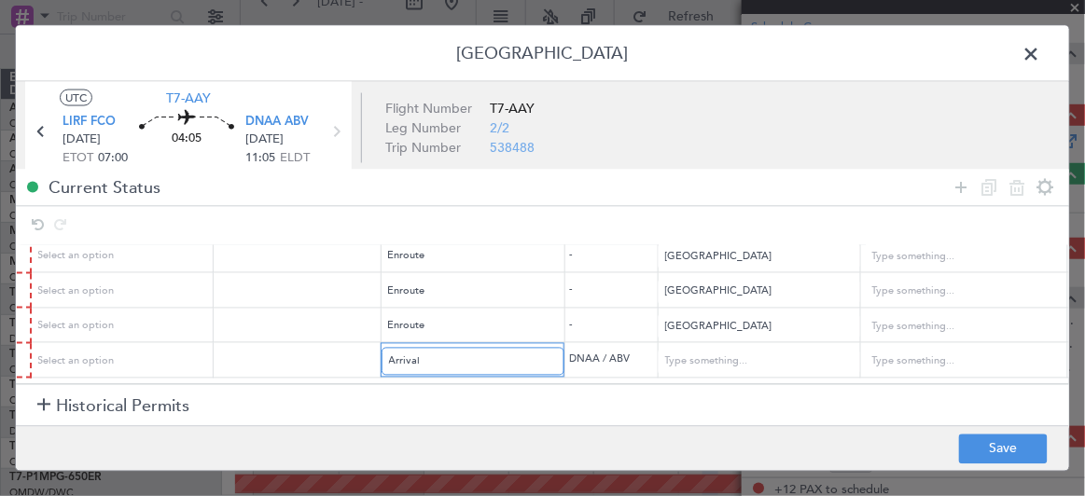
scroll to position [89, 0]
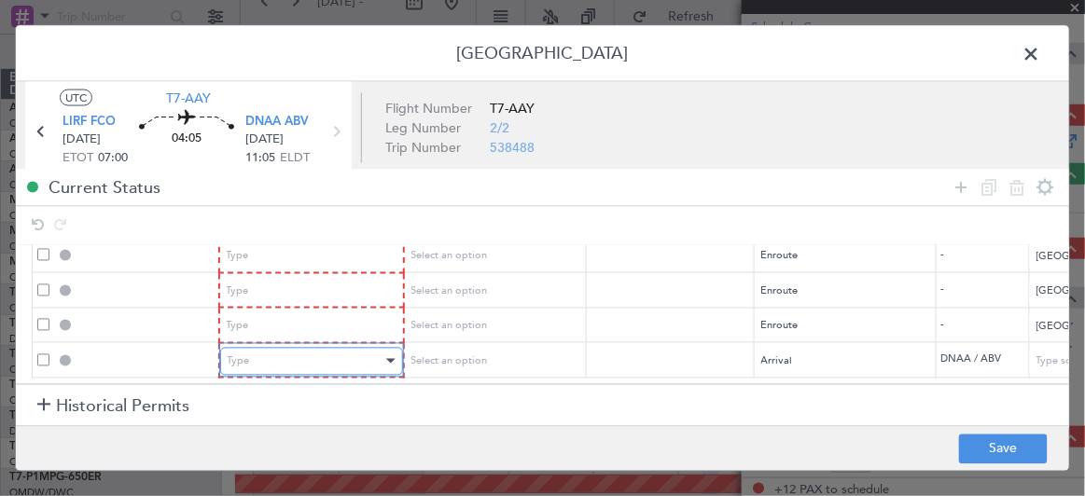
click at [311, 350] on div "Type" at bounding box center [305, 361] width 155 height 28
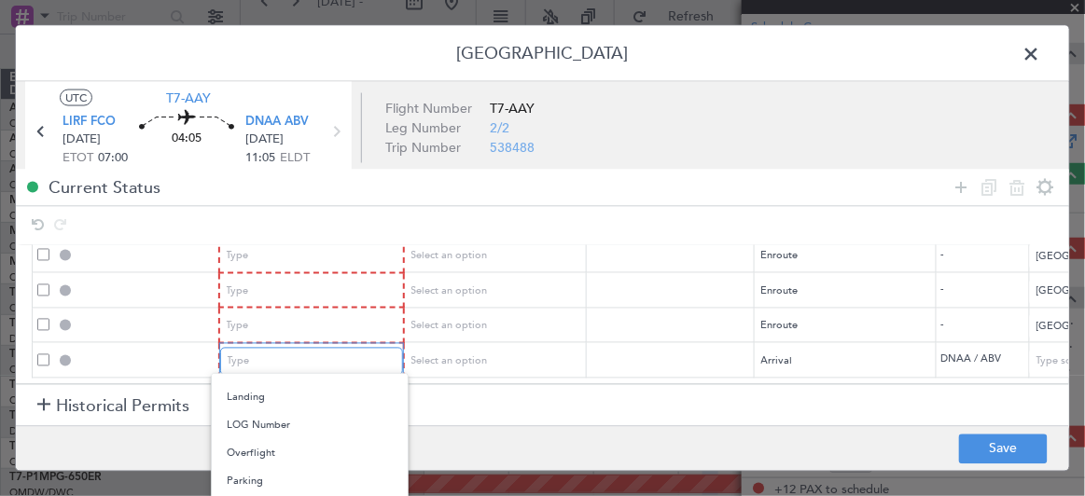
scroll to position [453, 0]
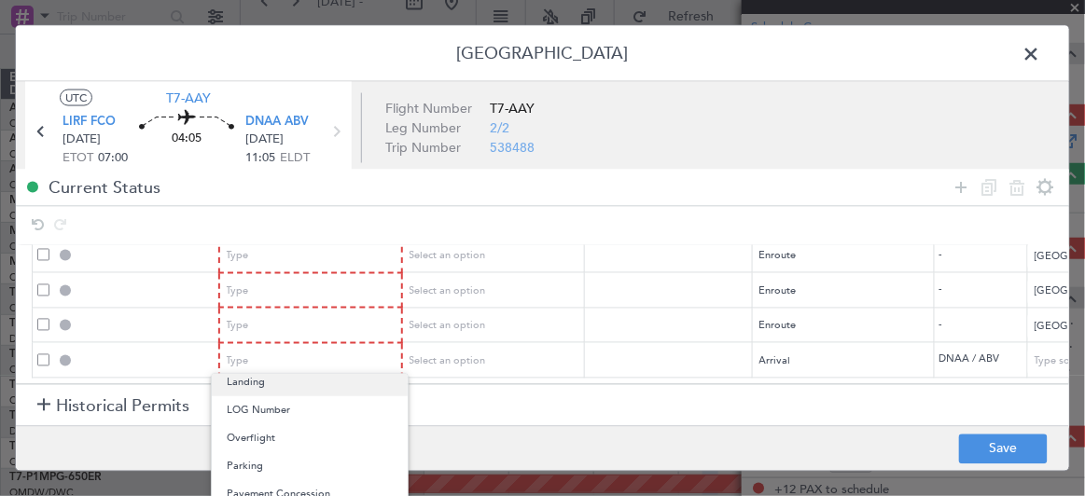
click at [264, 388] on span "Landing" at bounding box center [310, 382] width 166 height 28
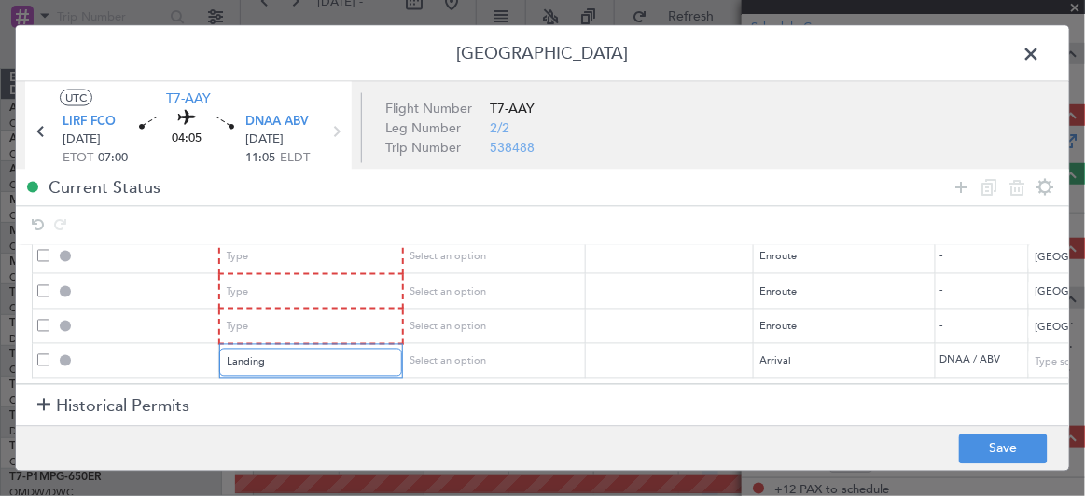
scroll to position [87, 0]
click at [279, 313] on div "Type" at bounding box center [305, 327] width 155 height 28
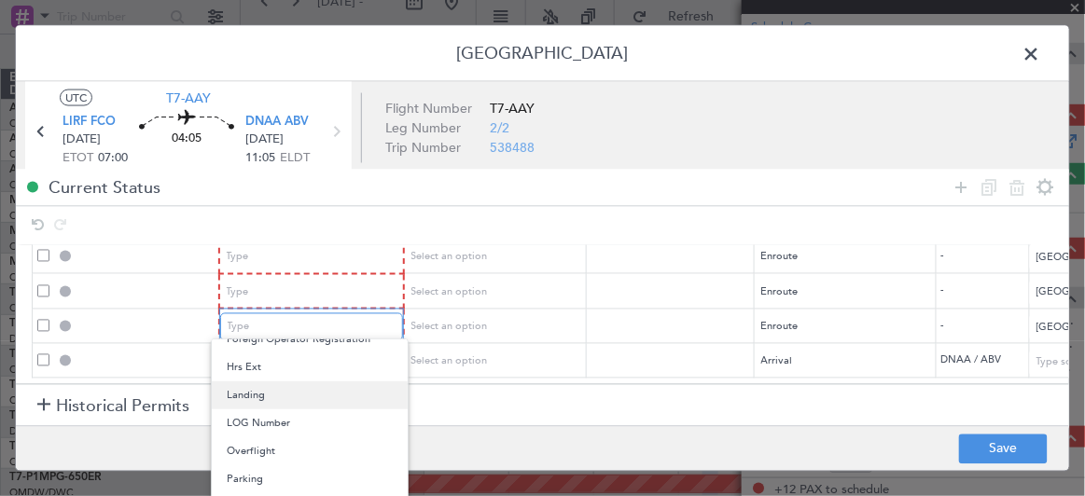
scroll to position [430, 0]
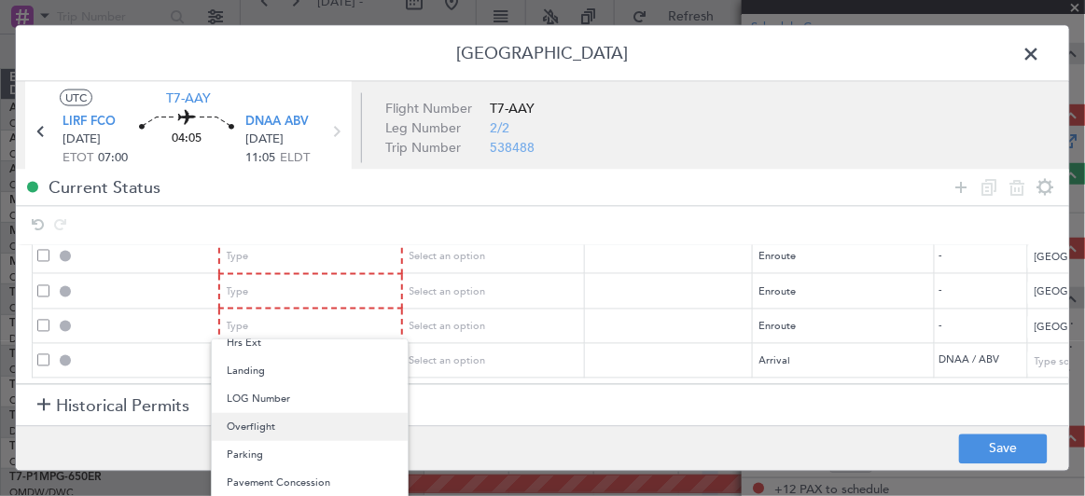
click at [261, 432] on span "Overflight" at bounding box center [310, 427] width 166 height 28
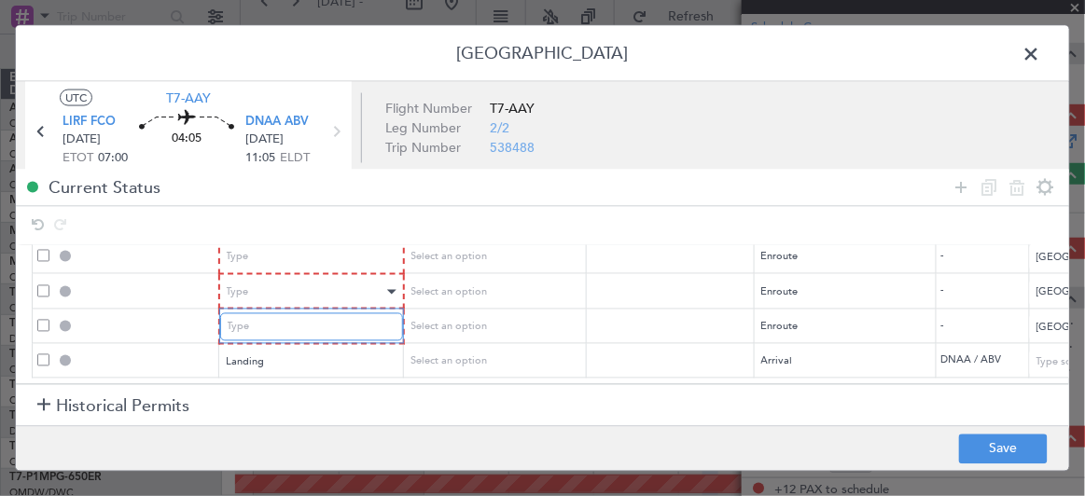
scroll to position [86, 0]
click at [299, 279] on div "Type" at bounding box center [305, 293] width 155 height 28
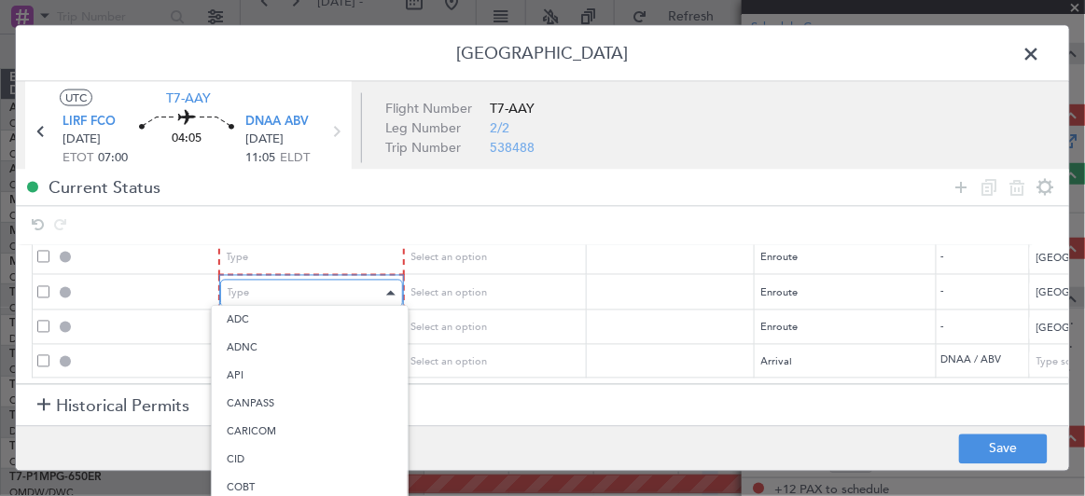
scroll to position [345, 0]
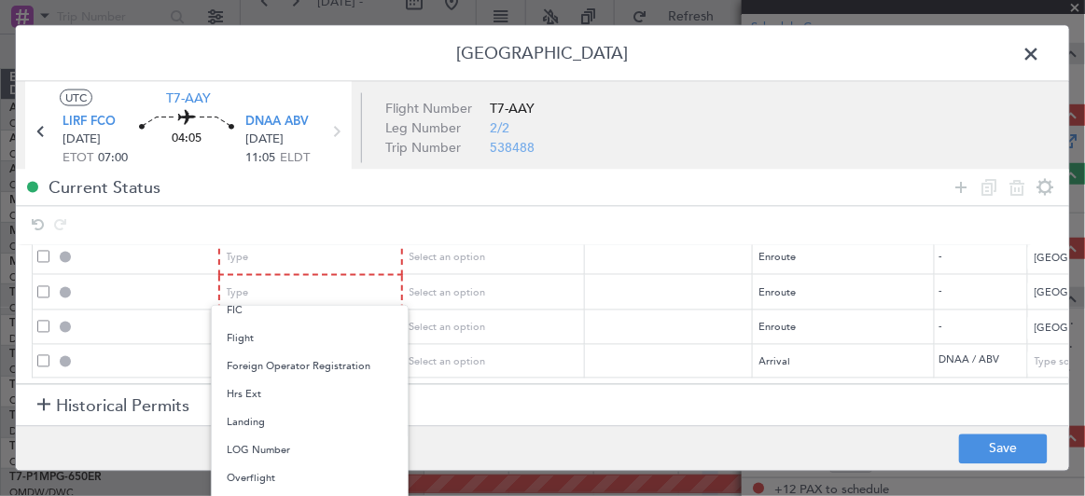
drag, startPoint x: 263, startPoint y: 472, endPoint x: 252, endPoint y: 463, distance: 14.0
click at [261, 470] on span "Overflight" at bounding box center [310, 478] width 166 height 28
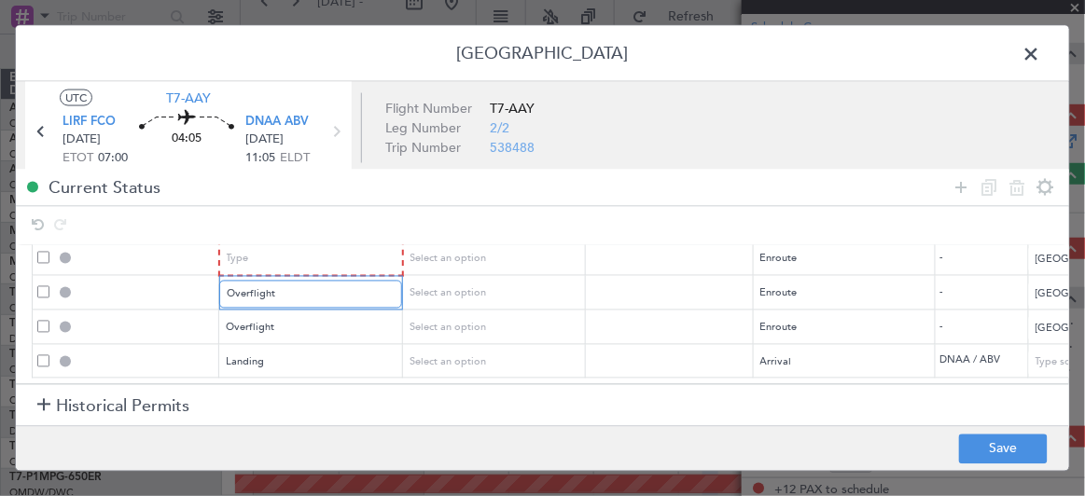
scroll to position [85, 0]
click at [296, 250] on div "Type" at bounding box center [305, 259] width 155 height 28
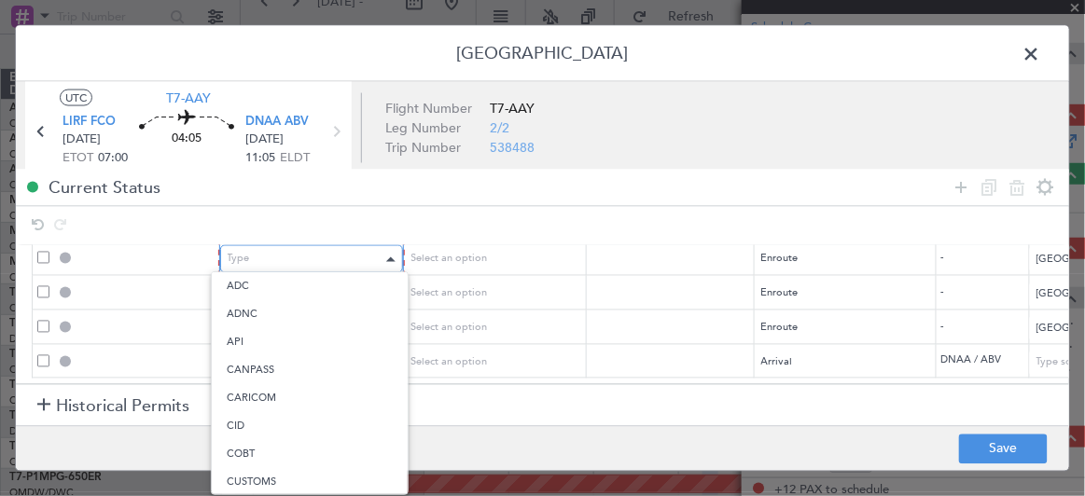
scroll to position [345, 0]
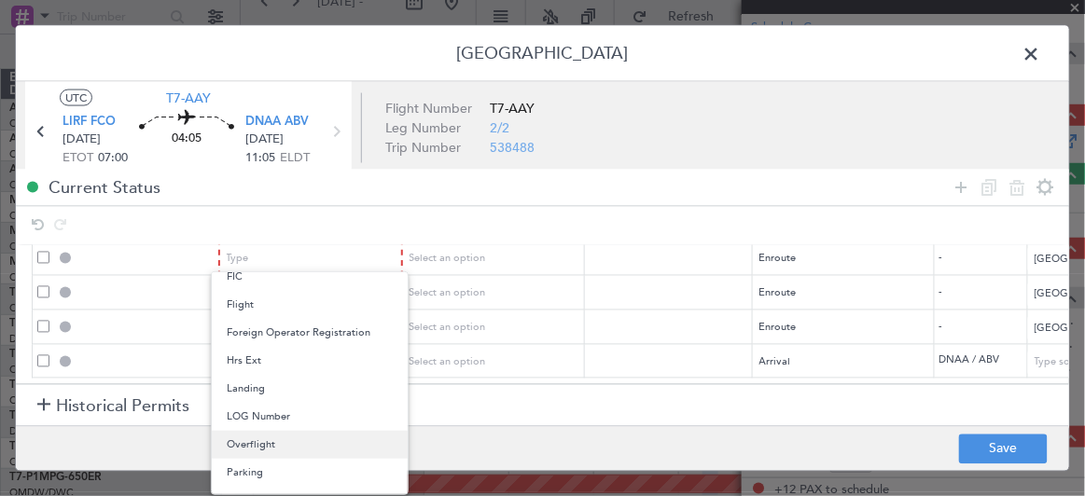
click at [270, 442] on span "Overflight" at bounding box center [310, 445] width 166 height 28
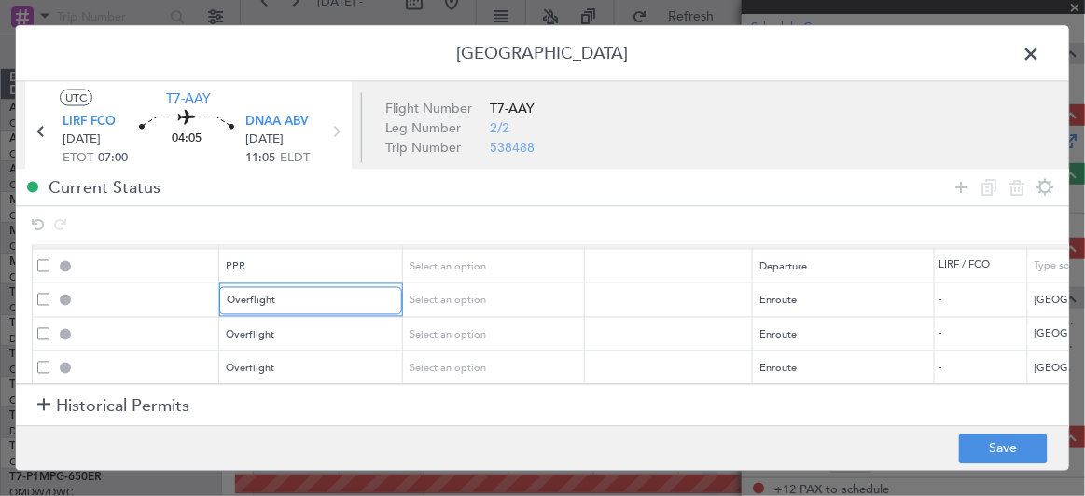
scroll to position [0, 0]
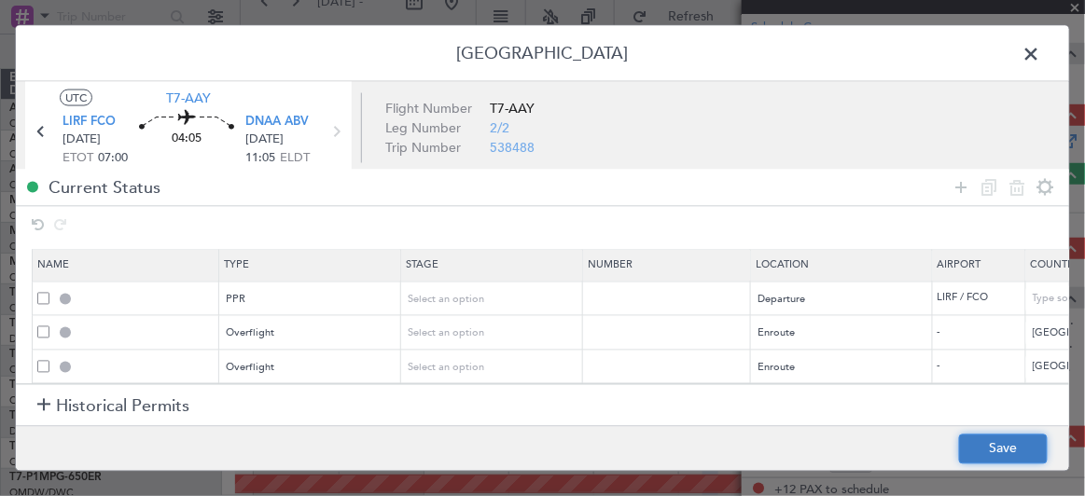
click at [976, 447] on button "Save" at bounding box center [1003, 449] width 89 height 30
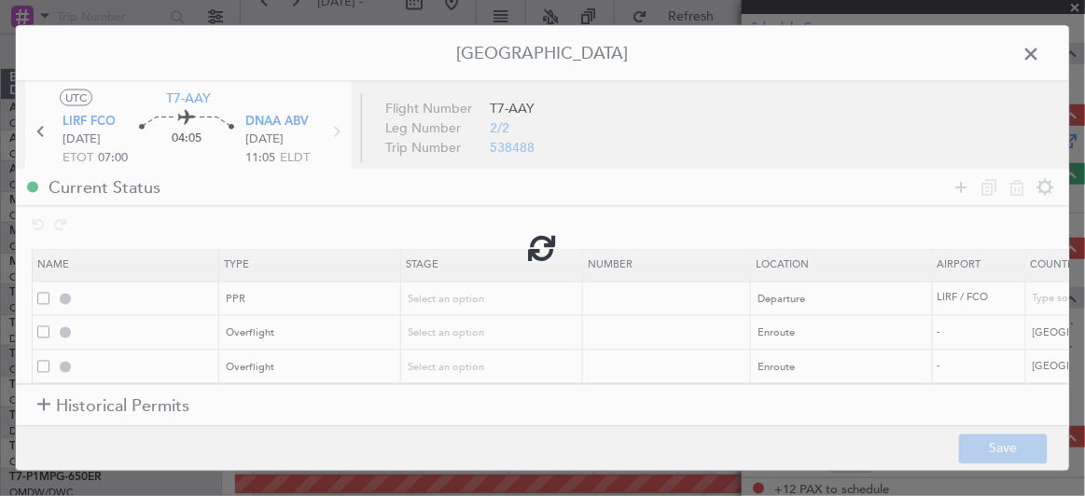
type input "LIRF PPR"
type input "[GEOGRAPHIC_DATA]"
type input "NNN"
type input "TUNISIA OVF"
type input "NNN"
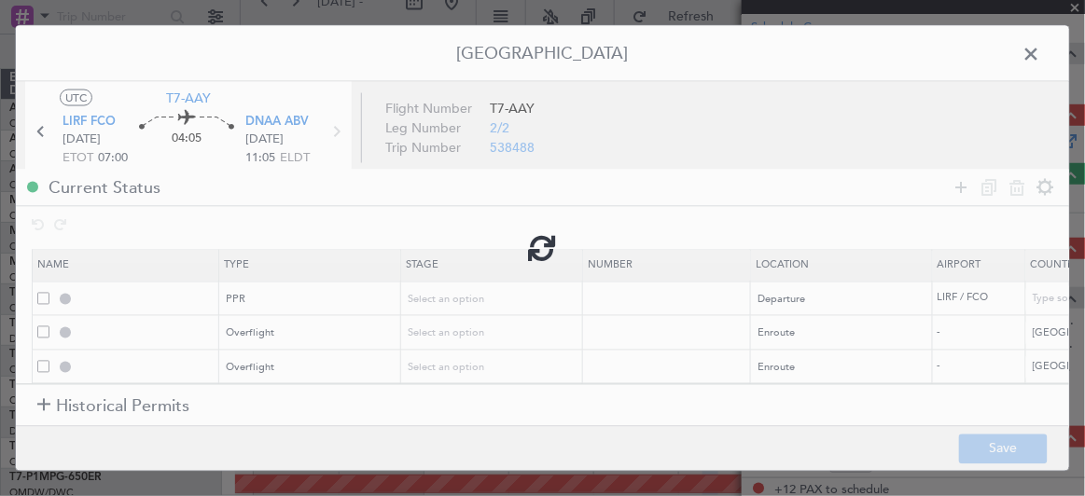
type input "ALGERIA OVF"
type input "NNN"
type input "NIGER OVF"
type input "NNN"
type input "DNAA LDG"
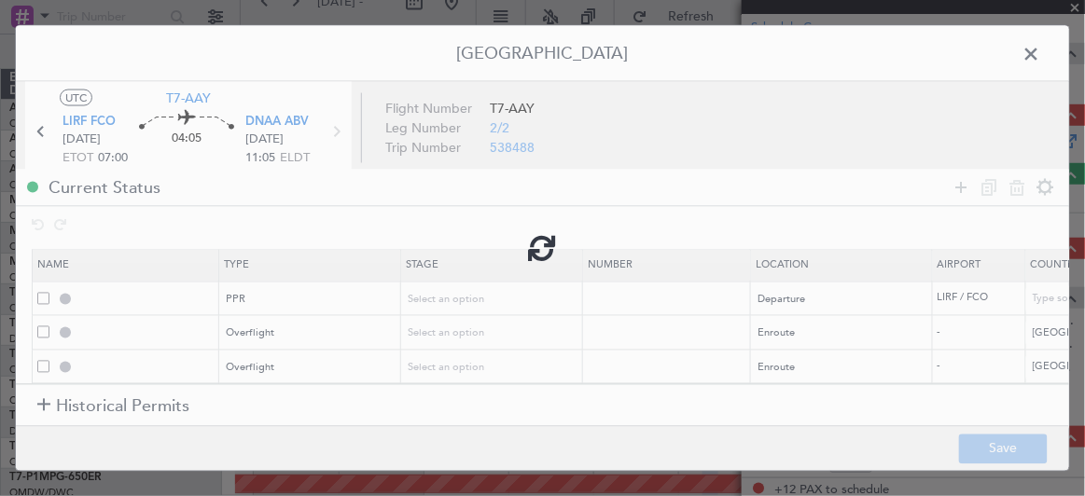
type input "[GEOGRAPHIC_DATA]"
type input "NNN"
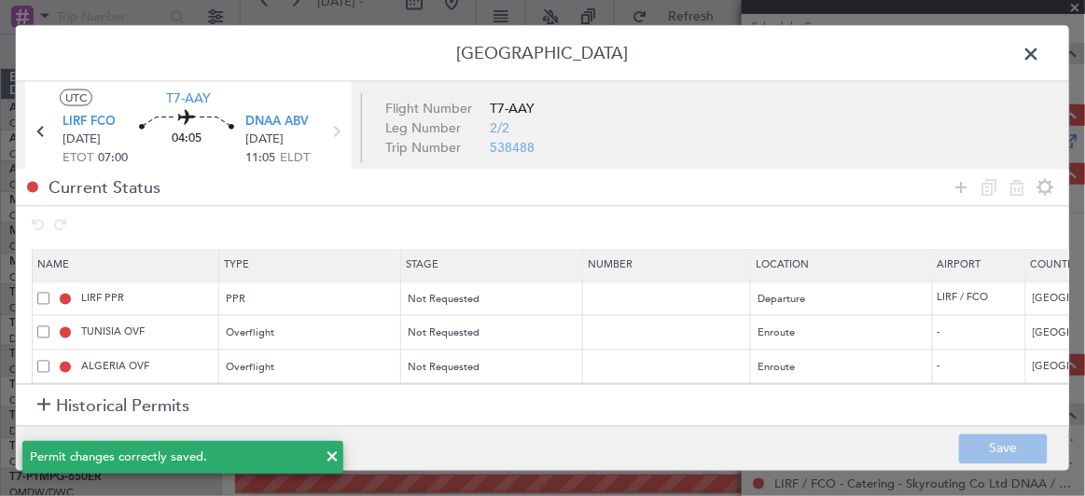
click at [1041, 46] on span at bounding box center [1041, 58] width 0 height 37
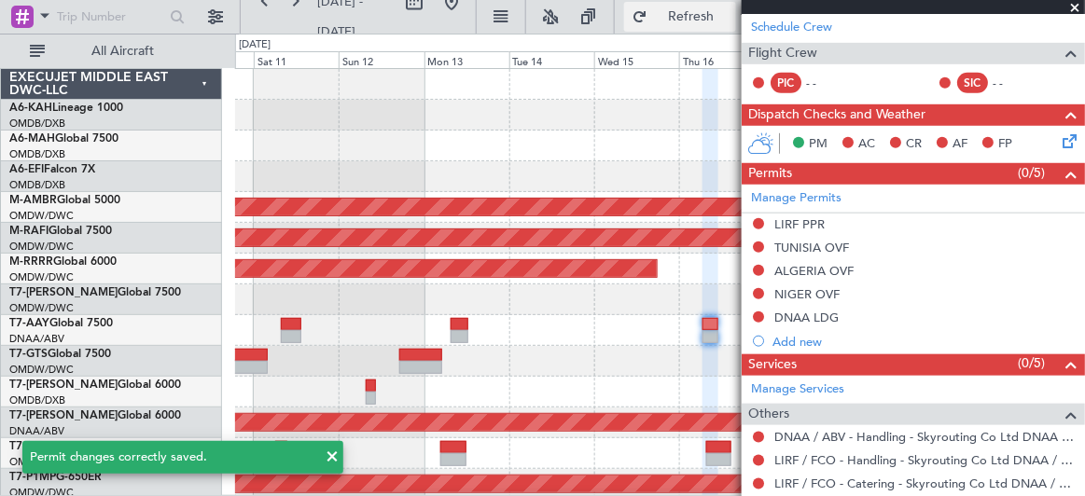
click at [664, 15] on span "Refresh" at bounding box center [691, 16] width 78 height 13
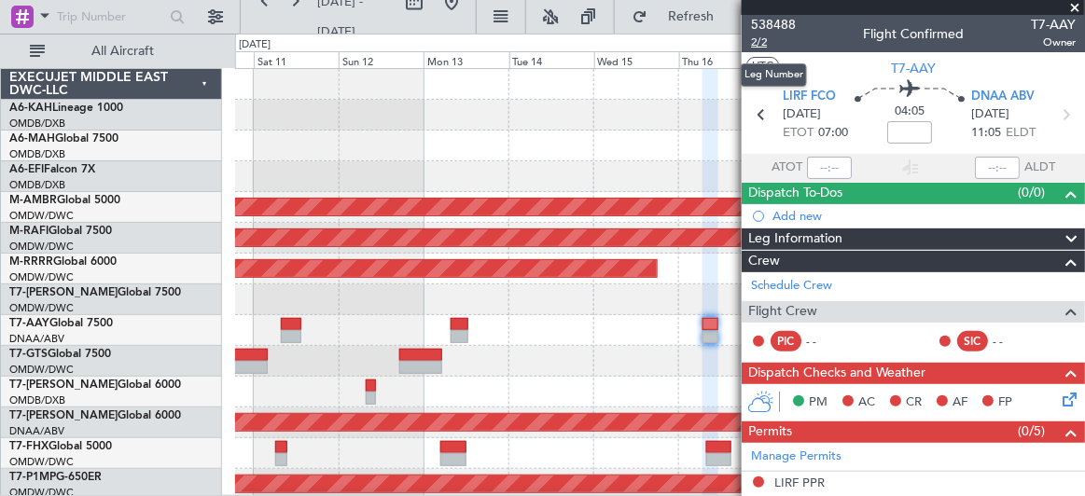
click at [760, 40] on span "2/2" at bounding box center [773, 43] width 45 height 16
click at [896, 132] on input at bounding box center [909, 132] width 45 height 22
click at [814, 63] on section "UTC T7-AAY" at bounding box center [912, 66] width 343 height 28
click at [766, 43] on span "2/2" at bounding box center [773, 43] width 45 height 16
click at [759, 39] on span "2/2" at bounding box center [773, 43] width 45 height 16
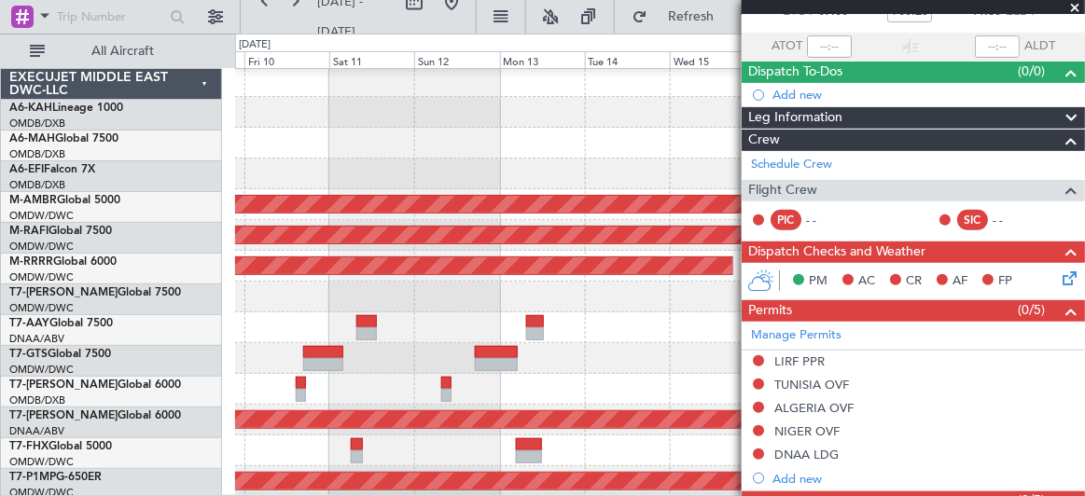
scroll to position [3, 0]
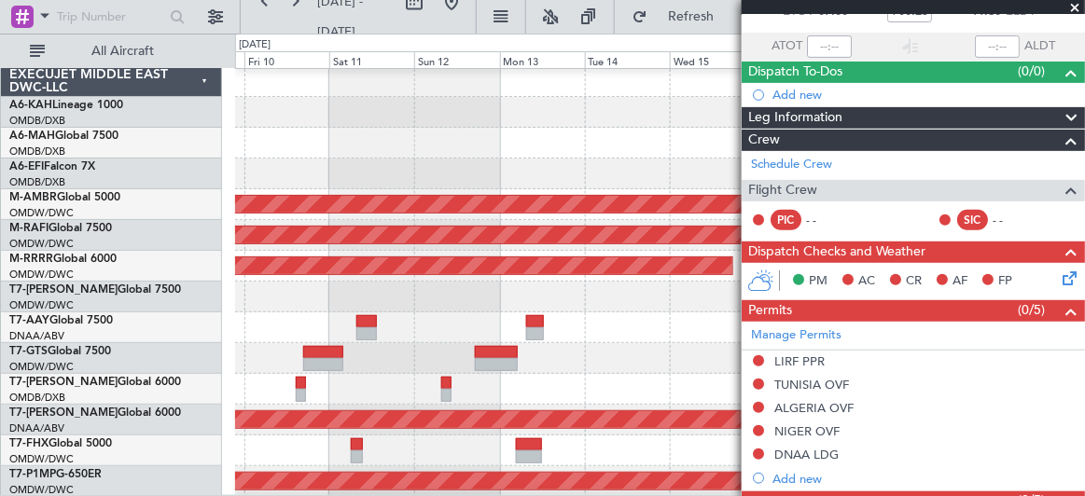
click at [631, 318] on div at bounding box center [660, 327] width 850 height 31
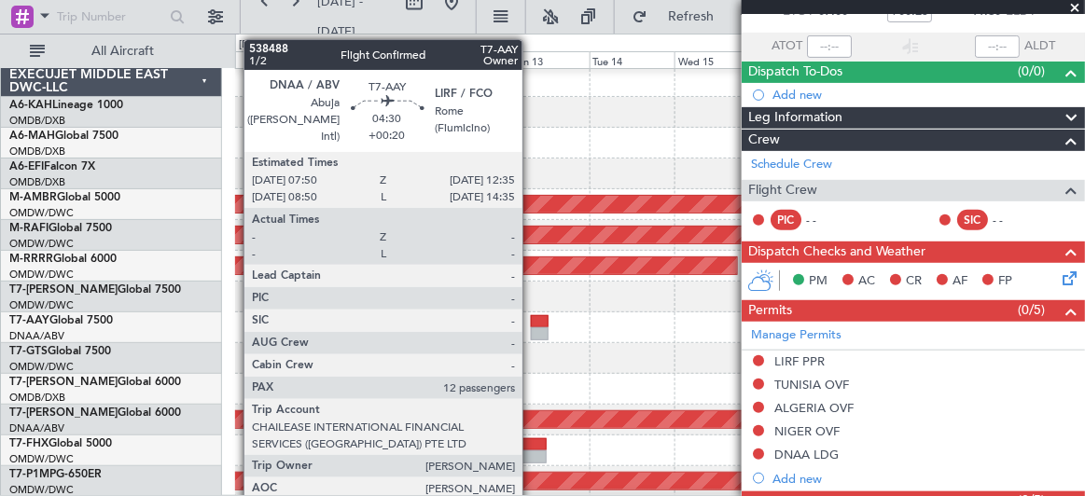
click at [532, 324] on div at bounding box center [540, 321] width 18 height 13
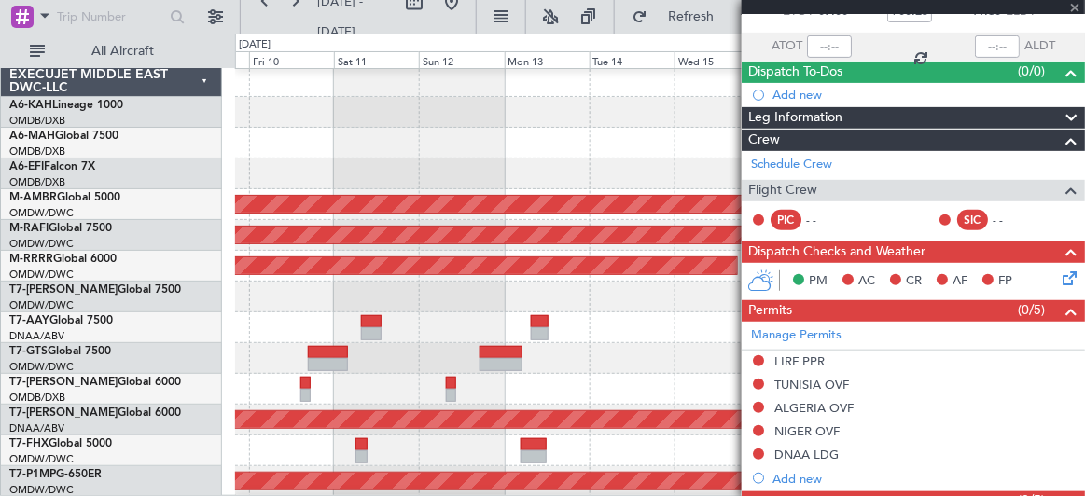
type input "+00:20"
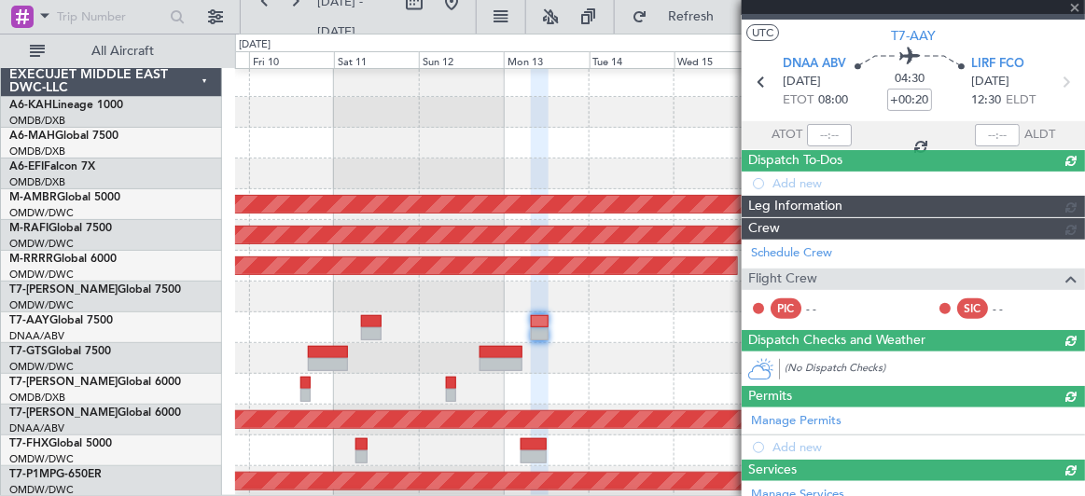
scroll to position [0, 0]
